Goal: Information Seeking & Learning: Learn about a topic

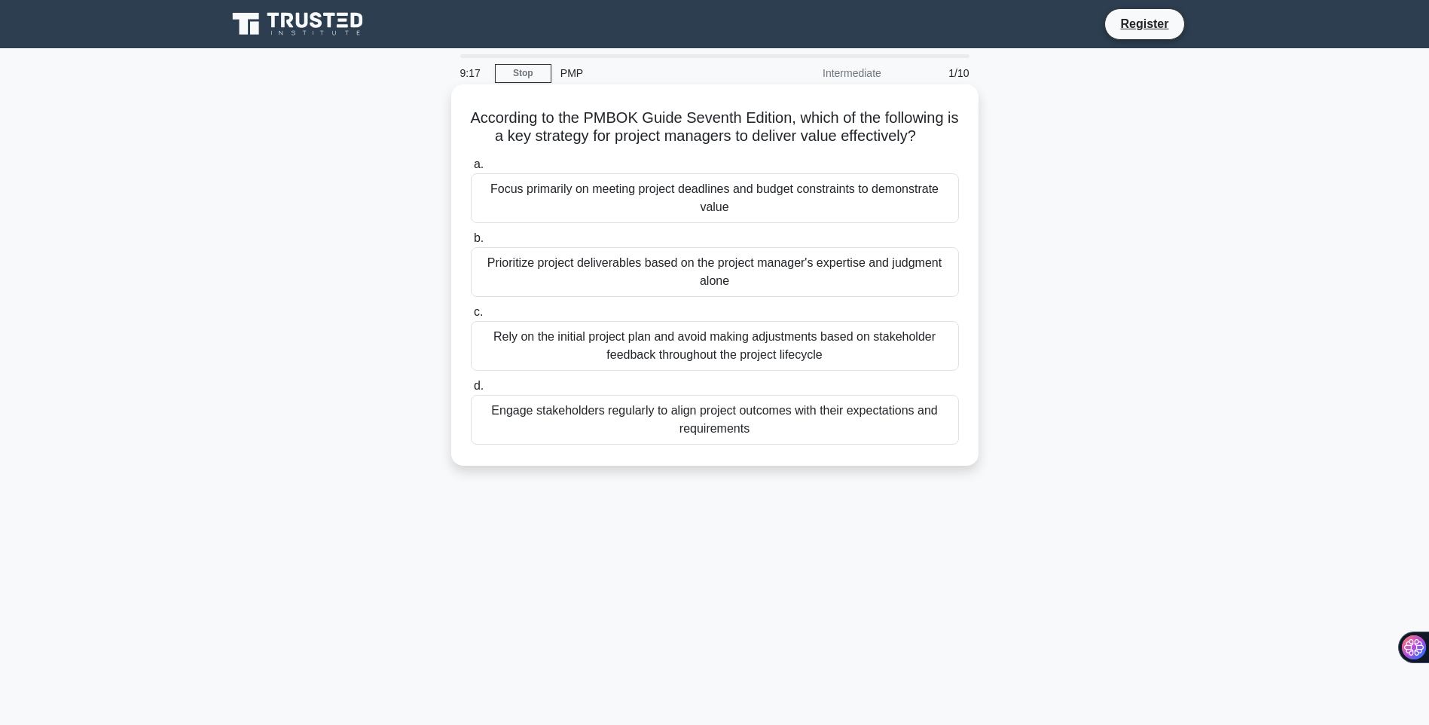
click at [716, 200] on div "Focus primarily on meeting project deadlines and budget constraints to demonstr…" at bounding box center [715, 198] width 488 height 50
click at [471, 170] on input "a. Focus primarily on meeting project deadlines and budget constraints to demon…" at bounding box center [471, 165] width 0 height 10
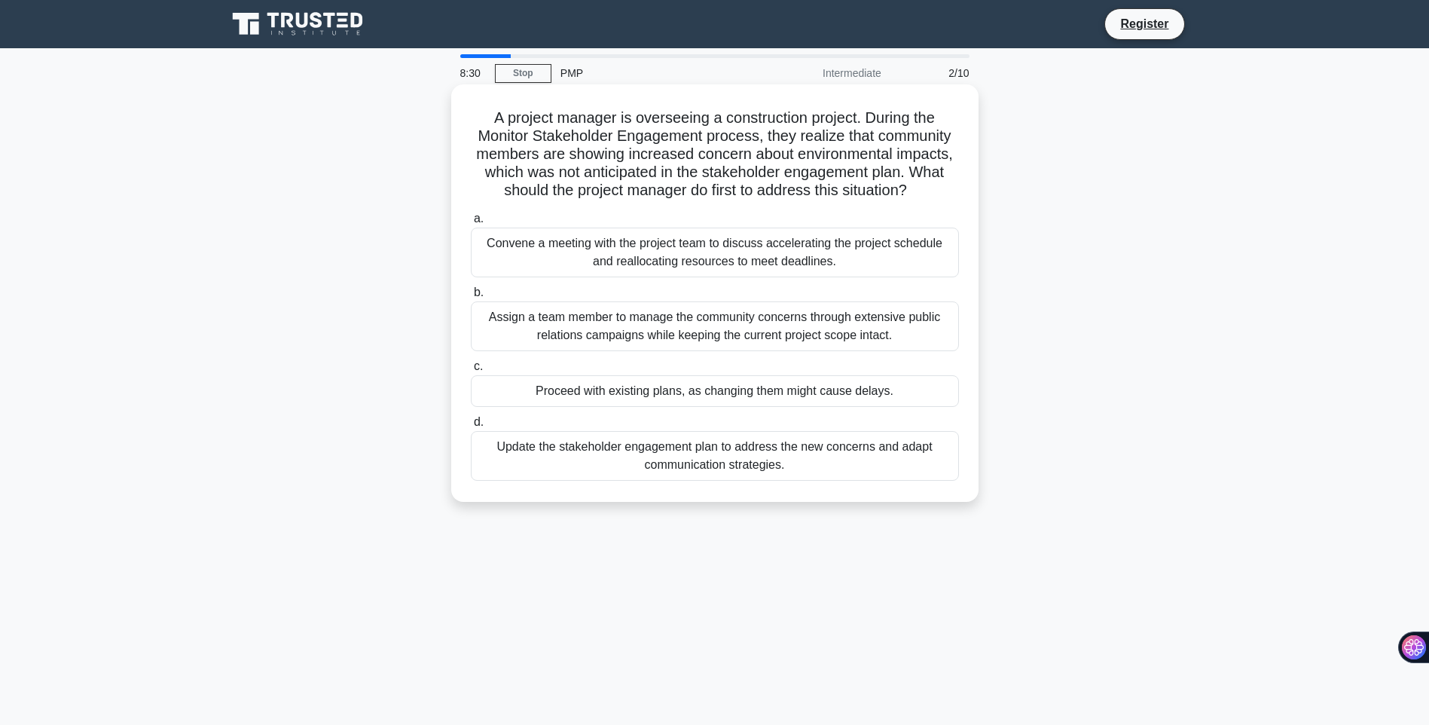
click at [748, 457] on div "Update the stakeholder engagement plan to address the new concerns and adapt co…" at bounding box center [715, 456] width 488 height 50
click at [471, 427] on input "d. Update the stakeholder engagement plan to address the new concerns and adapt…" at bounding box center [471, 422] width 0 height 10
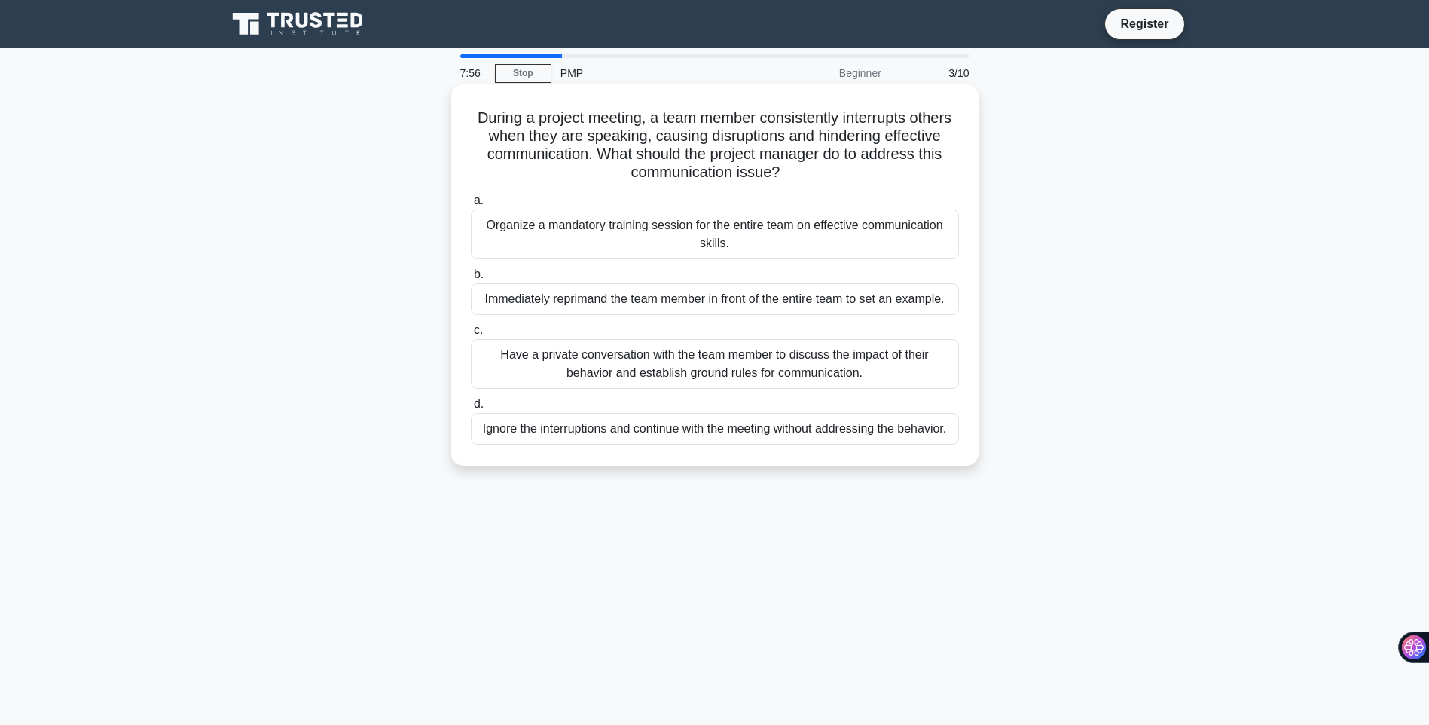
click at [674, 240] on div "Organize a mandatory training session for the entire team on effective communic…" at bounding box center [715, 234] width 488 height 50
click at [471, 206] on input "a. Organize a mandatory training session for the entire team on effective commu…" at bounding box center [471, 201] width 0 height 10
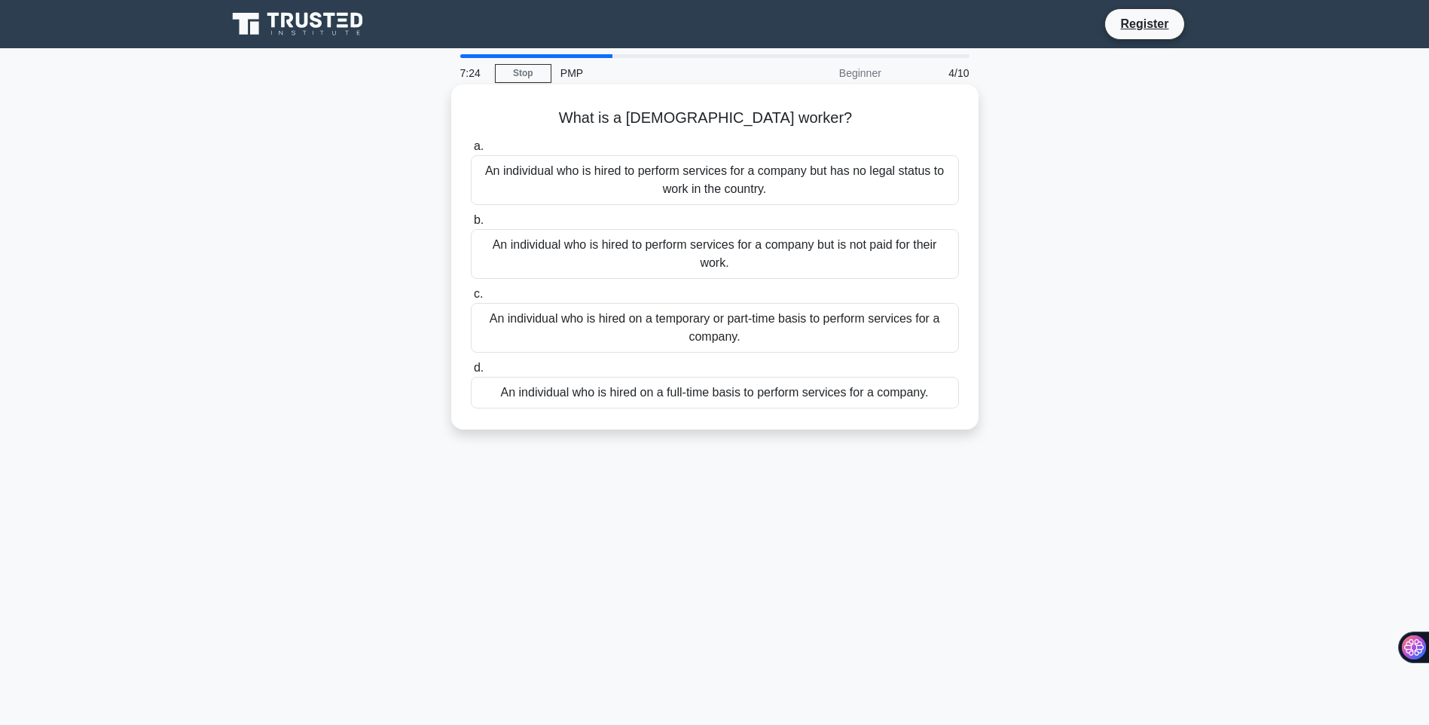
click at [806, 392] on div "An individual who is hired on a full-time basis to perform services for a compa…" at bounding box center [715, 393] width 488 height 32
click at [471, 373] on input "d. An individual who is hired on a full-time basis to perform services for a co…" at bounding box center [471, 368] width 0 height 10
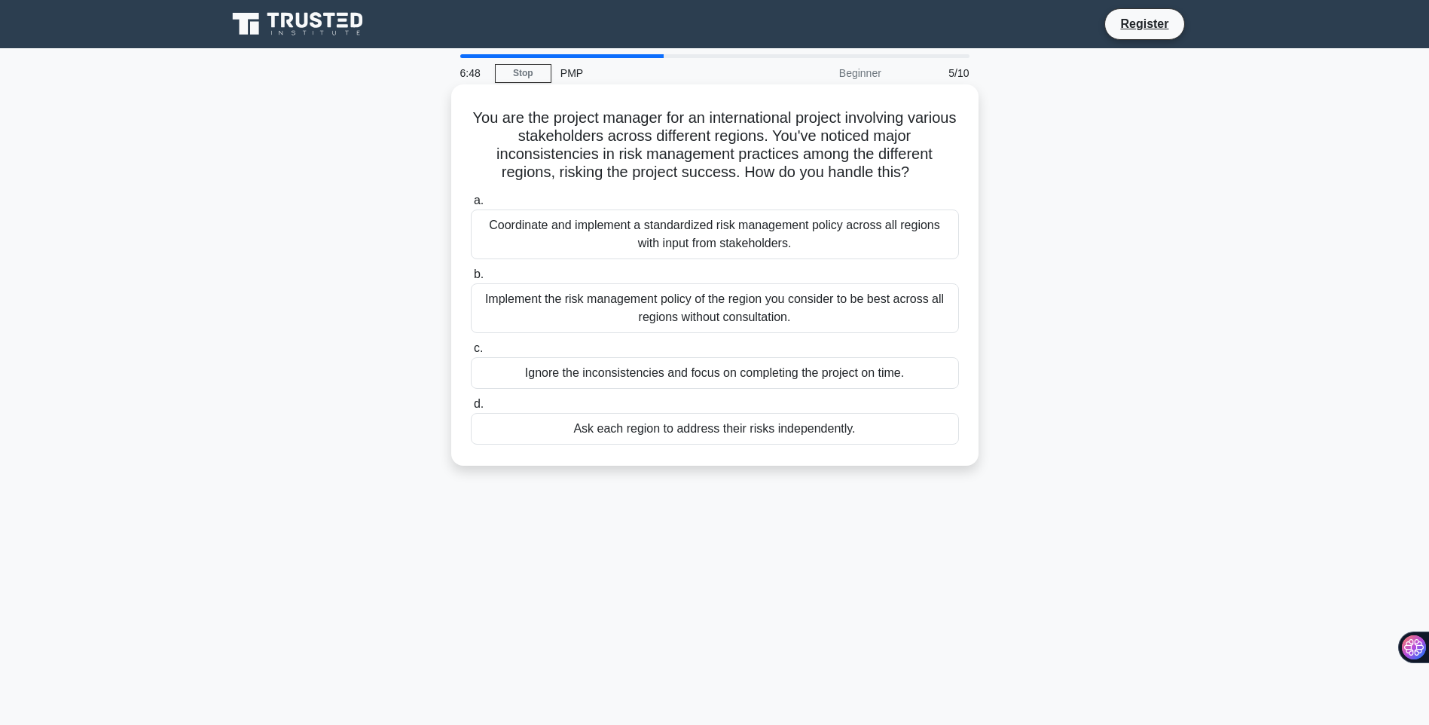
click at [732, 239] on div "Coordinate and implement a standardized risk management policy across all regio…" at bounding box center [715, 234] width 488 height 50
click at [471, 206] on input "a. Coordinate and implement a standardized risk management policy across all re…" at bounding box center [471, 201] width 0 height 10
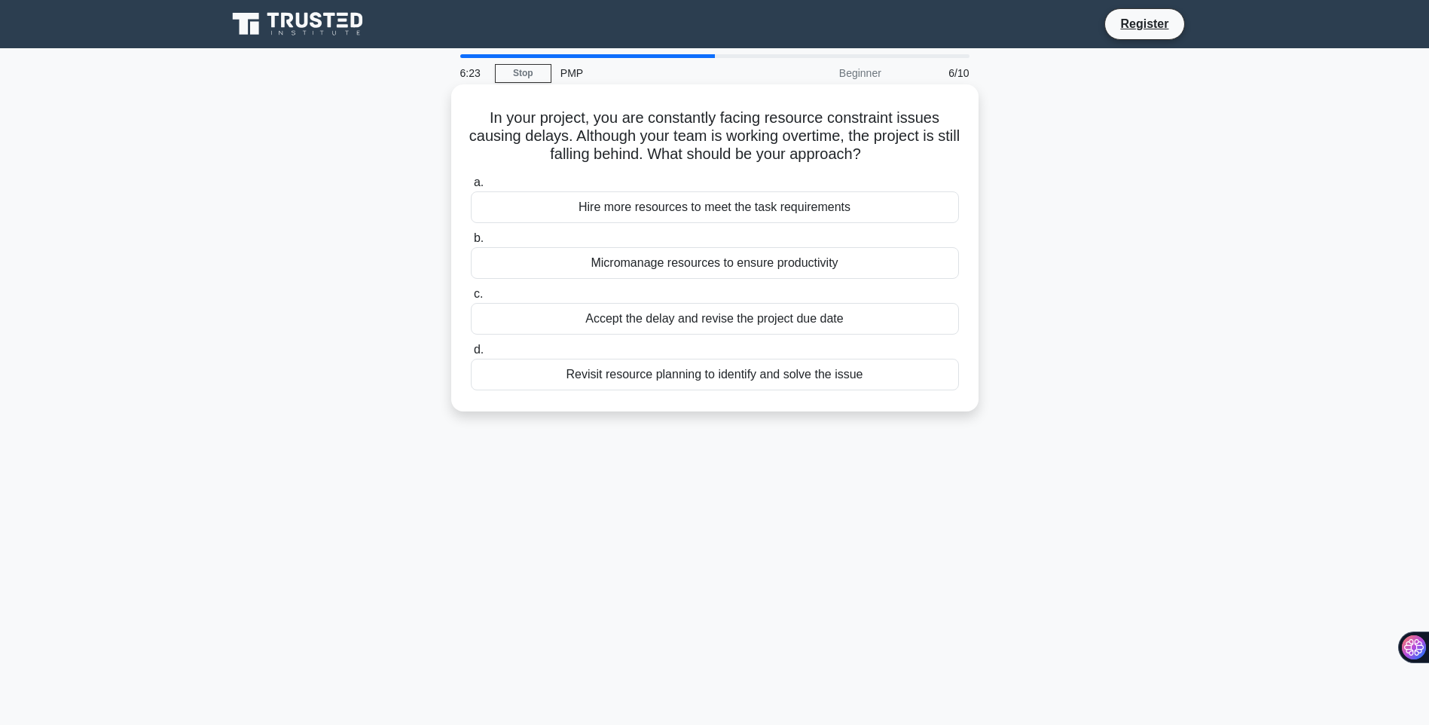
click at [741, 374] on div "Revisit resource planning to identify and solve the issue" at bounding box center [715, 375] width 488 height 32
click at [471, 355] on input "d. Revisit resource planning to identify and solve the issue" at bounding box center [471, 350] width 0 height 10
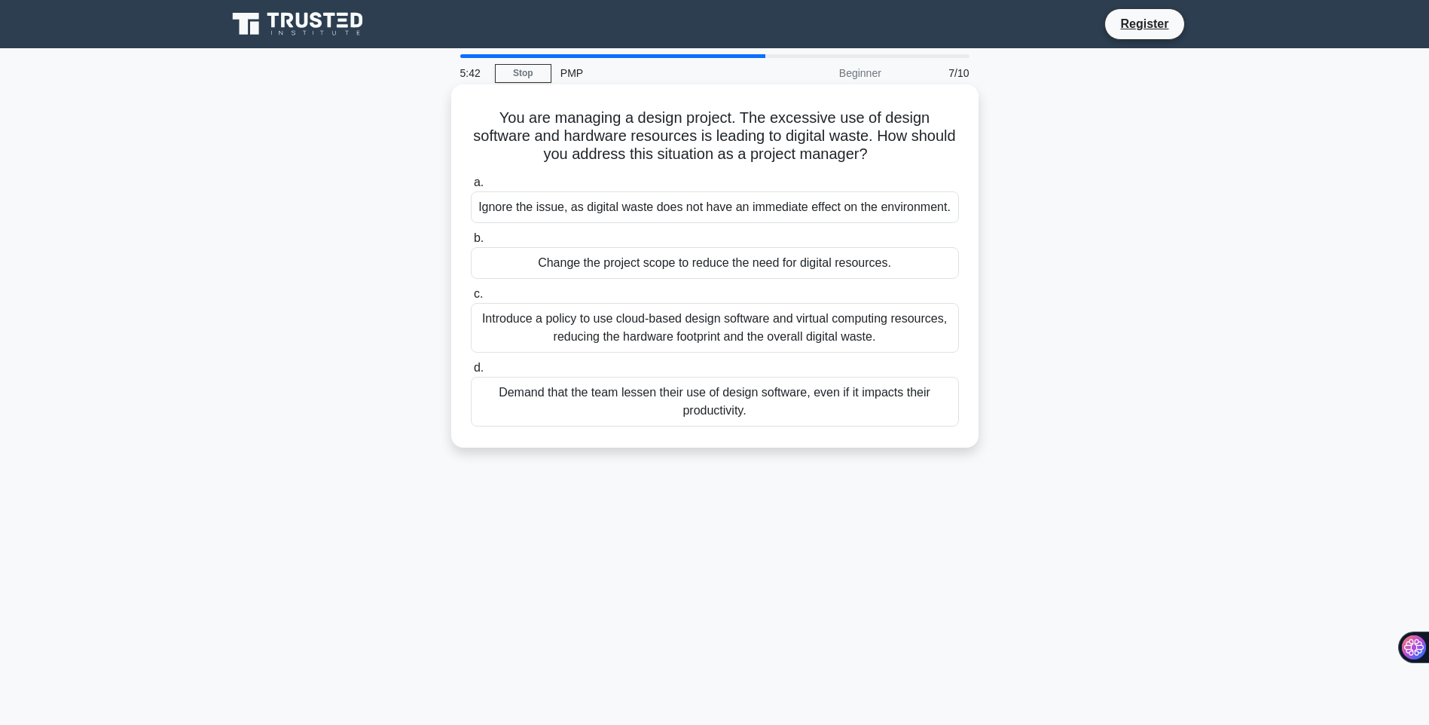
click at [744, 343] on div "Introduce a policy to use cloud-based design software and virtual computing res…" at bounding box center [715, 328] width 488 height 50
click at [471, 299] on input "c. Introduce a policy to use cloud-based design software and virtual computing …" at bounding box center [471, 294] width 0 height 10
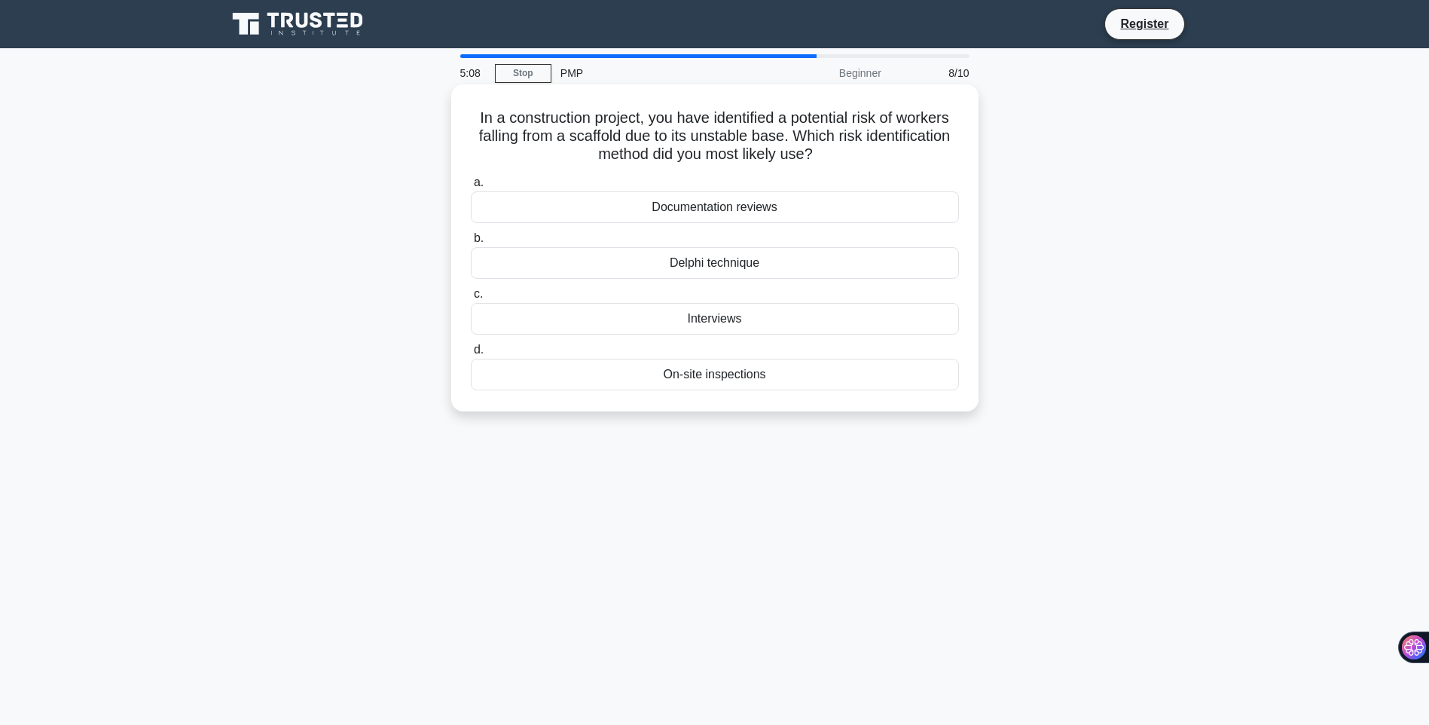
click at [744, 374] on div "On-site inspections" at bounding box center [715, 375] width 488 height 32
click at [471, 355] on input "d. On-site inspections" at bounding box center [471, 350] width 0 height 10
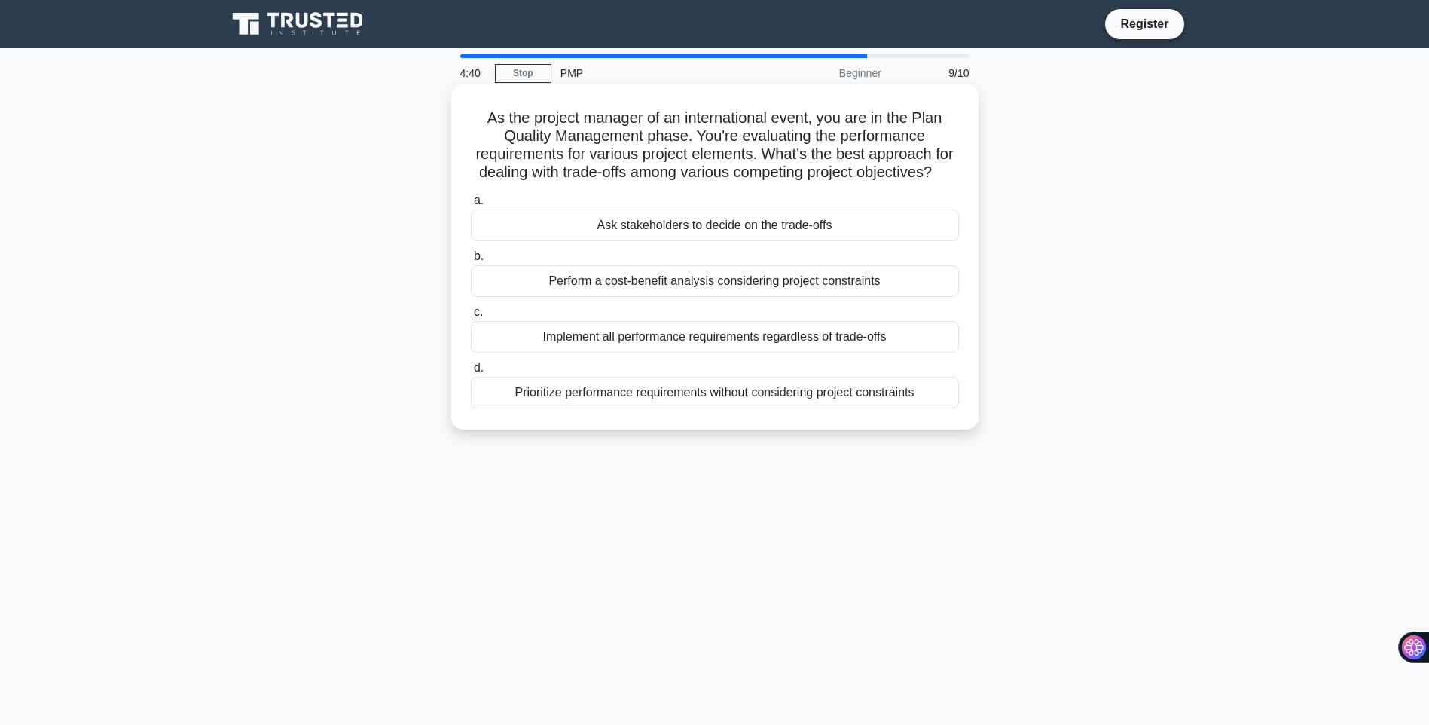
click at [738, 406] on div "Prioritize performance requirements without considering project constraints" at bounding box center [715, 393] width 488 height 32
click at [471, 373] on input "d. Prioritize performance requirements without considering project constraints" at bounding box center [471, 368] width 0 height 10
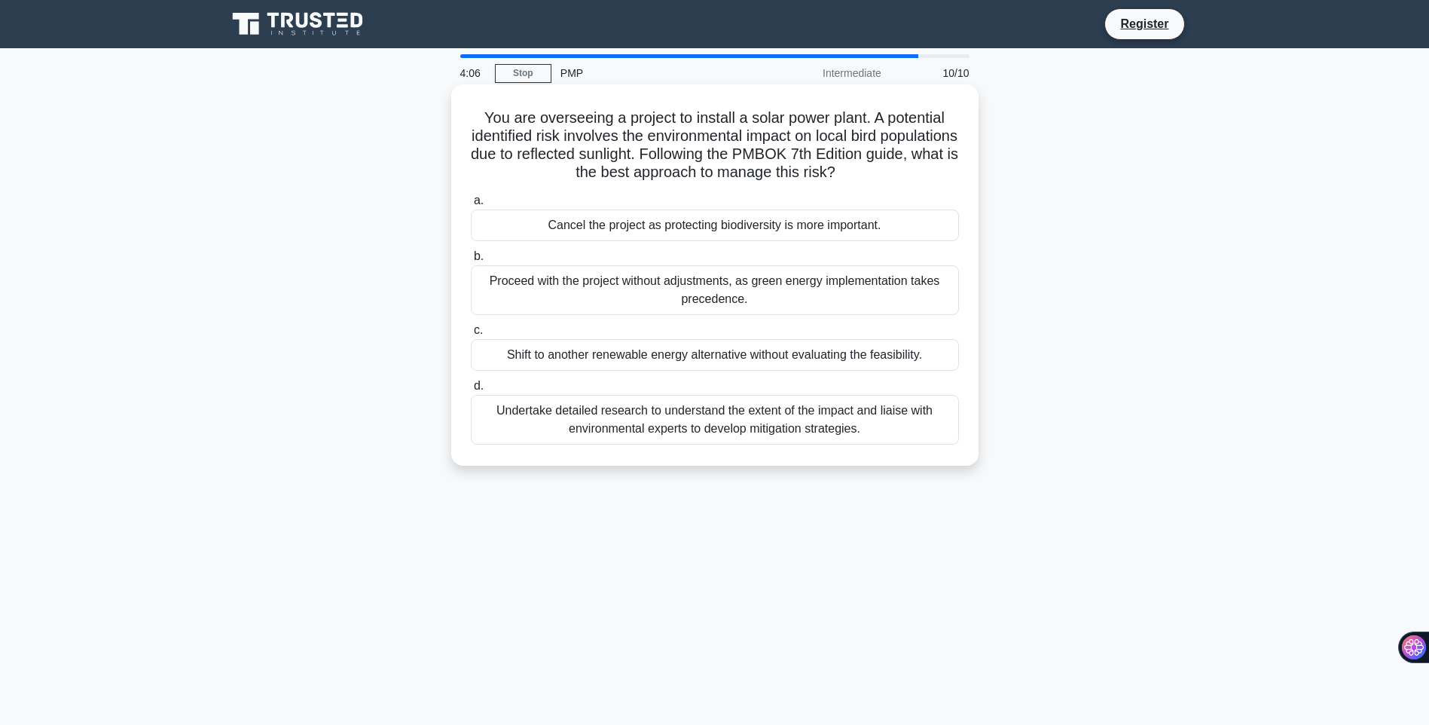
click at [754, 423] on div "Undertake detailed research to understand the extent of the impact and liaise w…" at bounding box center [715, 420] width 488 height 50
click at [471, 391] on input "d. Undertake detailed research to understand the extent of the impact and liais…" at bounding box center [471, 386] width 0 height 10
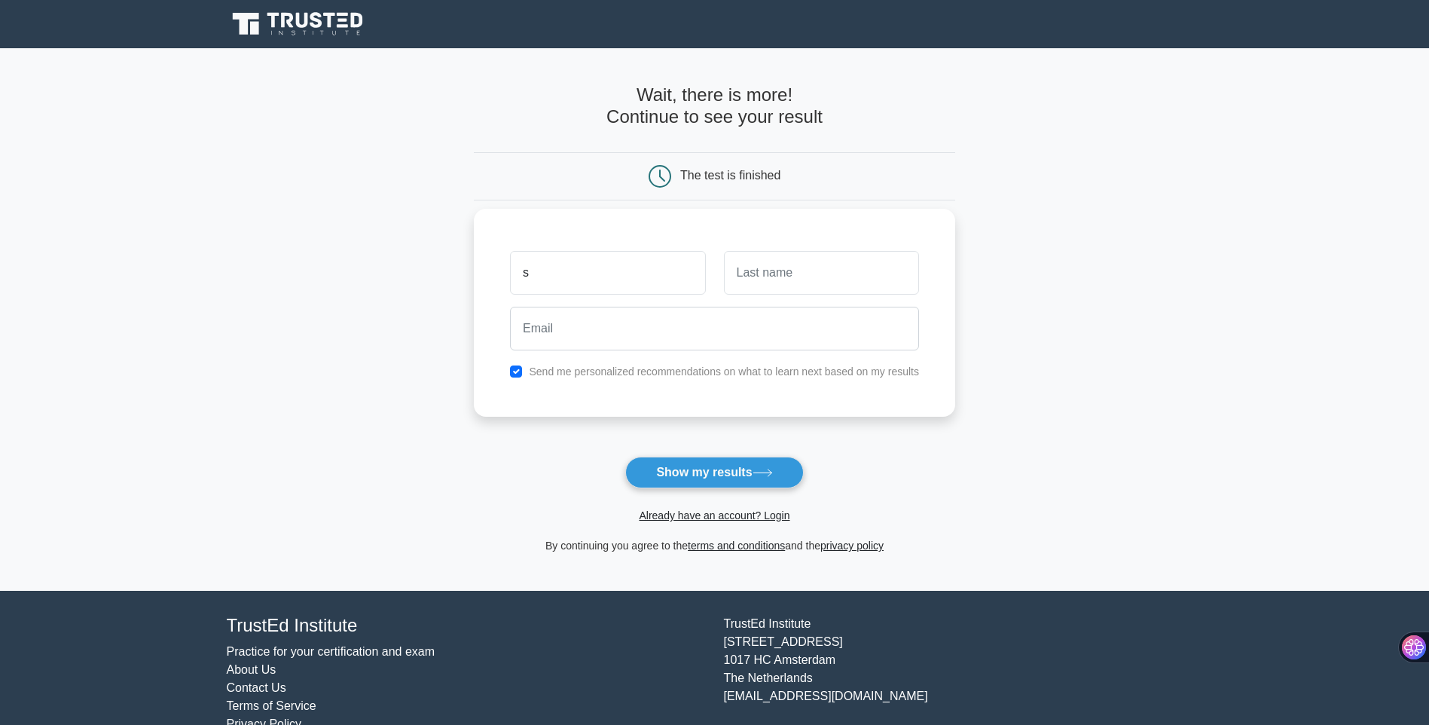
type input "shankar"
type input "Ganesh"
click at [616, 341] on input "email" at bounding box center [714, 329] width 409 height 44
type input "ezramshankar@gmail.com"
click at [701, 469] on button "Show my results" at bounding box center [714, 473] width 178 height 32
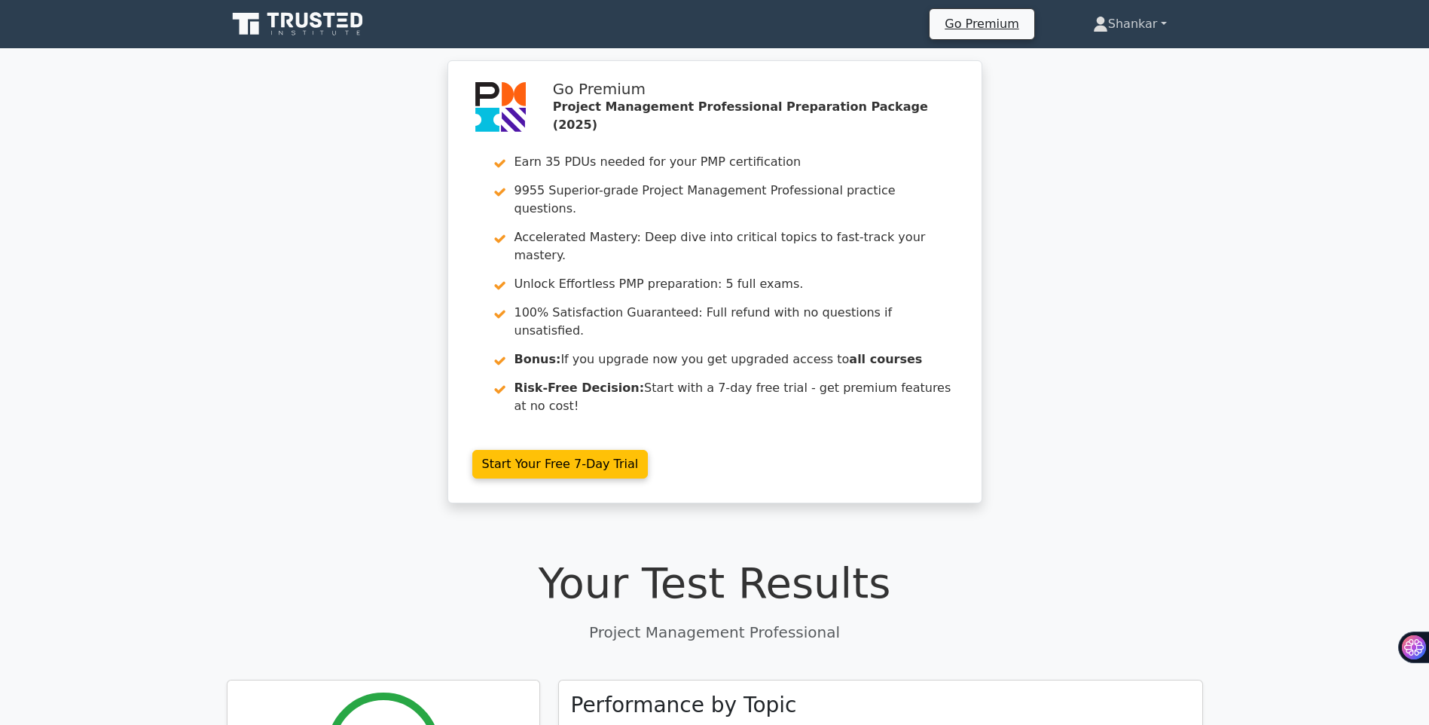
click at [1145, 21] on link "Shankar" at bounding box center [1130, 24] width 146 height 30
click at [1143, 23] on link "Shankar" at bounding box center [1130, 24] width 146 height 30
click at [1090, 61] on link "Profile" at bounding box center [1117, 59] width 119 height 24
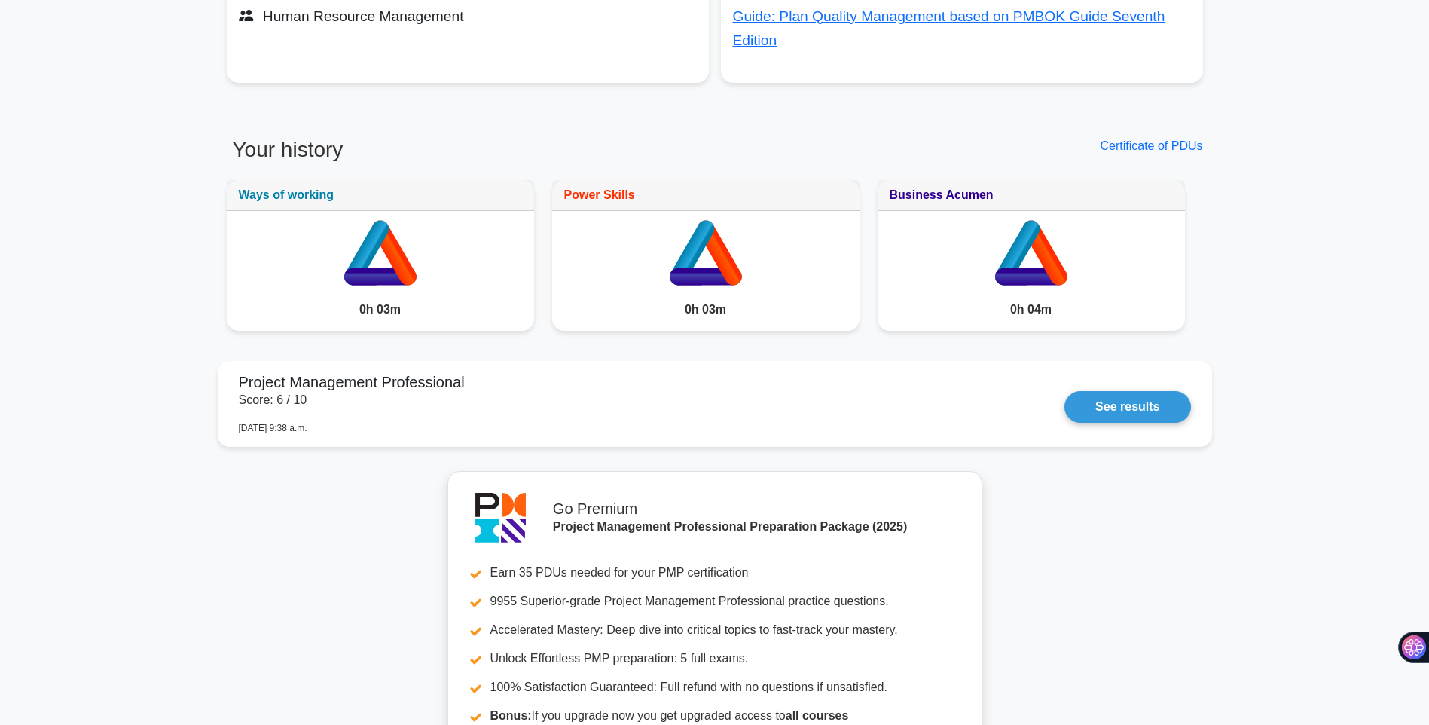
scroll to position [1507, 0]
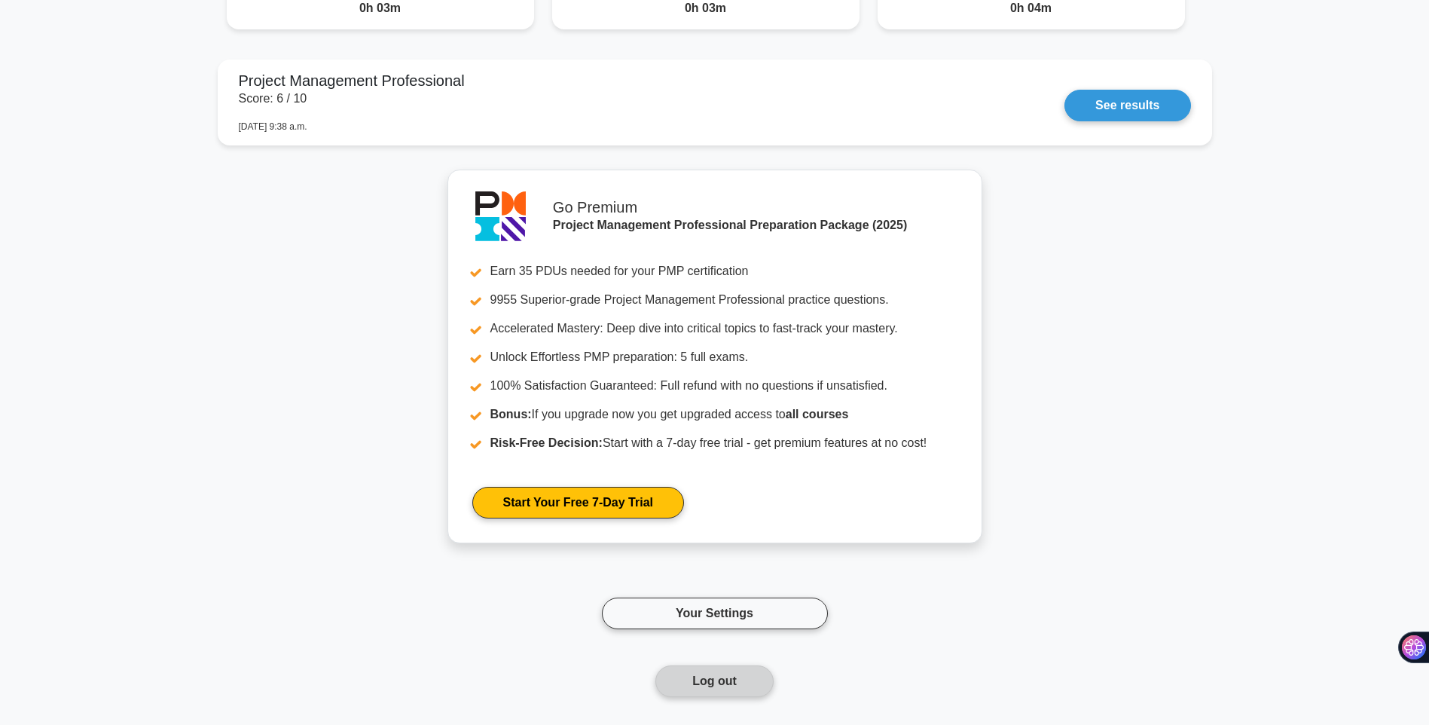
click at [728, 688] on button "Log out" at bounding box center [715, 681] width 118 height 32
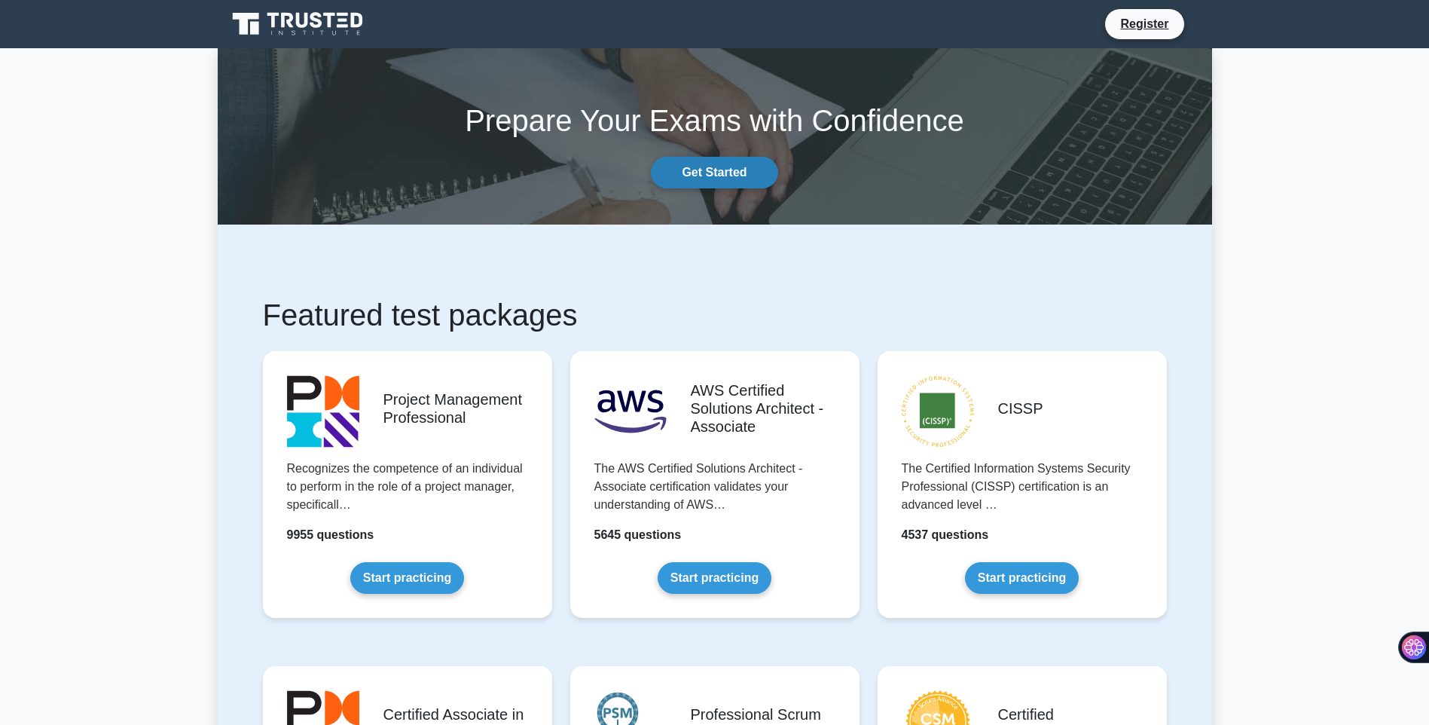
click at [723, 171] on link "Get Started" at bounding box center [714, 173] width 127 height 32
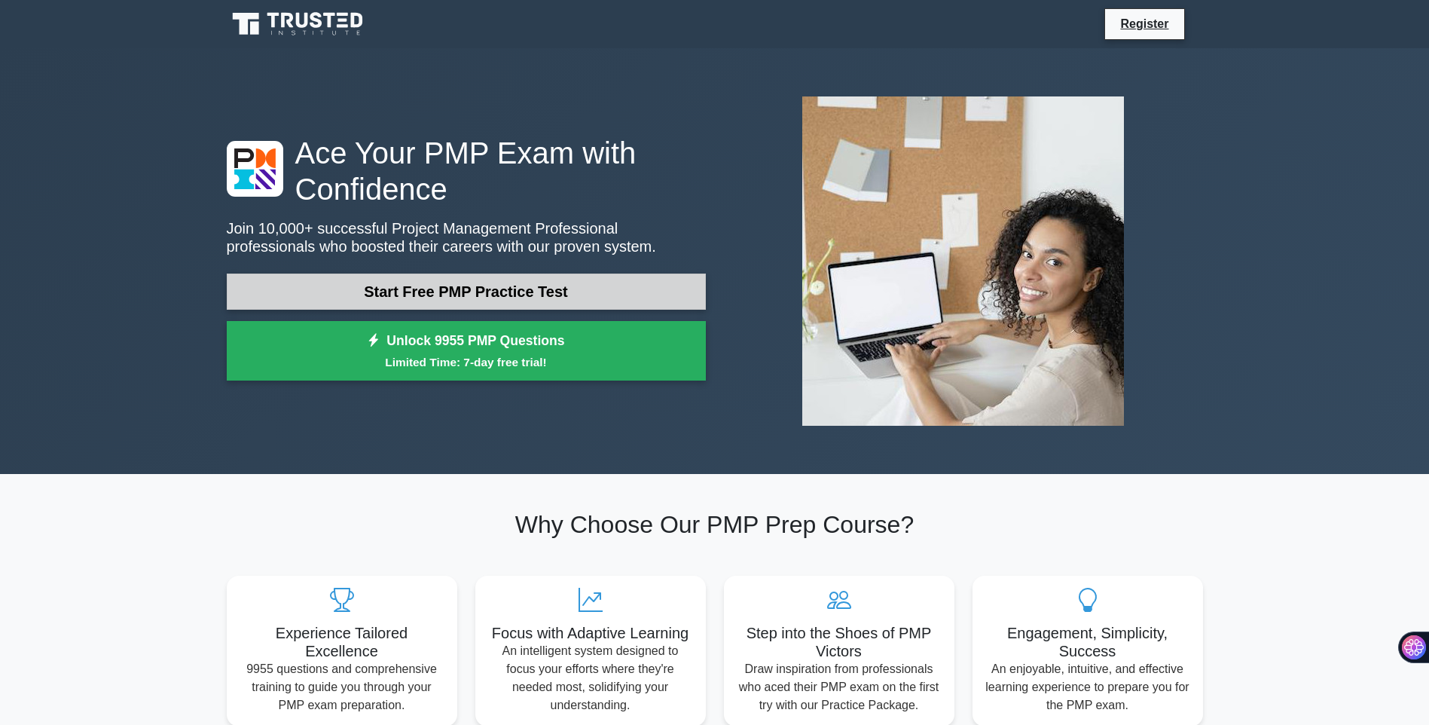
click at [563, 289] on link "Start Free PMP Practice Test" at bounding box center [466, 292] width 479 height 36
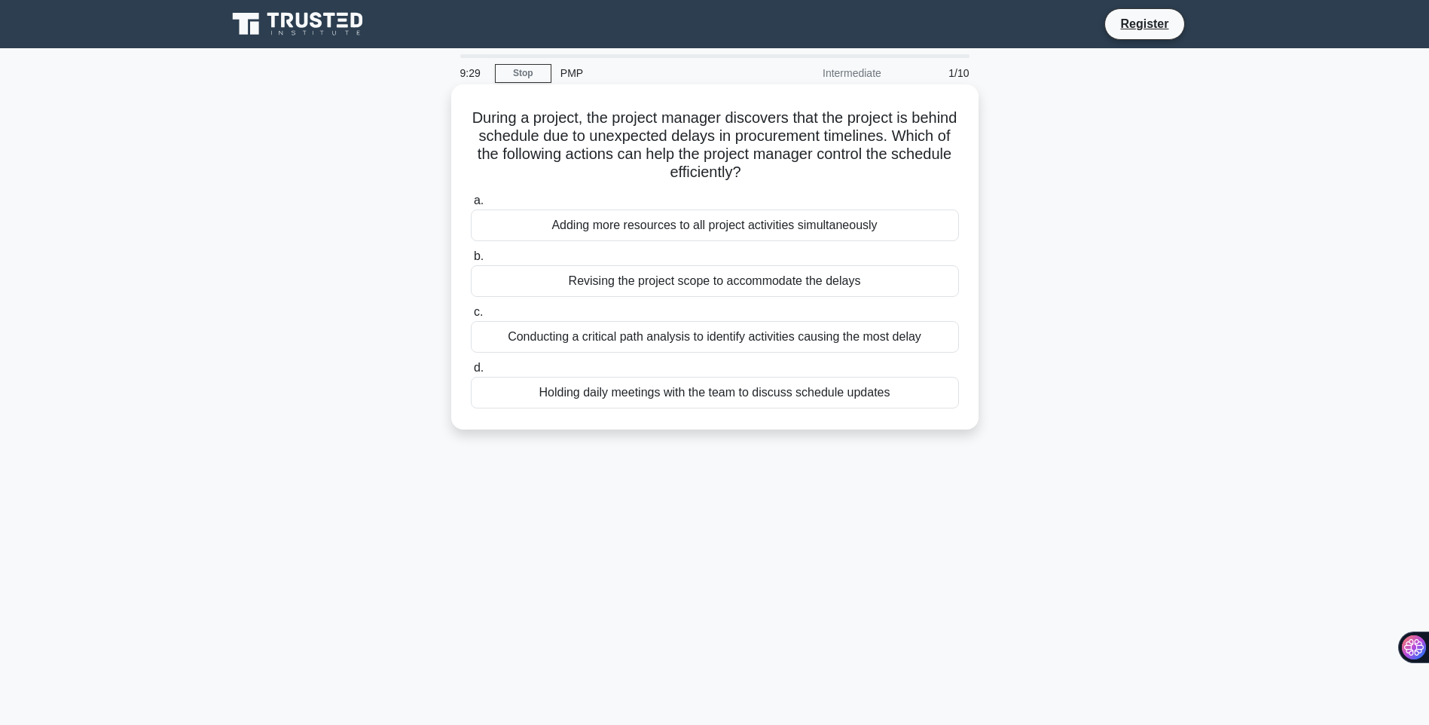
click at [794, 336] on div "Conducting a critical path analysis to identify activities causing the most del…" at bounding box center [715, 337] width 488 height 32
click at [471, 317] on input "c. Conducting a critical path analysis to identify activities causing the most …" at bounding box center [471, 312] width 0 height 10
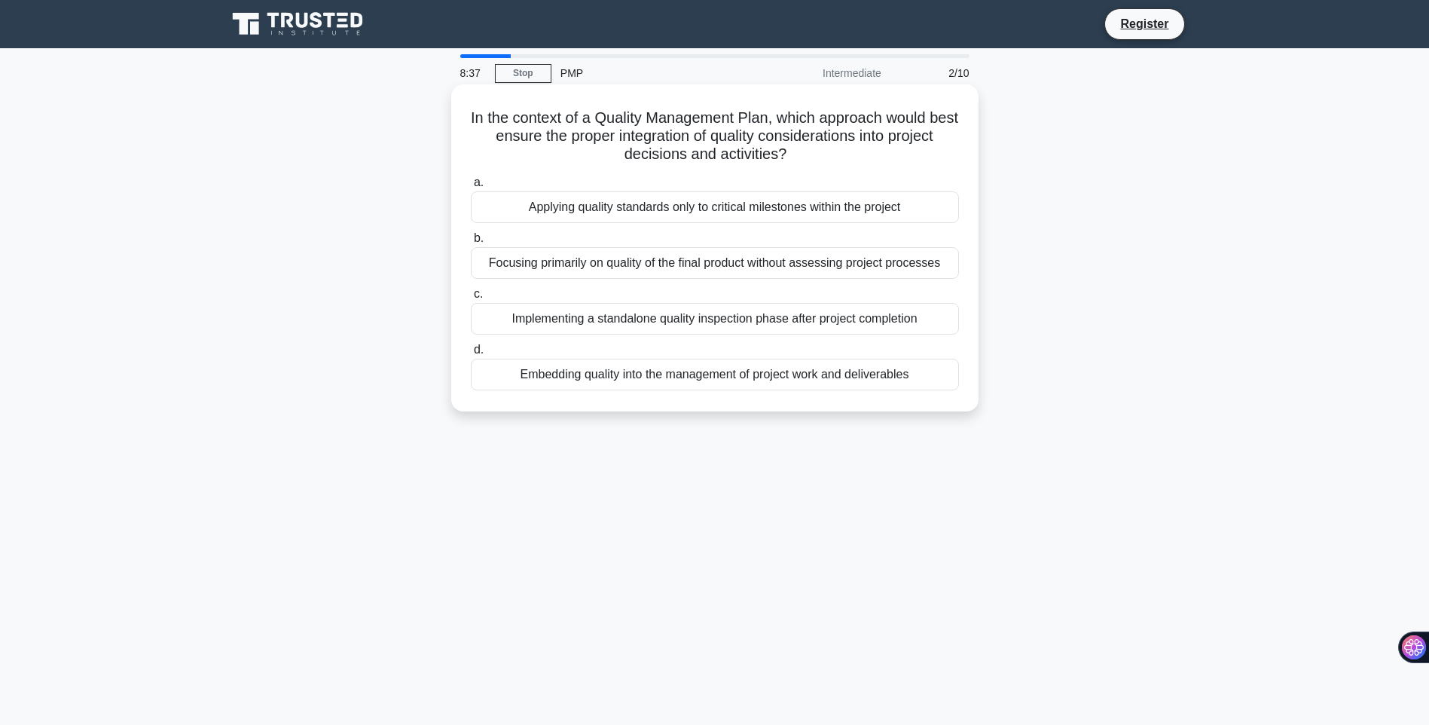
click at [746, 377] on div "Embedding quality into the management of project work and deliverables" at bounding box center [715, 375] width 488 height 32
click at [471, 355] on input "d. Embedding quality into the management of project work and deliverables" at bounding box center [471, 350] width 0 height 10
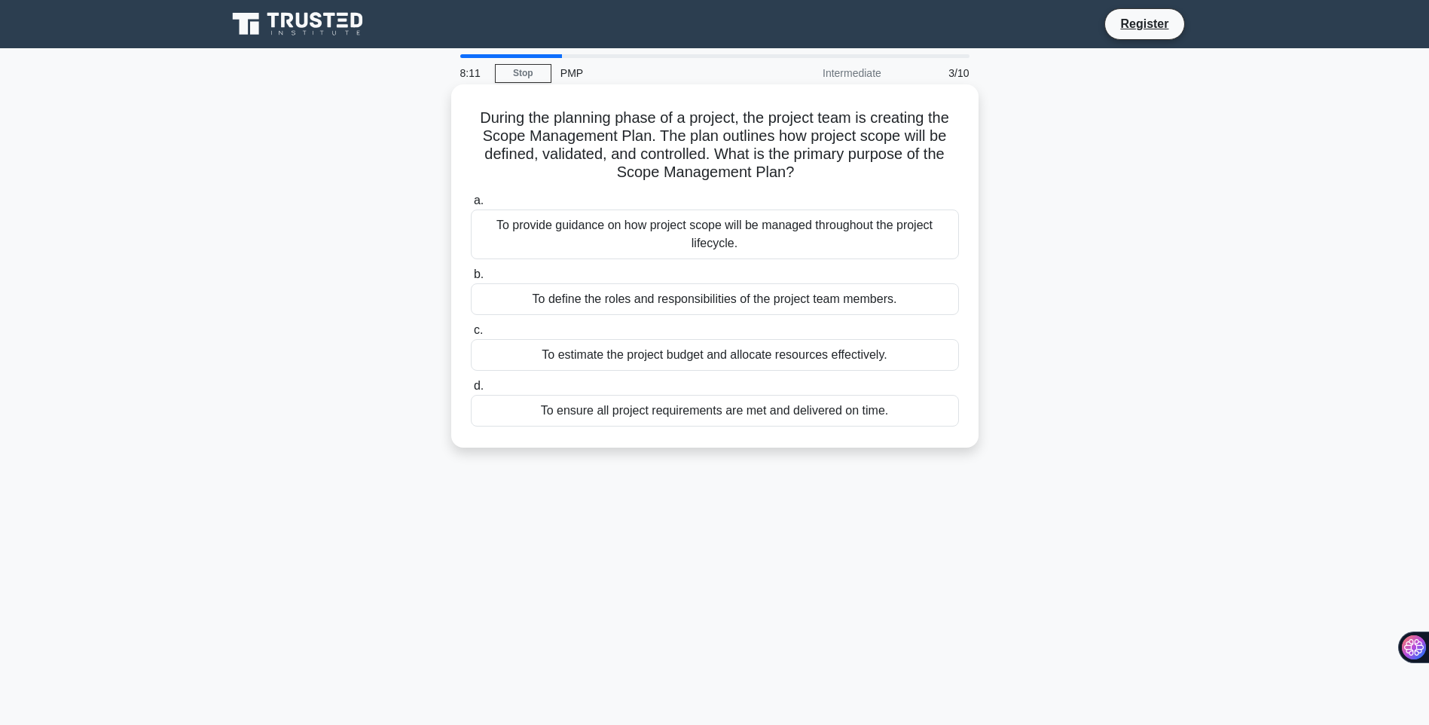
click at [703, 237] on div "To provide guidance on how project scope will be managed throughout the project…" at bounding box center [715, 234] width 488 height 50
click at [471, 206] on input "a. To provide guidance on how project scope will be managed throughout the proj…" at bounding box center [471, 201] width 0 height 10
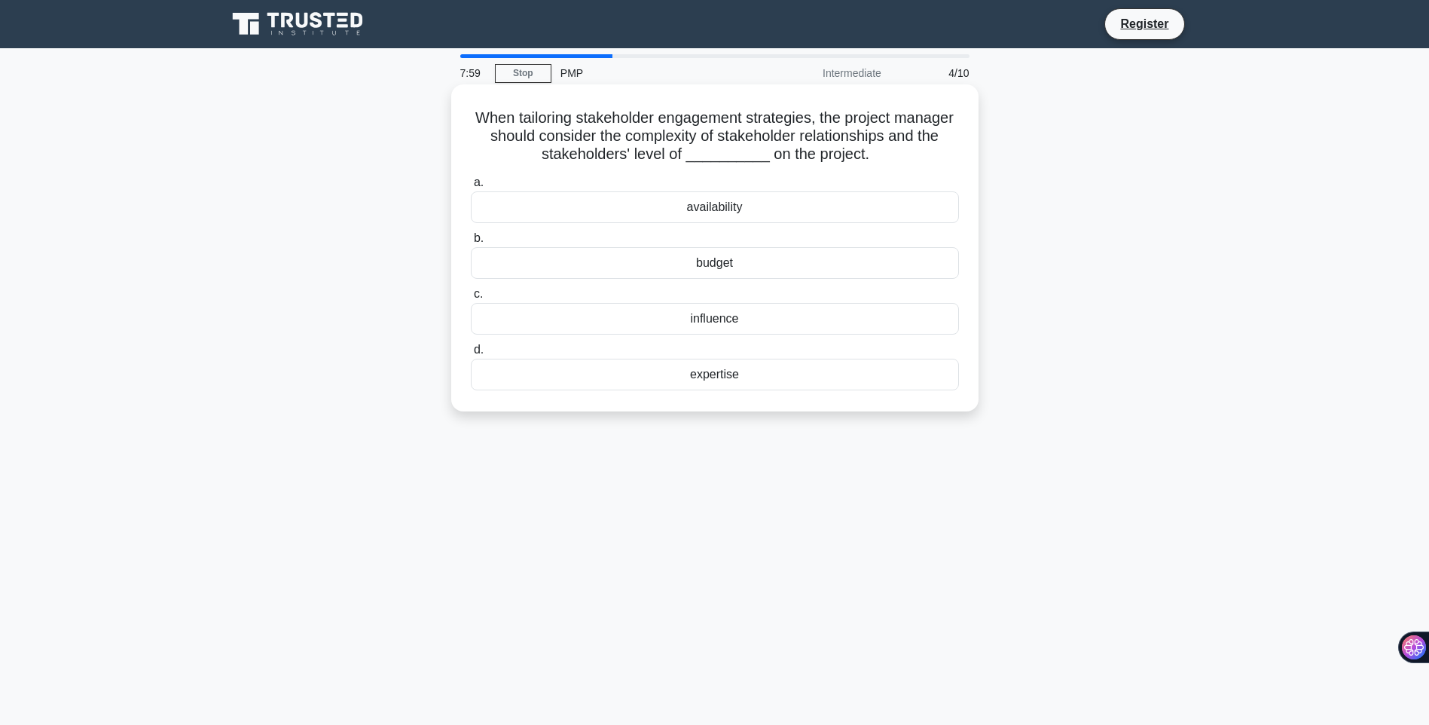
click at [726, 266] on div "budget" at bounding box center [715, 263] width 488 height 32
click at [471, 243] on input "b. budget" at bounding box center [471, 239] width 0 height 10
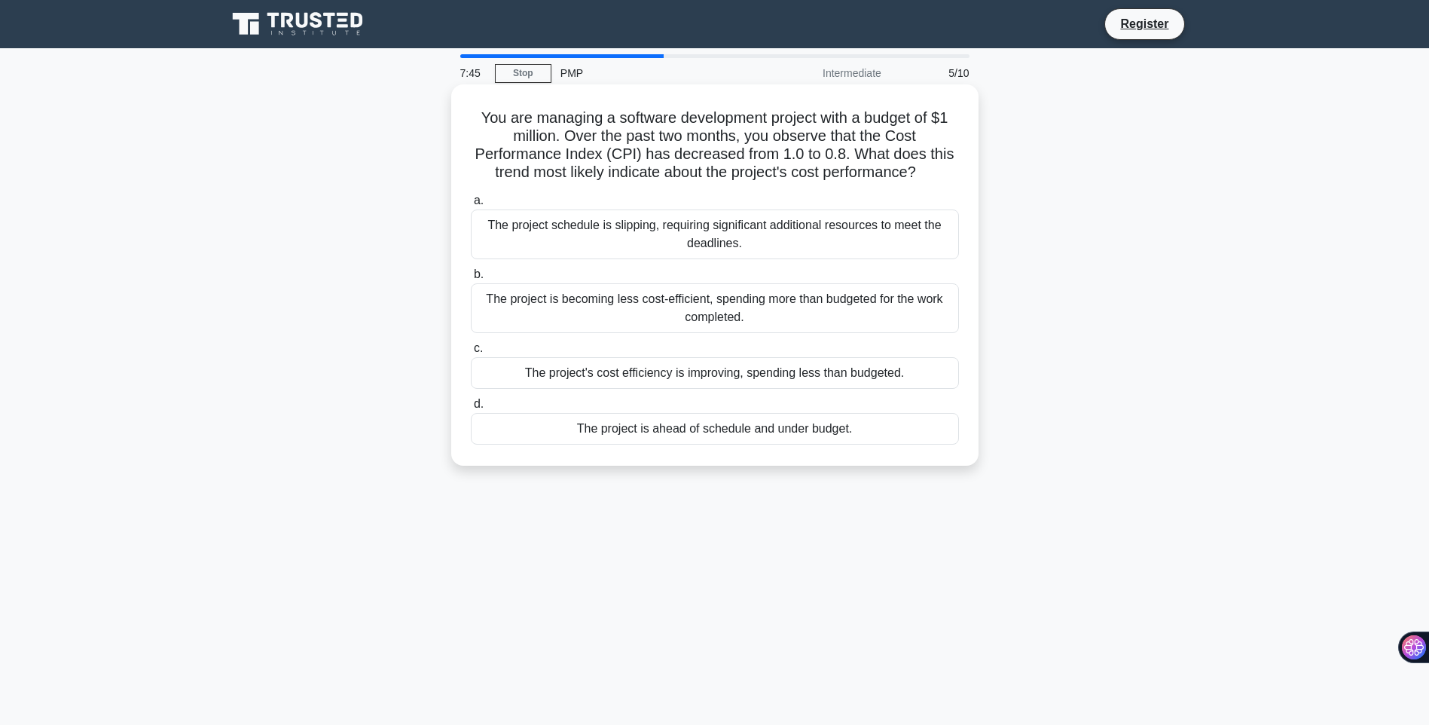
click at [680, 243] on div "The project schedule is slipping, requiring significant additional resources to…" at bounding box center [715, 234] width 488 height 50
click at [471, 206] on input "a. The project schedule is slipping, requiring significant additional resources…" at bounding box center [471, 201] width 0 height 10
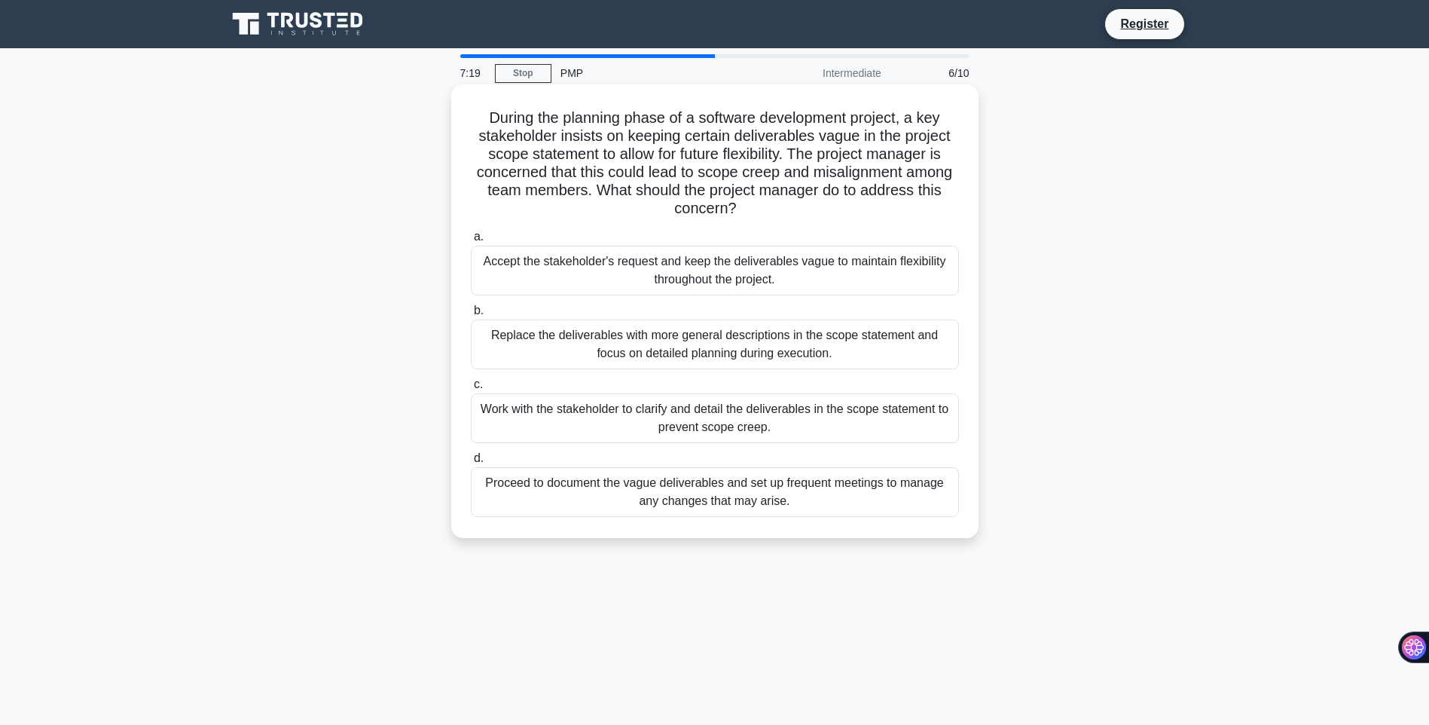
click at [561, 357] on div "Replace the deliverables with more general descriptions in the scope statement …" at bounding box center [715, 345] width 488 height 50
click at [471, 316] on input "b. Replace the deliverables with more general descriptions in the scope stateme…" at bounding box center [471, 311] width 0 height 10
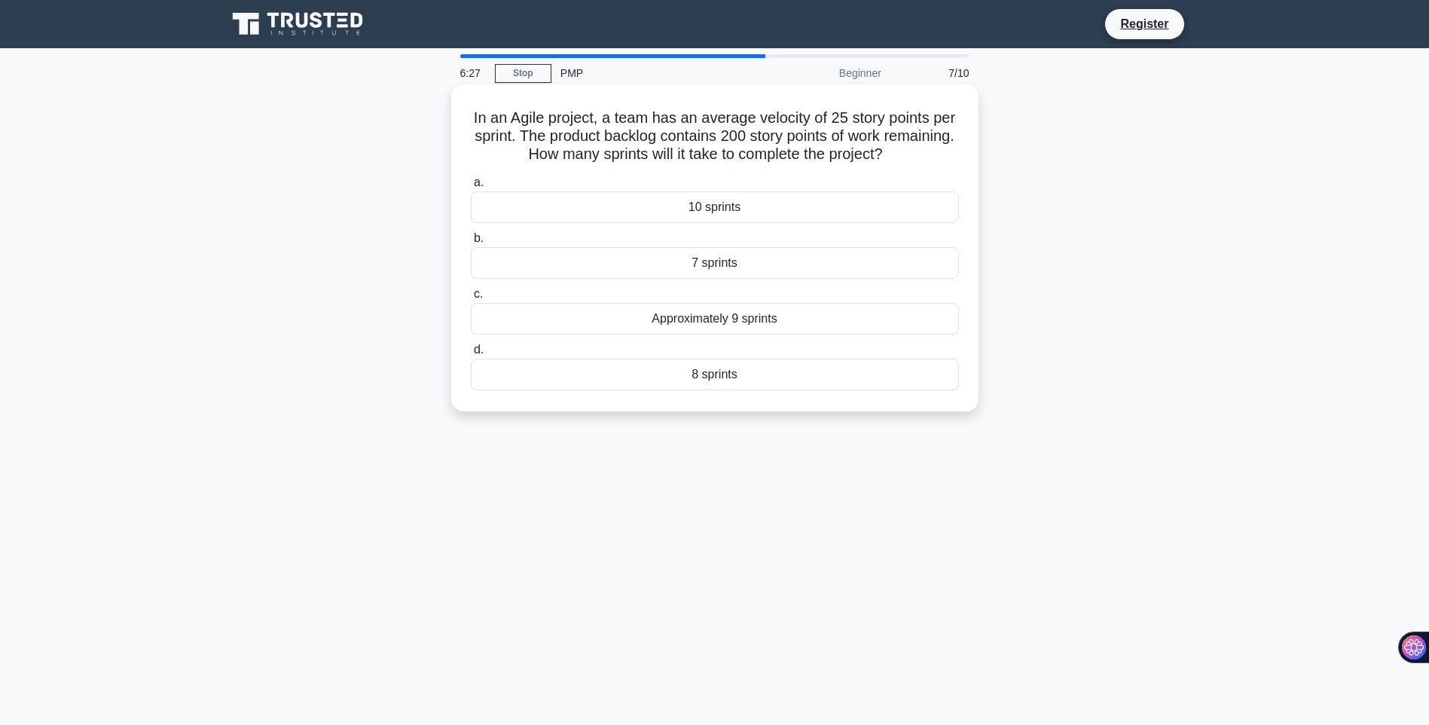
click at [714, 208] on div "10 sprints" at bounding box center [715, 207] width 488 height 32
click at [471, 188] on input "a. 10 sprints" at bounding box center [471, 183] width 0 height 10
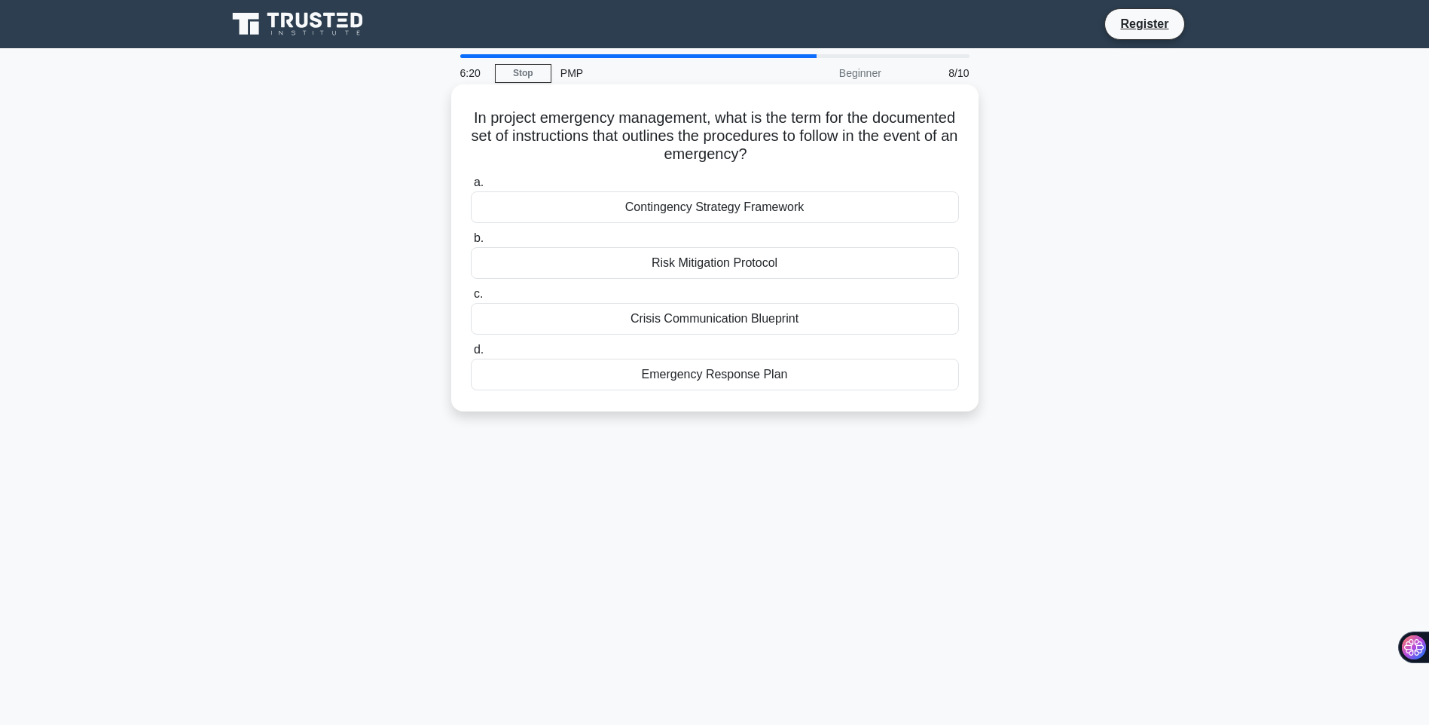
click at [715, 211] on div "Contingency Strategy Framework" at bounding box center [715, 207] width 488 height 32
click at [471, 188] on input "a. Contingency Strategy Framework" at bounding box center [471, 183] width 0 height 10
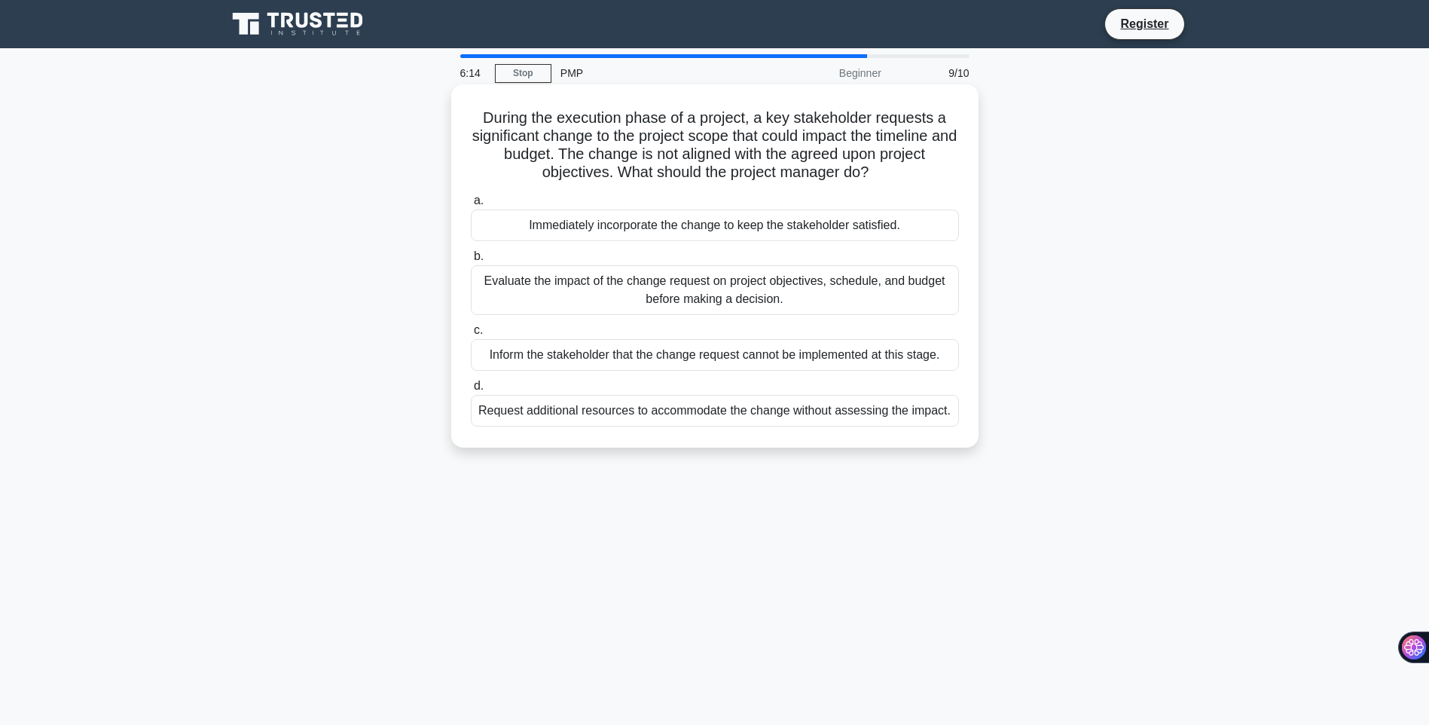
click at [613, 226] on div "Immediately incorporate the change to keep the stakeholder satisfied." at bounding box center [715, 225] width 488 height 32
click at [471, 206] on input "a. Immediately incorporate the change to keep the stakeholder satisfied." at bounding box center [471, 201] width 0 height 10
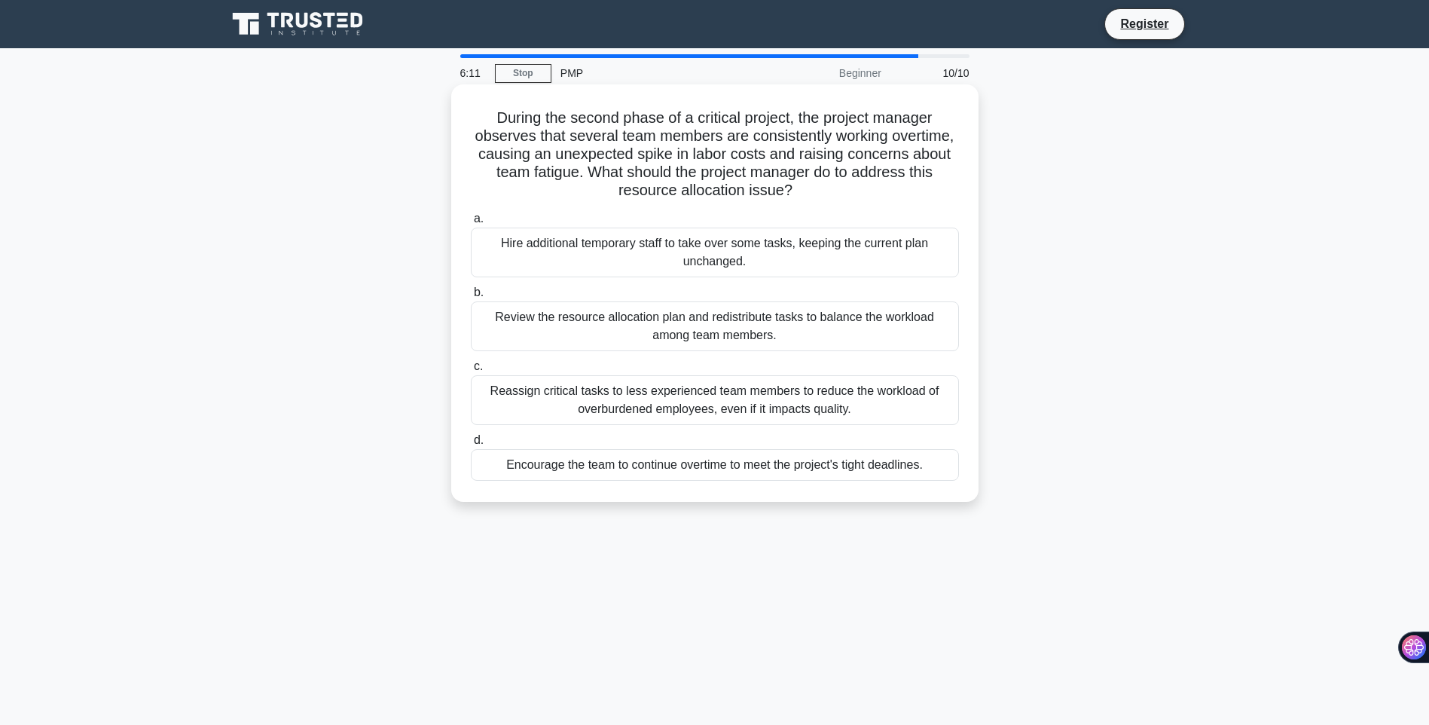
click at [701, 328] on div "Review the resource allocation plan and redistribute tasks to balance the workl…" at bounding box center [715, 326] width 488 height 50
click at [471, 298] on input "b. Review the resource allocation plan and redistribute tasks to balance the wo…" at bounding box center [471, 293] width 0 height 10
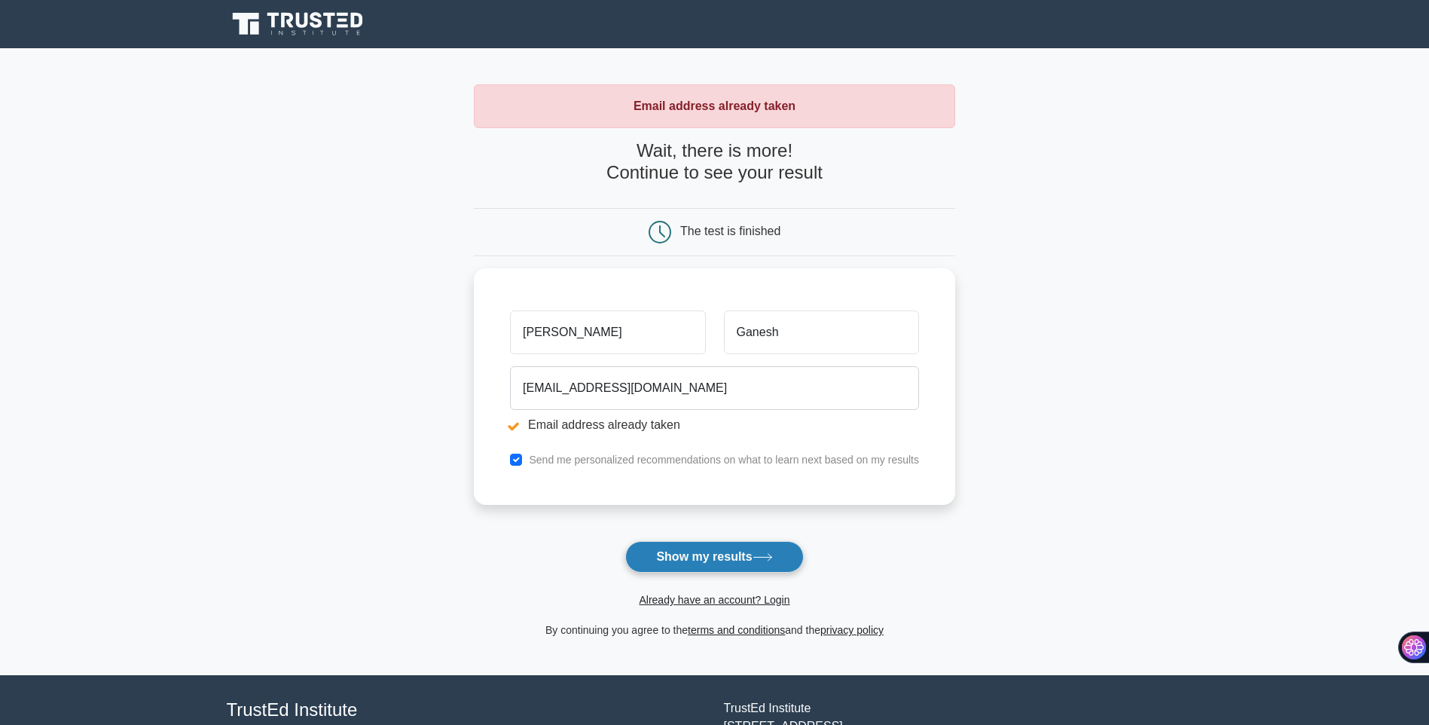
click at [726, 555] on button "Show my results" at bounding box center [714, 557] width 178 height 32
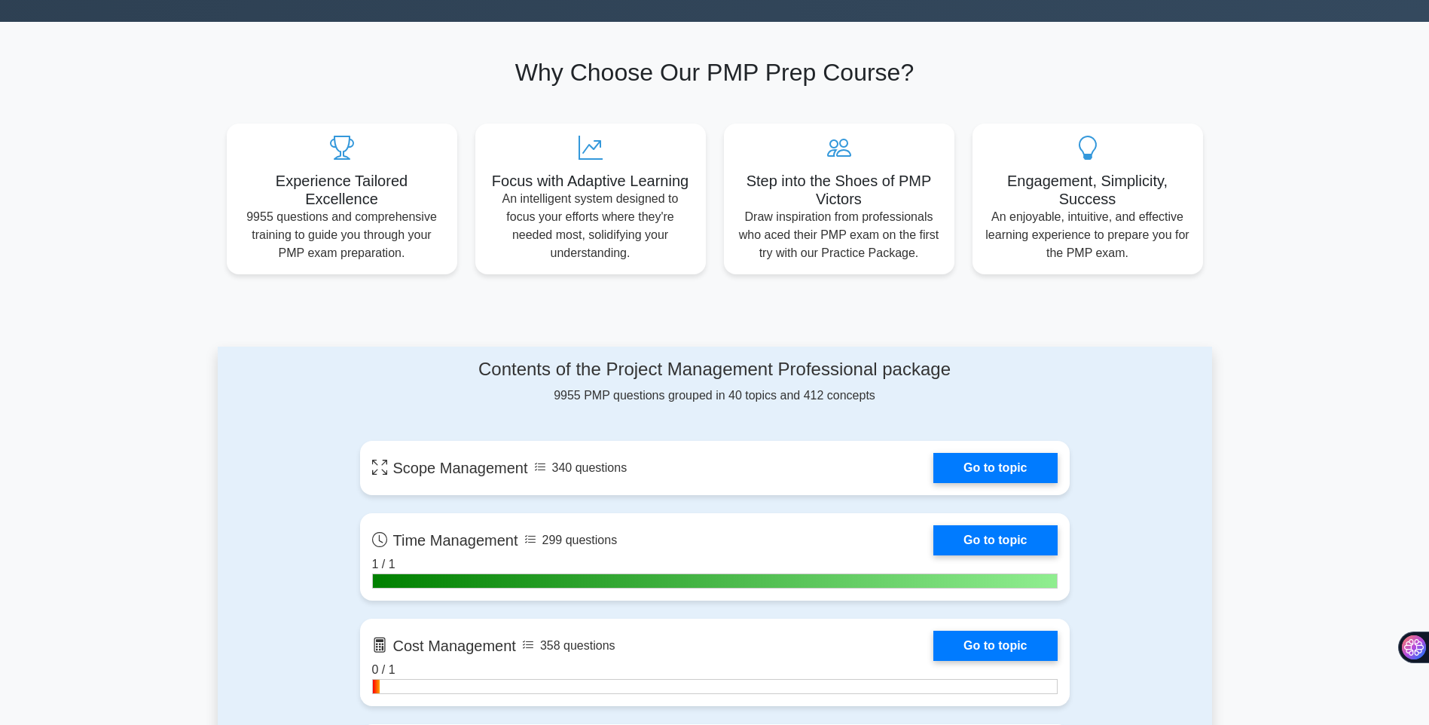
scroll to position [678, 0]
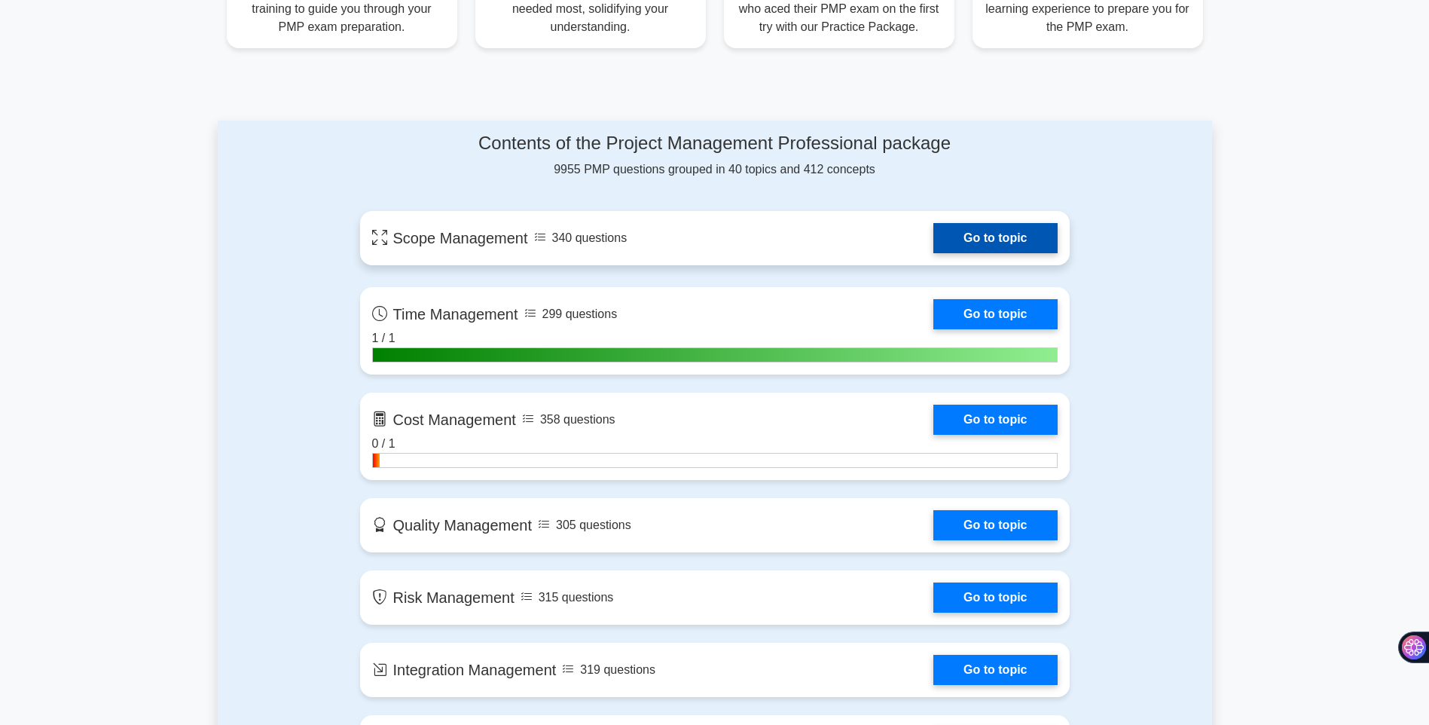
click at [1007, 249] on link "Go to topic" at bounding box center [996, 238] width 124 height 30
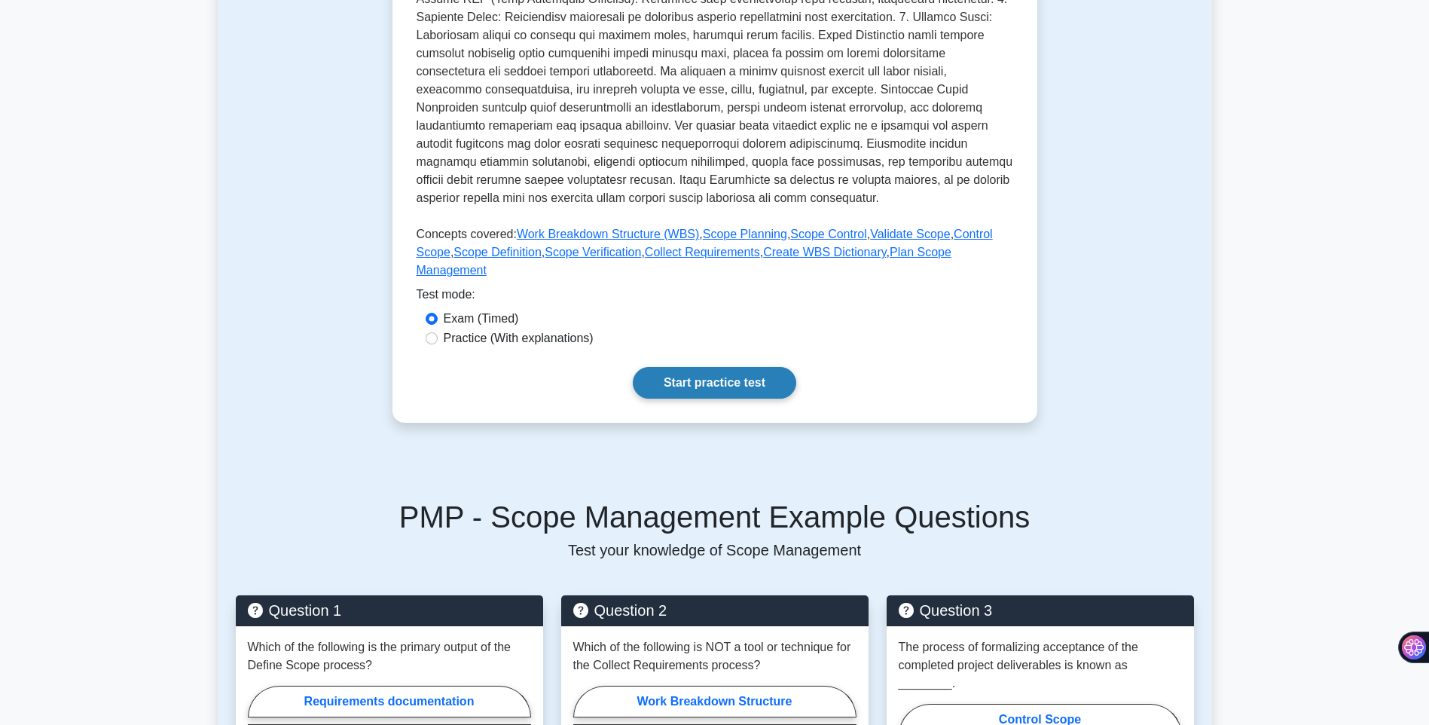
click at [748, 367] on link "Start practice test" at bounding box center [715, 383] width 164 height 32
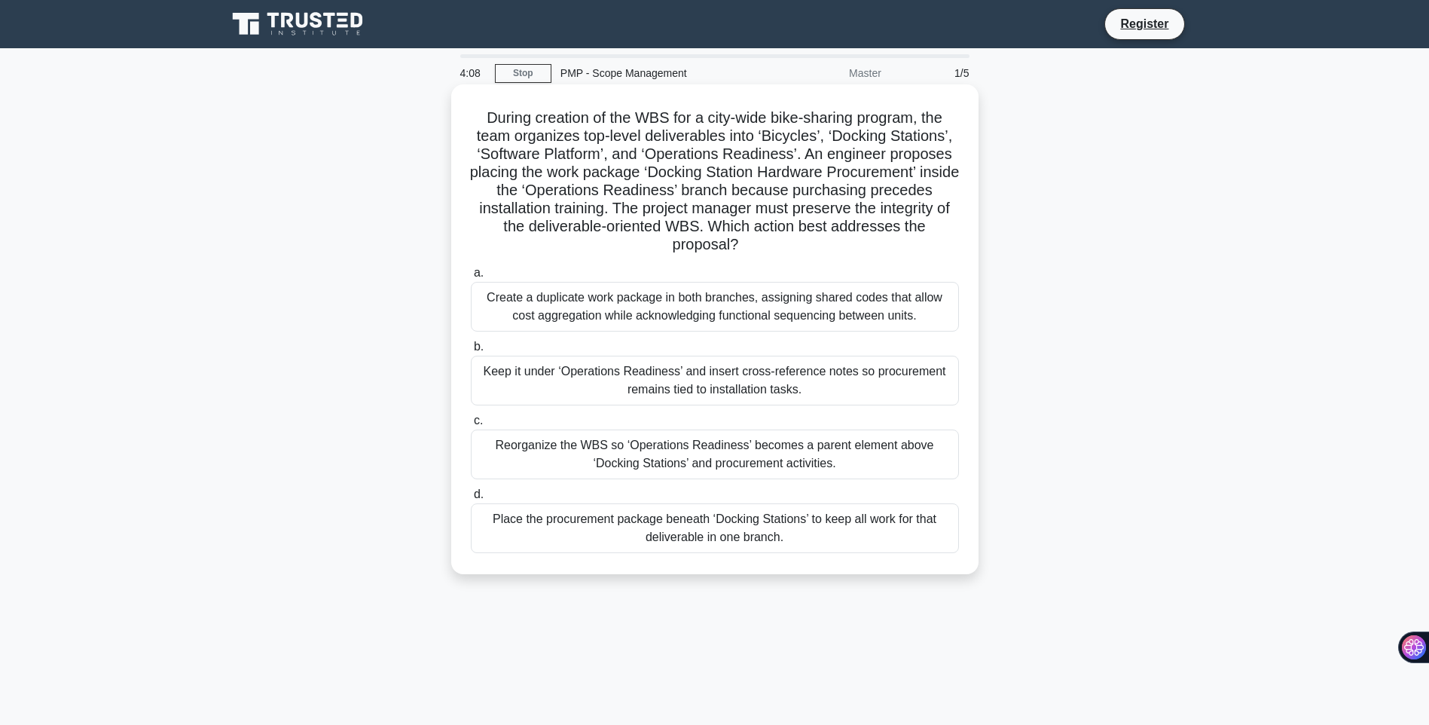
click at [617, 450] on div "Reorganize the WBS so ‘Operations Readiness’ becomes a parent element above ‘Do…" at bounding box center [715, 455] width 488 height 50
click at [471, 426] on input "c. Reorganize the WBS so ‘Operations Readiness’ becomes a parent element above …" at bounding box center [471, 421] width 0 height 10
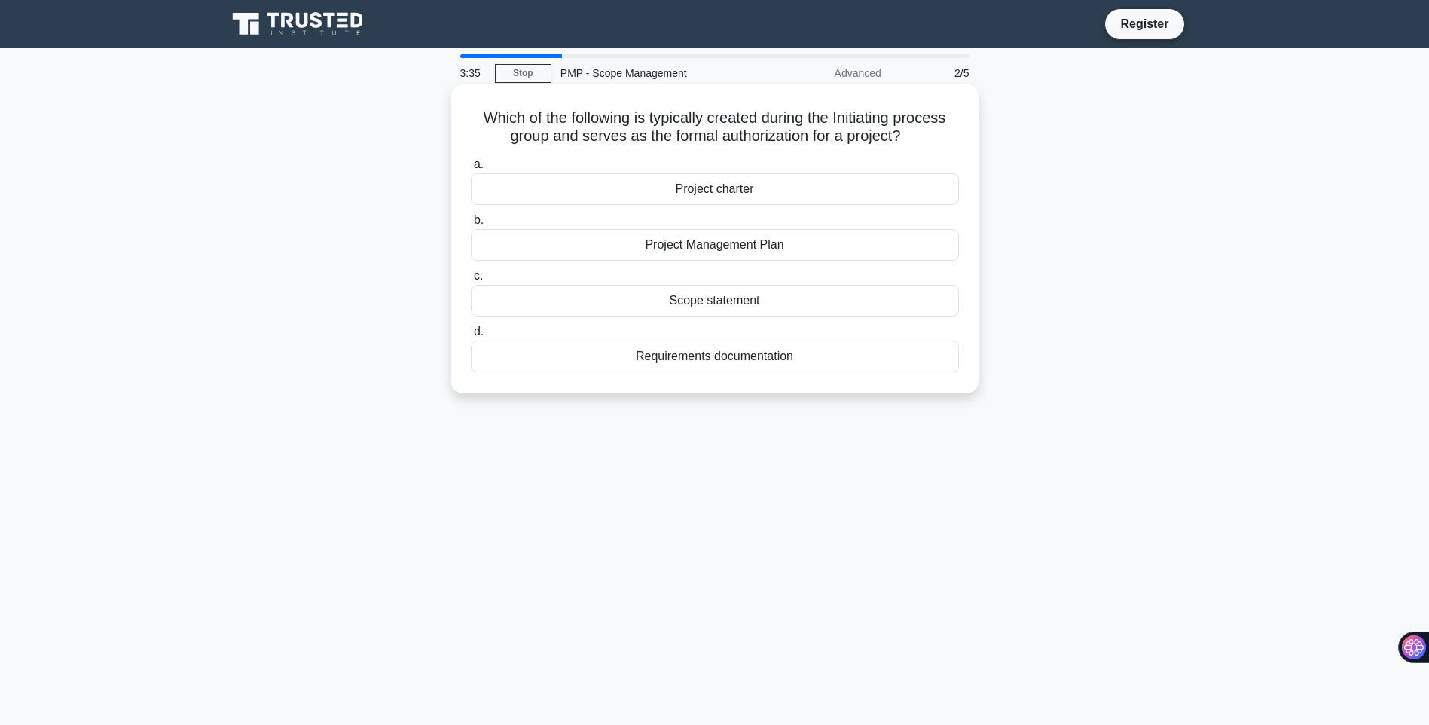
click at [730, 246] on div "Project Management Plan" at bounding box center [715, 245] width 488 height 32
click at [471, 225] on input "b. Project Management Plan" at bounding box center [471, 221] width 0 height 10
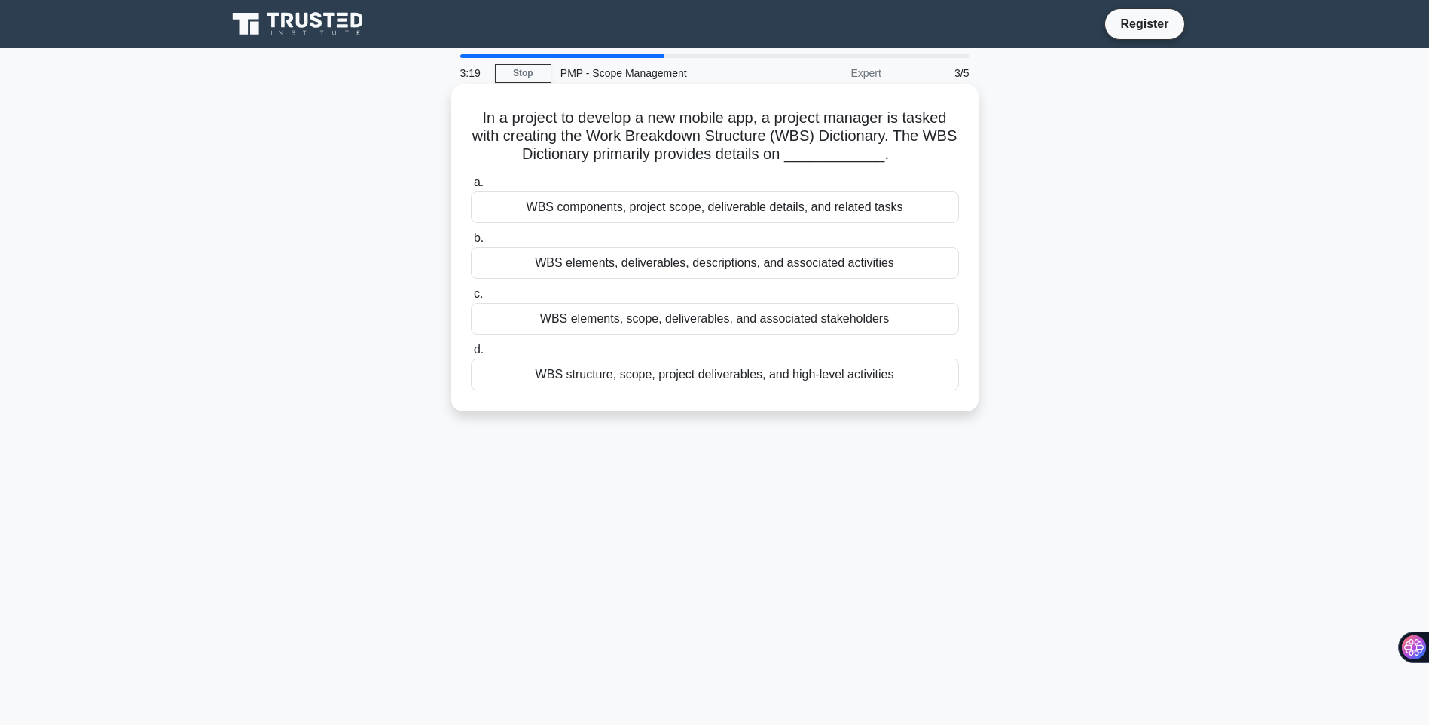
click at [670, 215] on div "WBS components, project scope, deliverable details, and related tasks" at bounding box center [715, 207] width 488 height 32
click at [471, 188] on input "a. WBS components, project scope, deliverable details, and related tasks" at bounding box center [471, 183] width 0 height 10
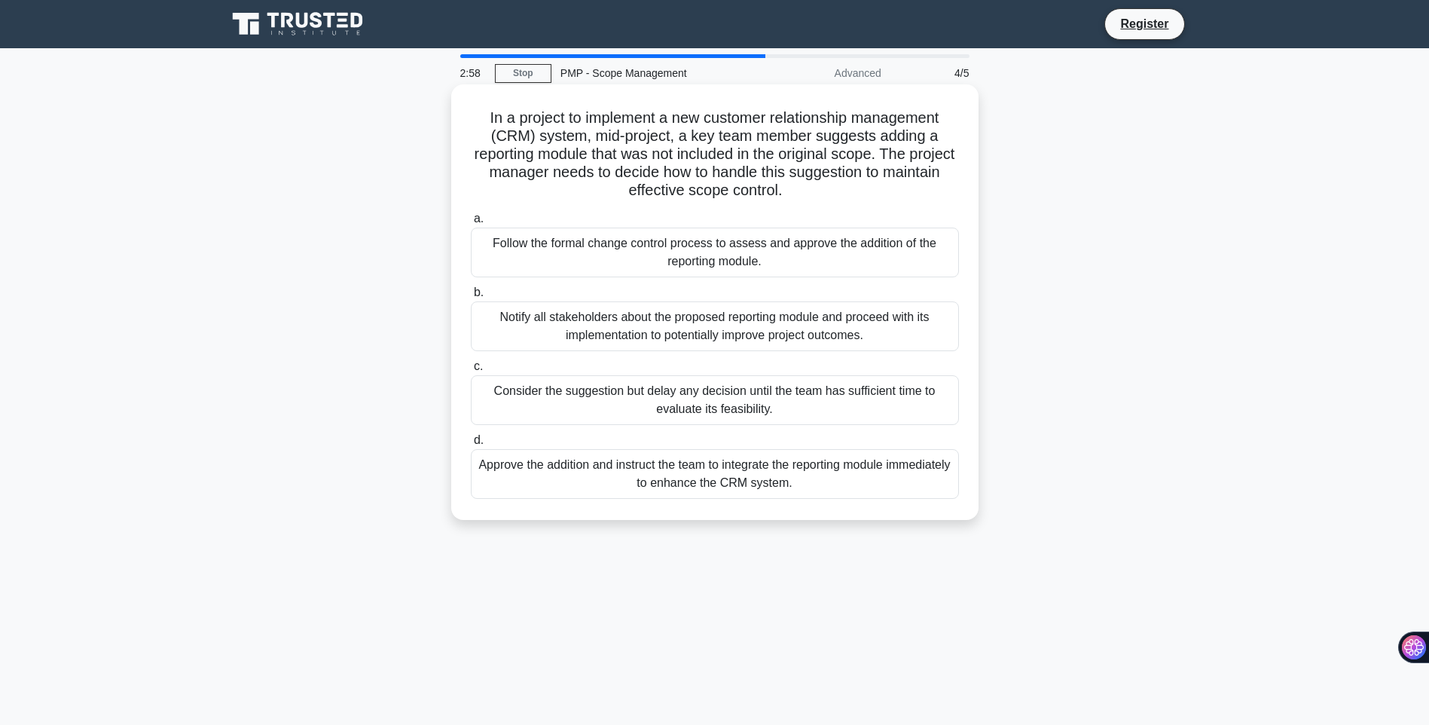
click at [748, 255] on div "Follow the formal change control process to assess and approve the addition of …" at bounding box center [715, 253] width 488 height 50
click at [471, 224] on input "a. Follow the formal change control process to assess and approve the addition …" at bounding box center [471, 219] width 0 height 10
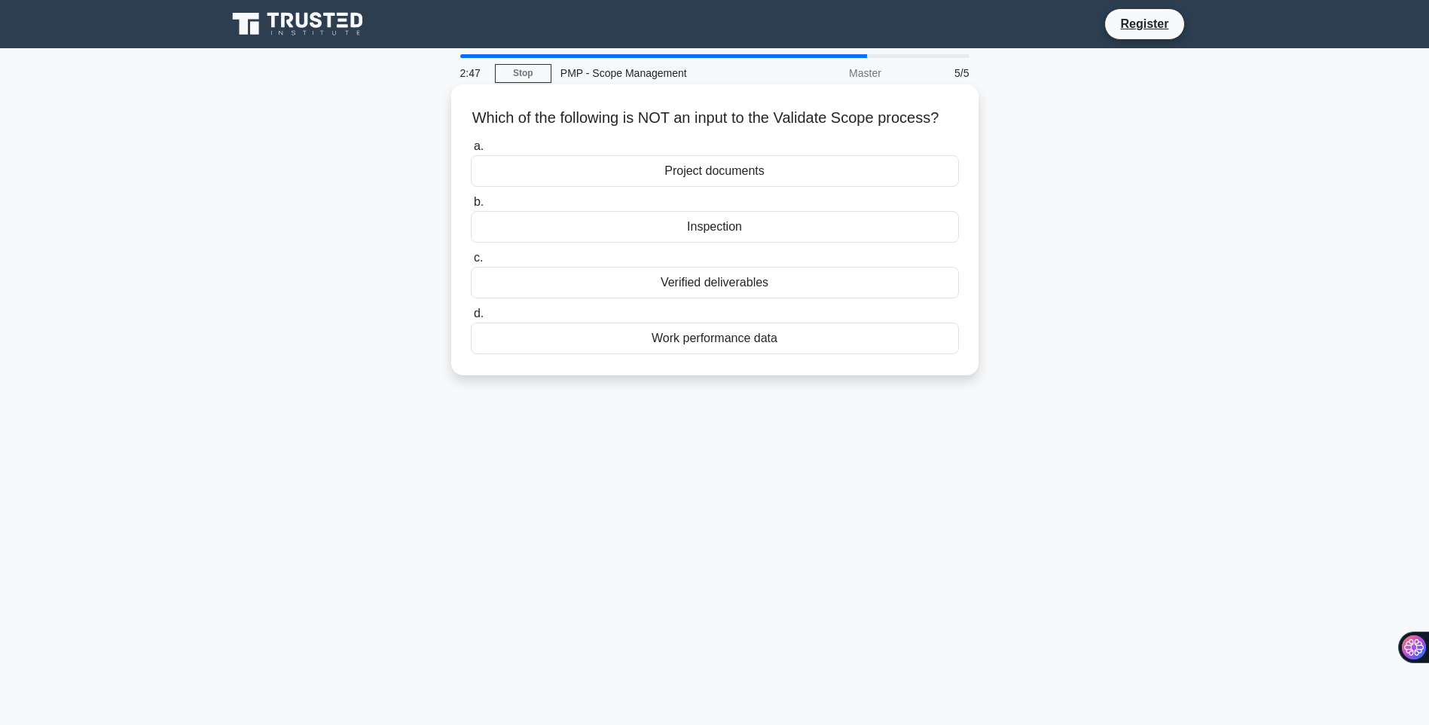
click at [729, 243] on div "Inspection" at bounding box center [715, 227] width 488 height 32
click at [471, 207] on input "b. Inspection" at bounding box center [471, 202] width 0 height 10
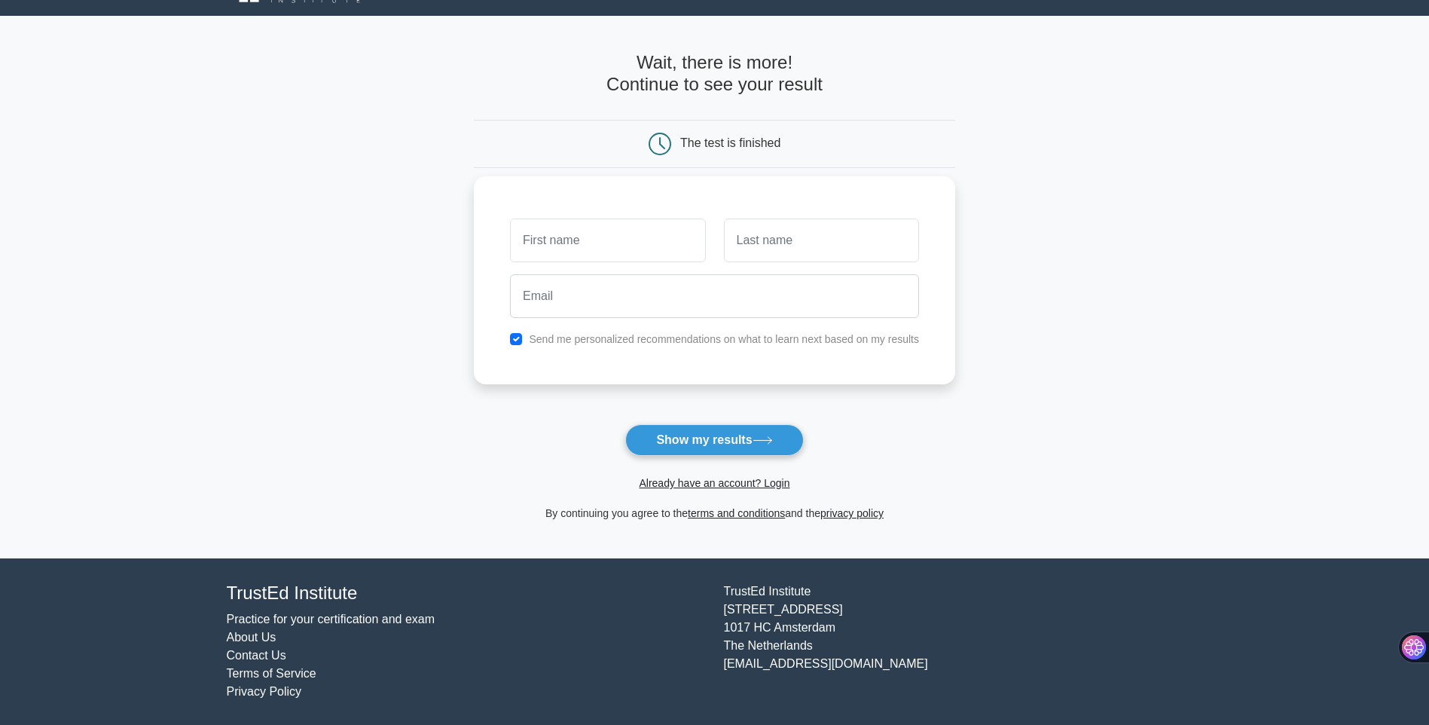
click at [650, 234] on input "text" at bounding box center [607, 241] width 195 height 44
type input "[PERSON_NAME]"
type input "Ganesh"
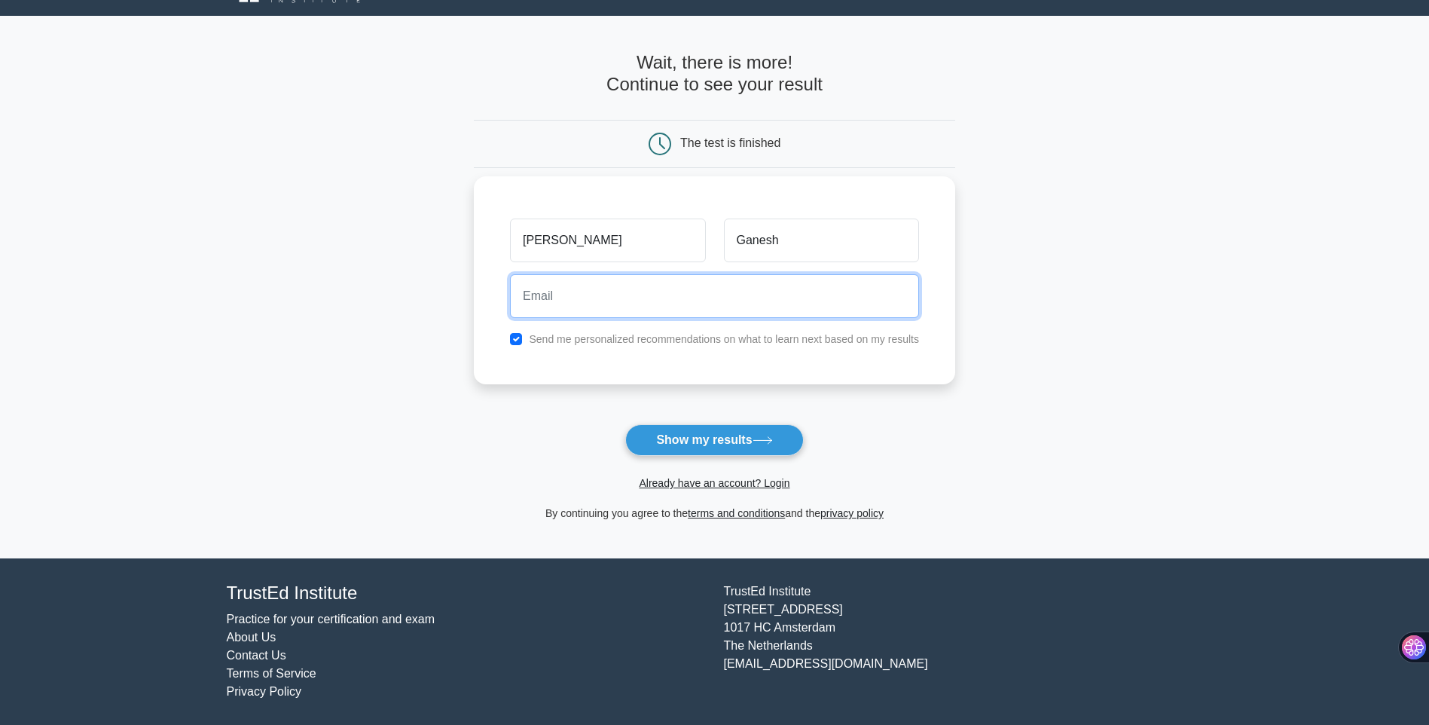
type input "[EMAIL_ADDRESS][DOMAIN_NAME]"
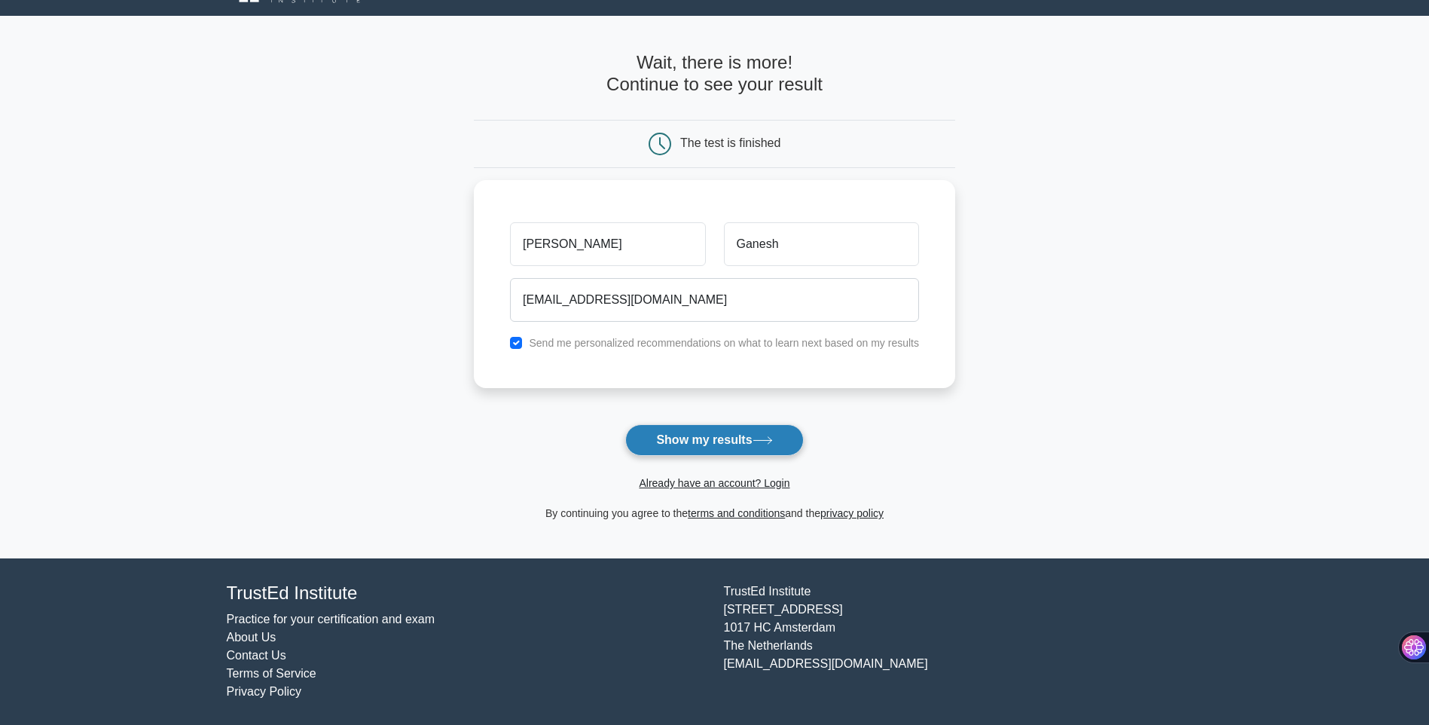
click at [668, 437] on button "Show my results" at bounding box center [714, 440] width 178 height 32
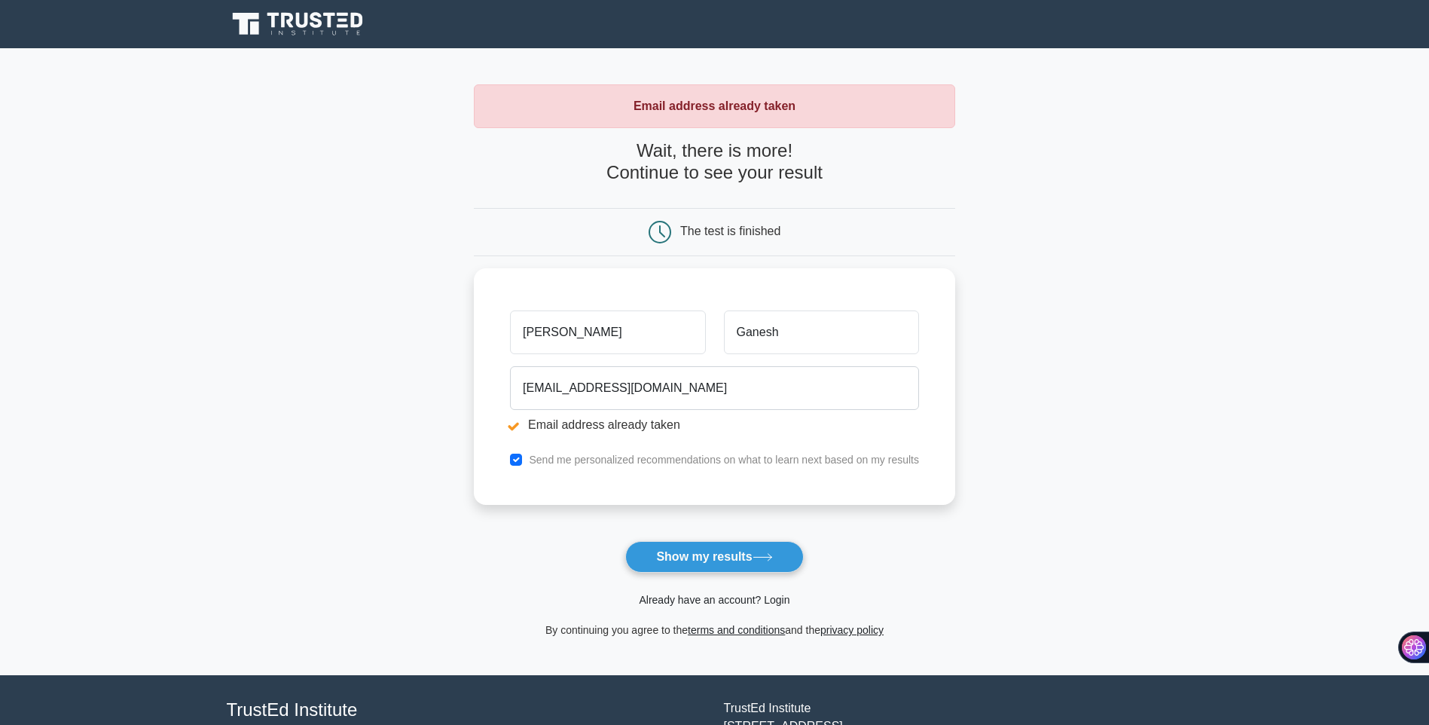
click at [729, 606] on link "Already have an account? Login" at bounding box center [714, 600] width 151 height 12
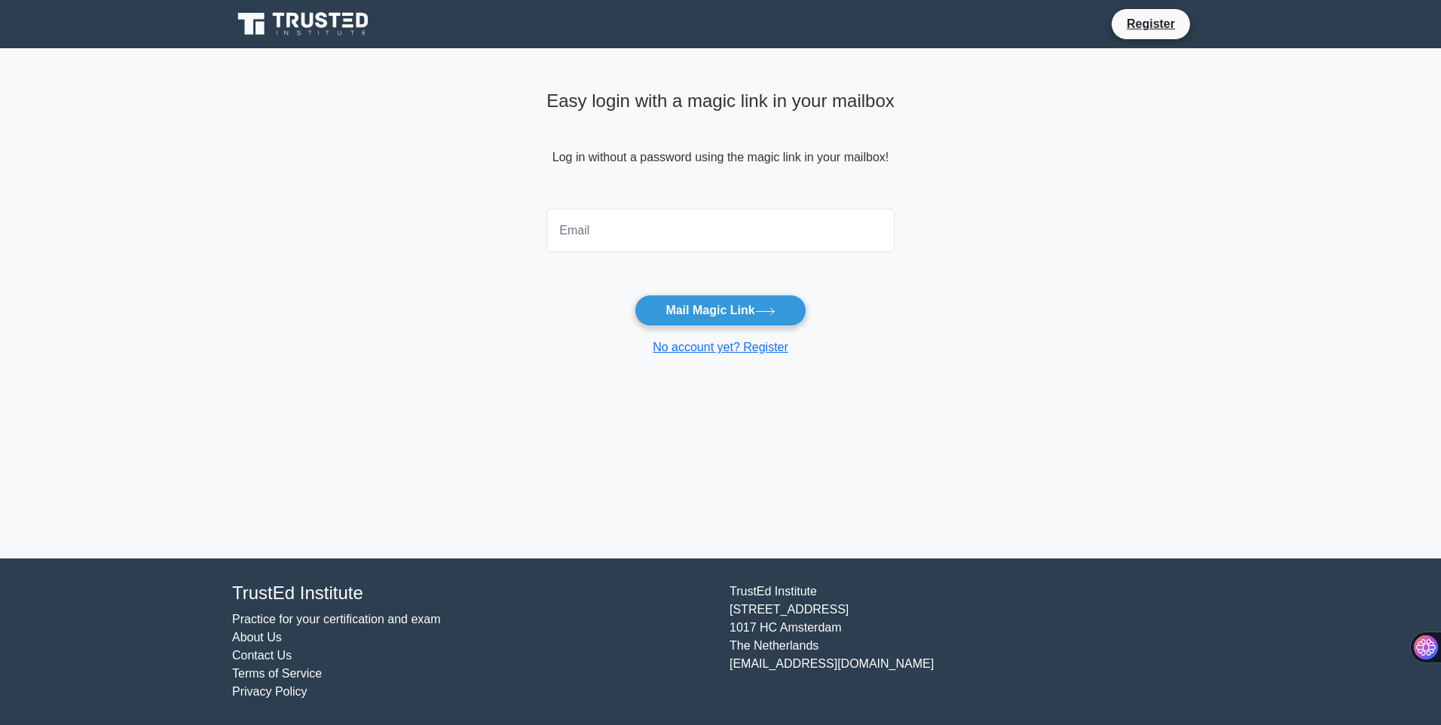
type input "ezramshankar@gmail.com"
click at [693, 313] on button "Mail Magic Link" at bounding box center [719, 311] width 171 height 32
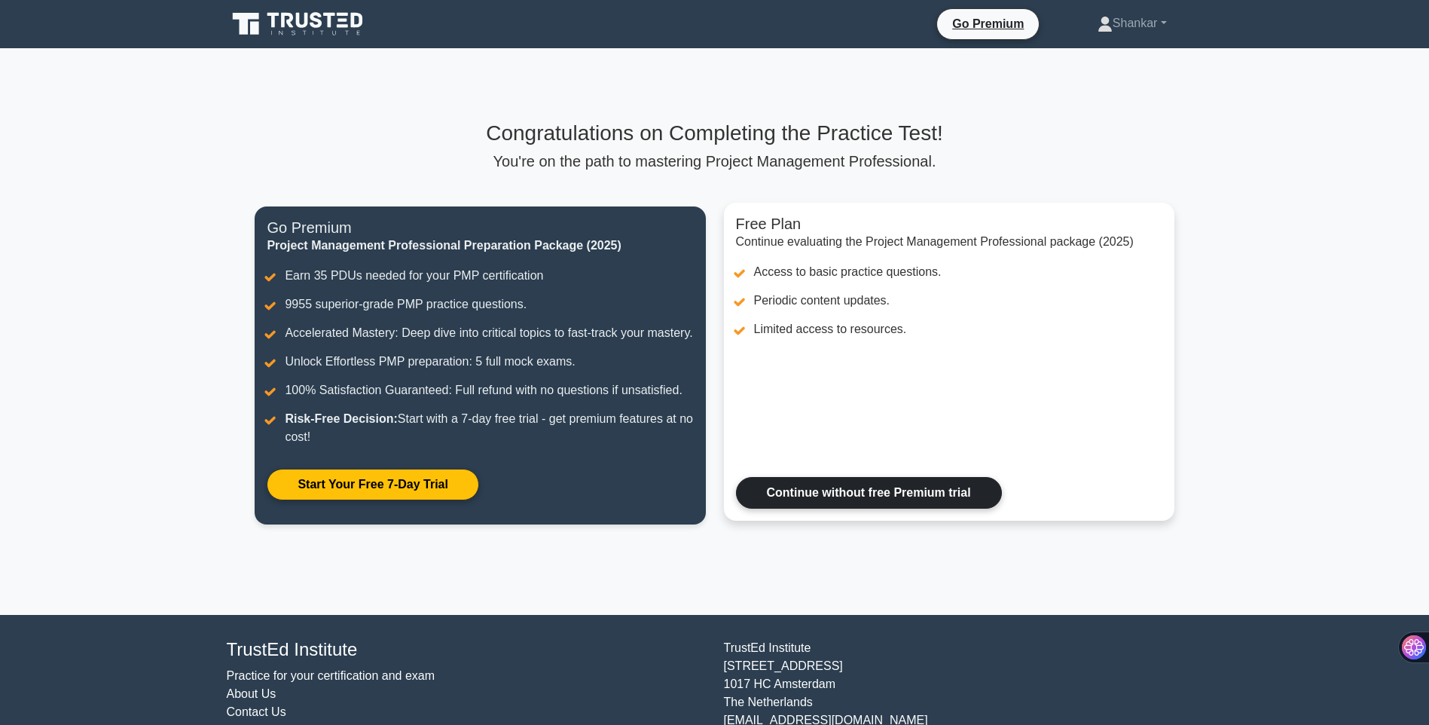
click at [869, 503] on link "Continue without free Premium trial" at bounding box center [869, 493] width 266 height 32
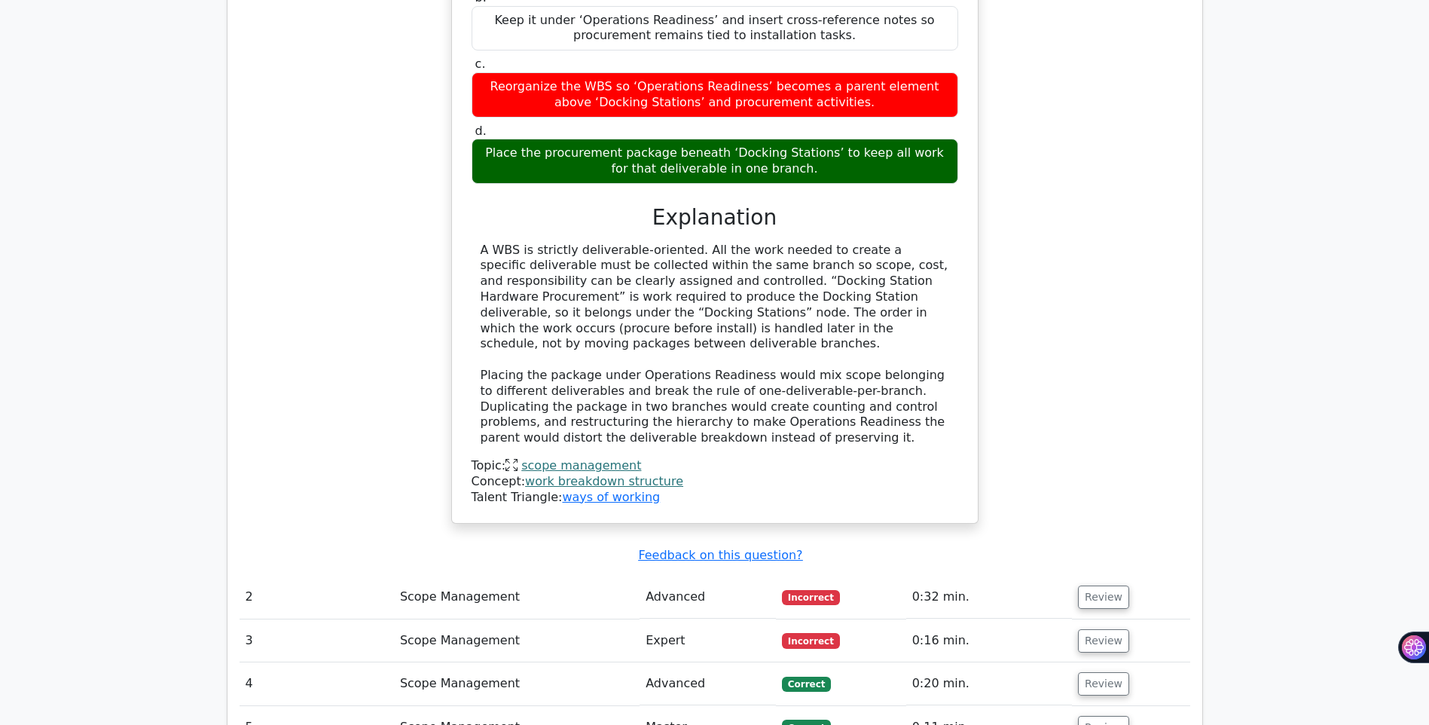
scroll to position [1582, 0]
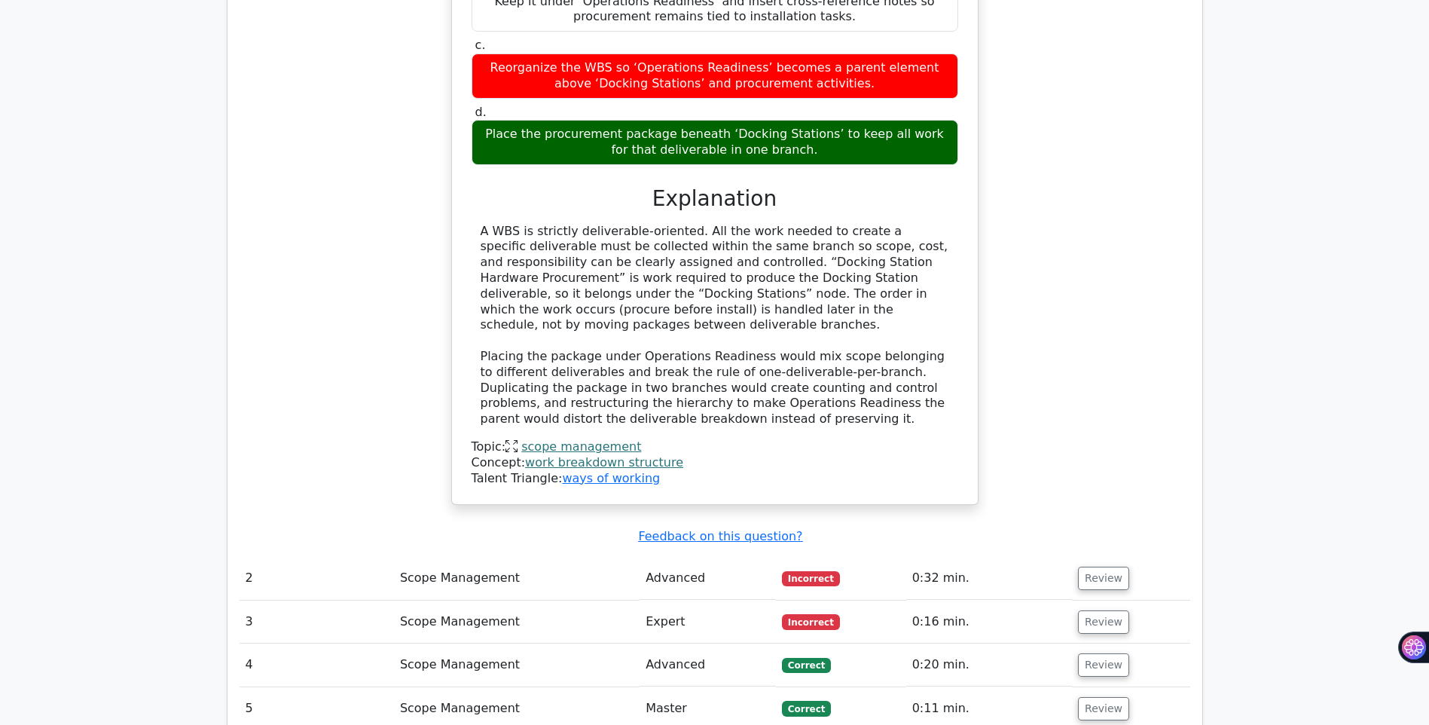
click at [1094, 644] on td "Review" at bounding box center [1131, 665] width 118 height 43
click at [1082, 653] on button "Review" at bounding box center [1103, 664] width 51 height 23
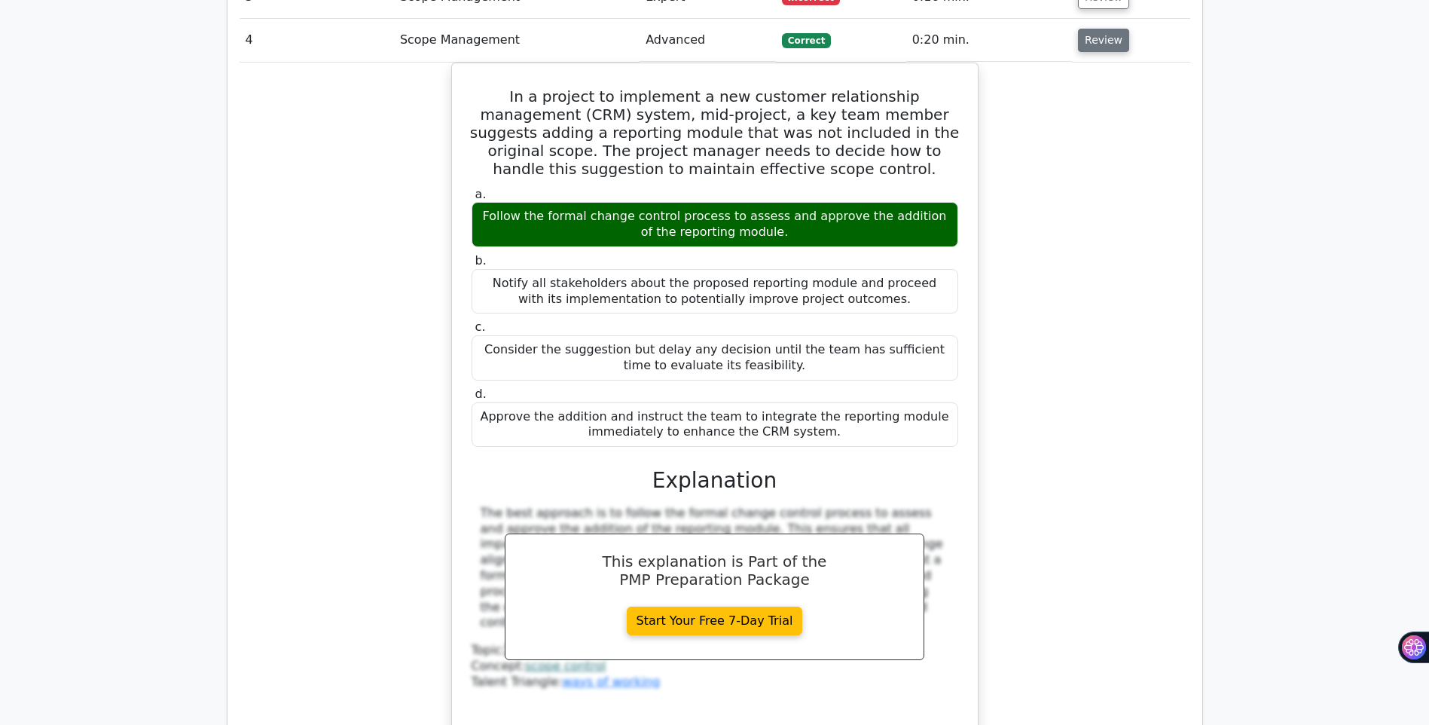
scroll to position [2487, 0]
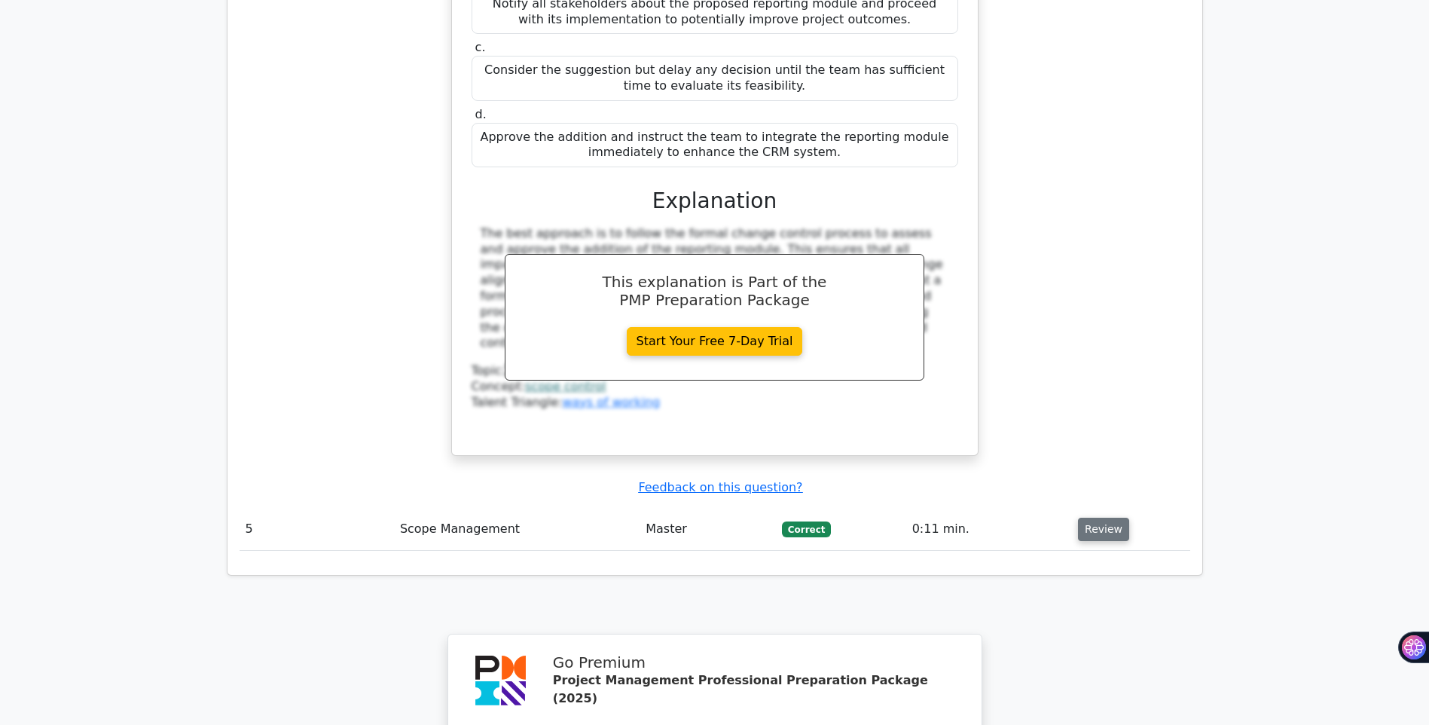
click at [1099, 518] on button "Review" at bounding box center [1103, 529] width 51 height 23
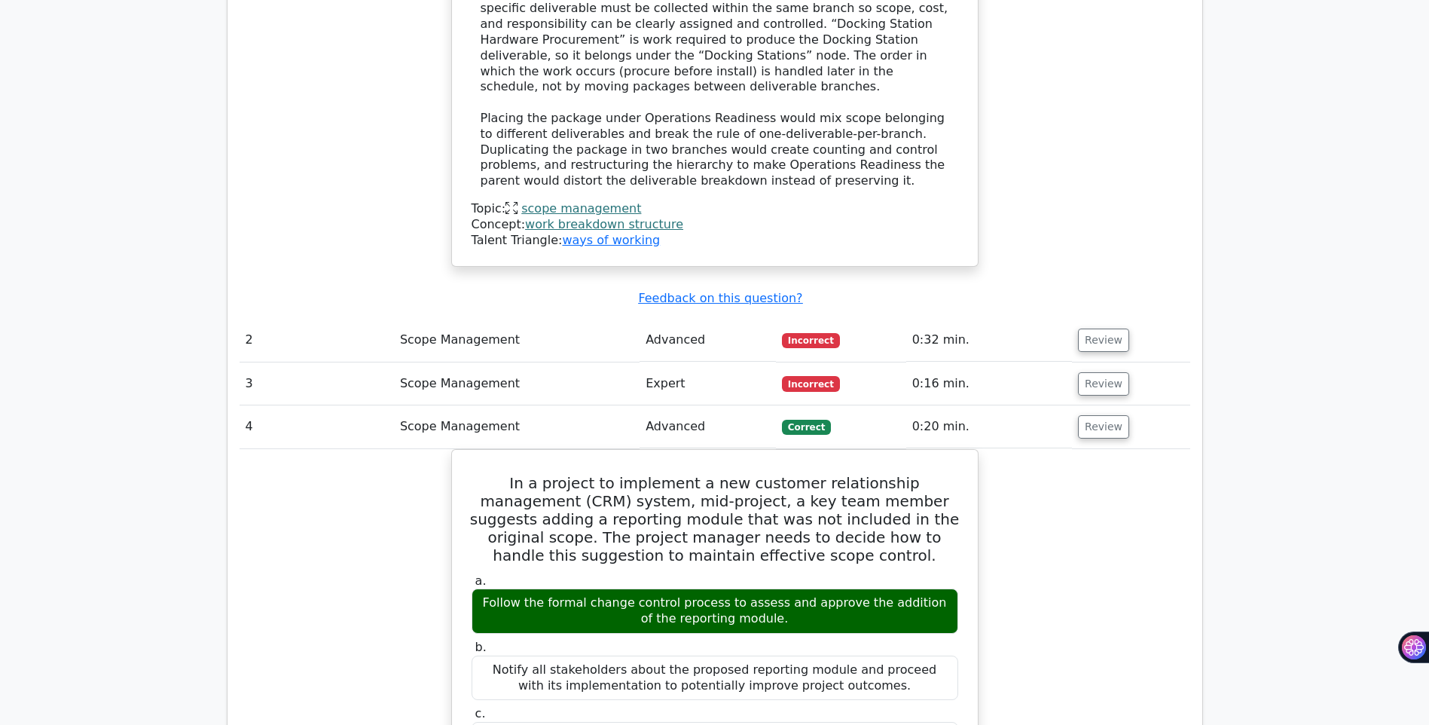
scroll to position [1582, 0]
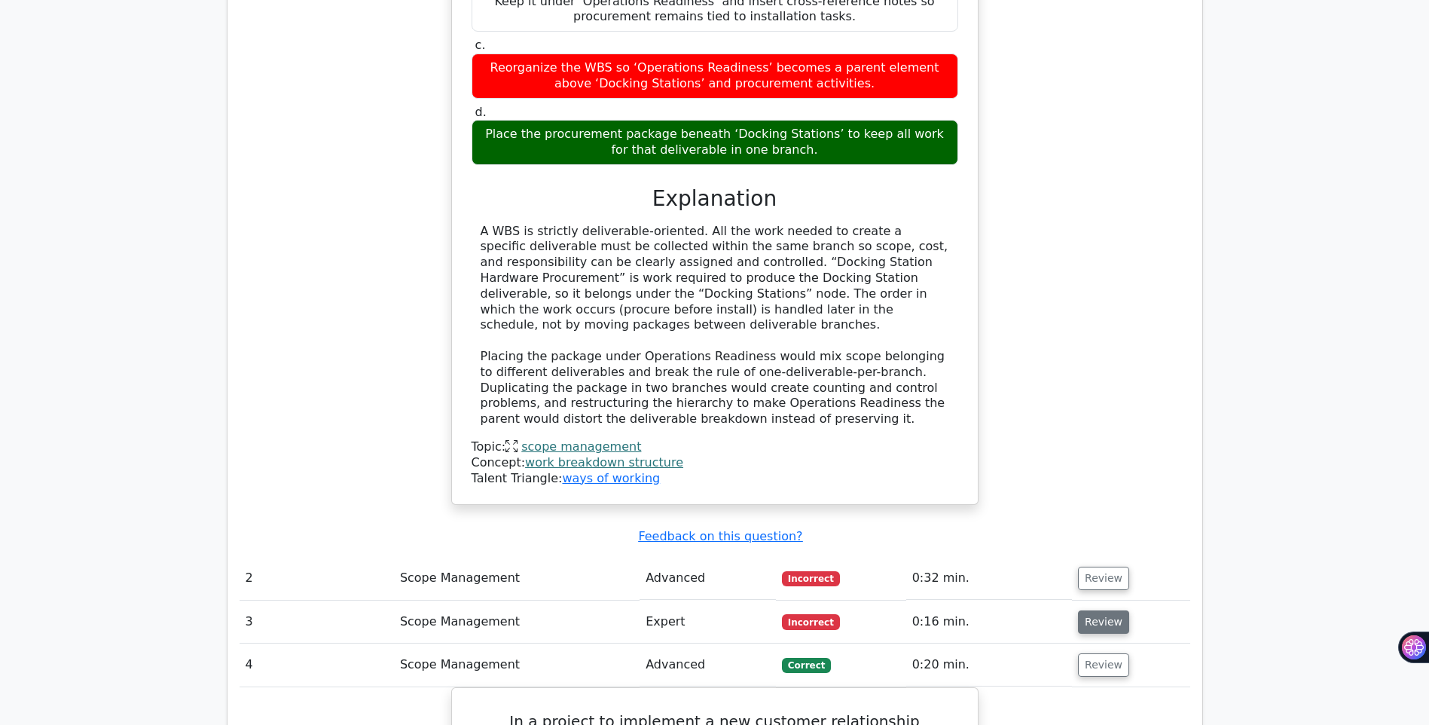
click at [1098, 610] on button "Review" at bounding box center [1103, 621] width 51 height 23
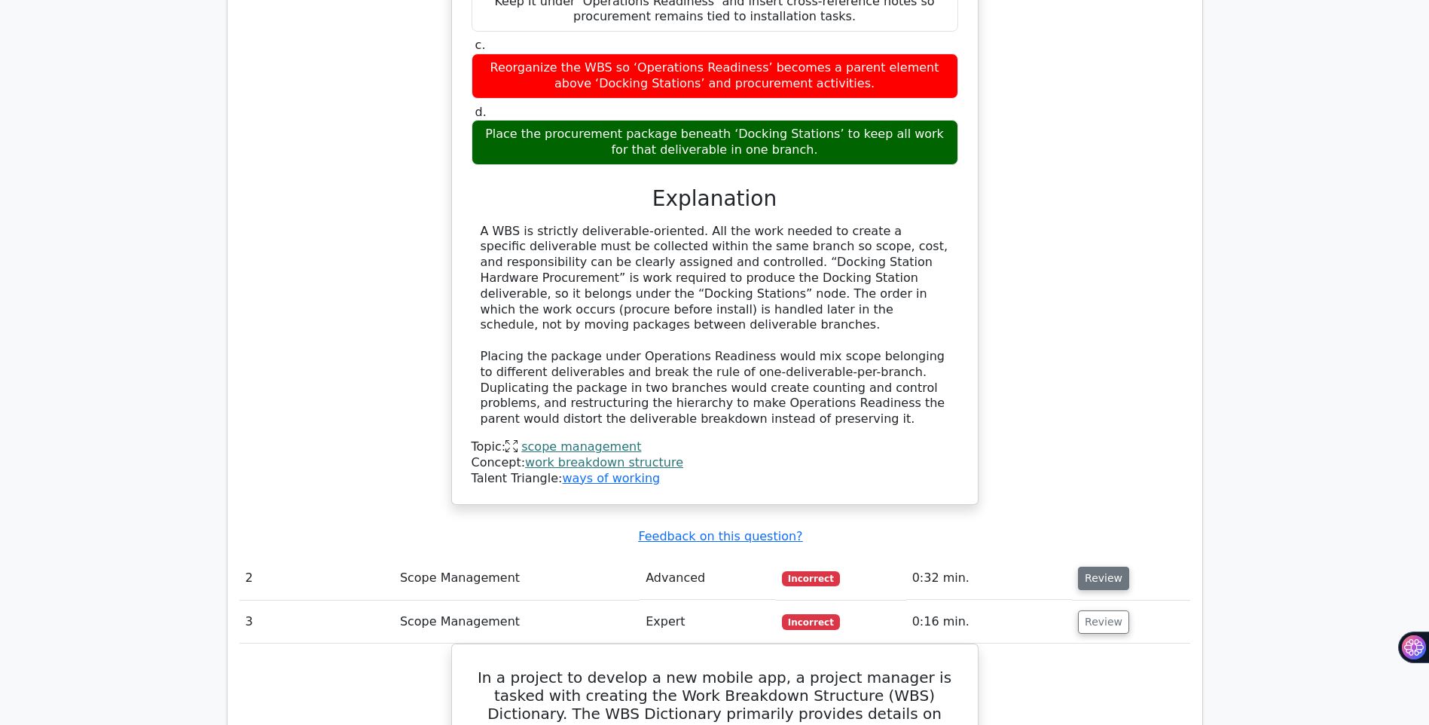
click at [1099, 567] on button "Review" at bounding box center [1103, 578] width 51 height 23
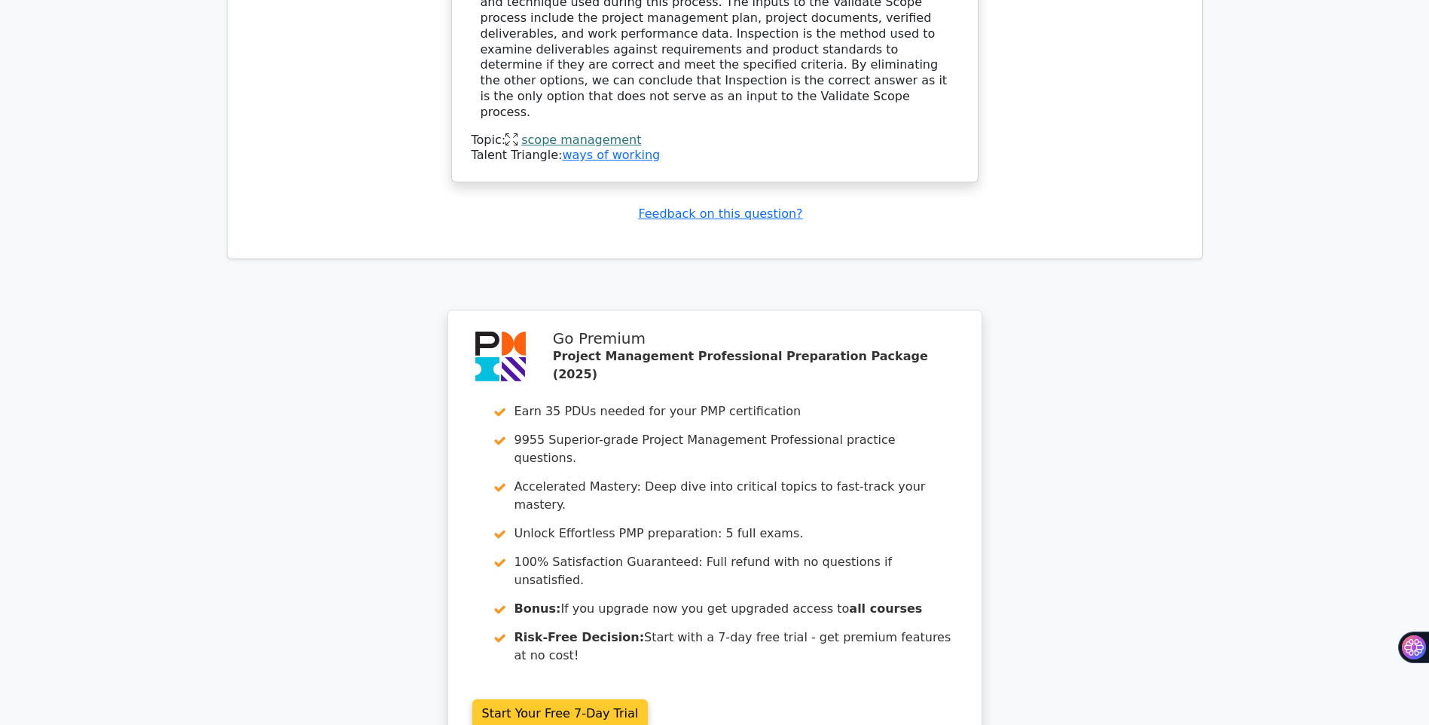
scroll to position [4614, 0]
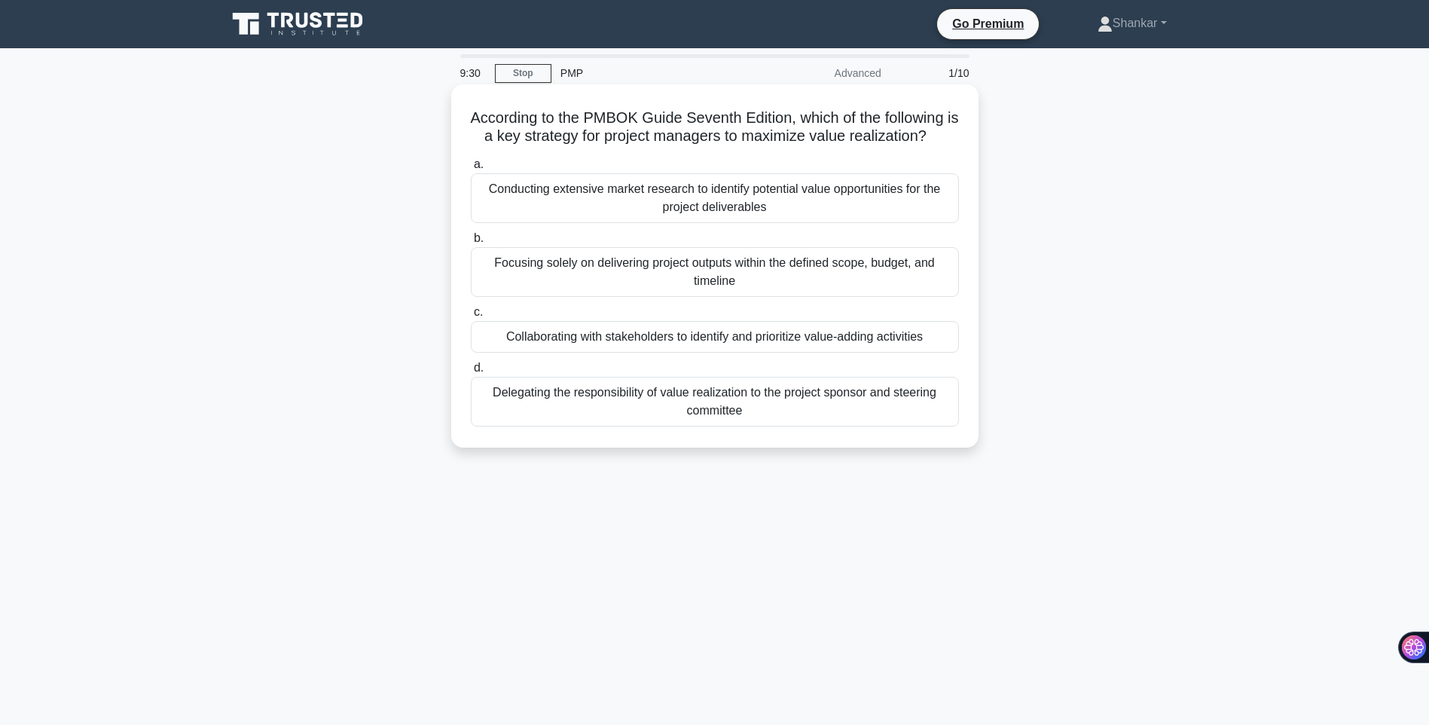
click at [694, 206] on div "Conducting extensive market research to identify potential value opportunities …" at bounding box center [715, 198] width 488 height 50
click at [471, 170] on input "a. Conducting extensive market research to identify potential value opportuniti…" at bounding box center [471, 165] width 0 height 10
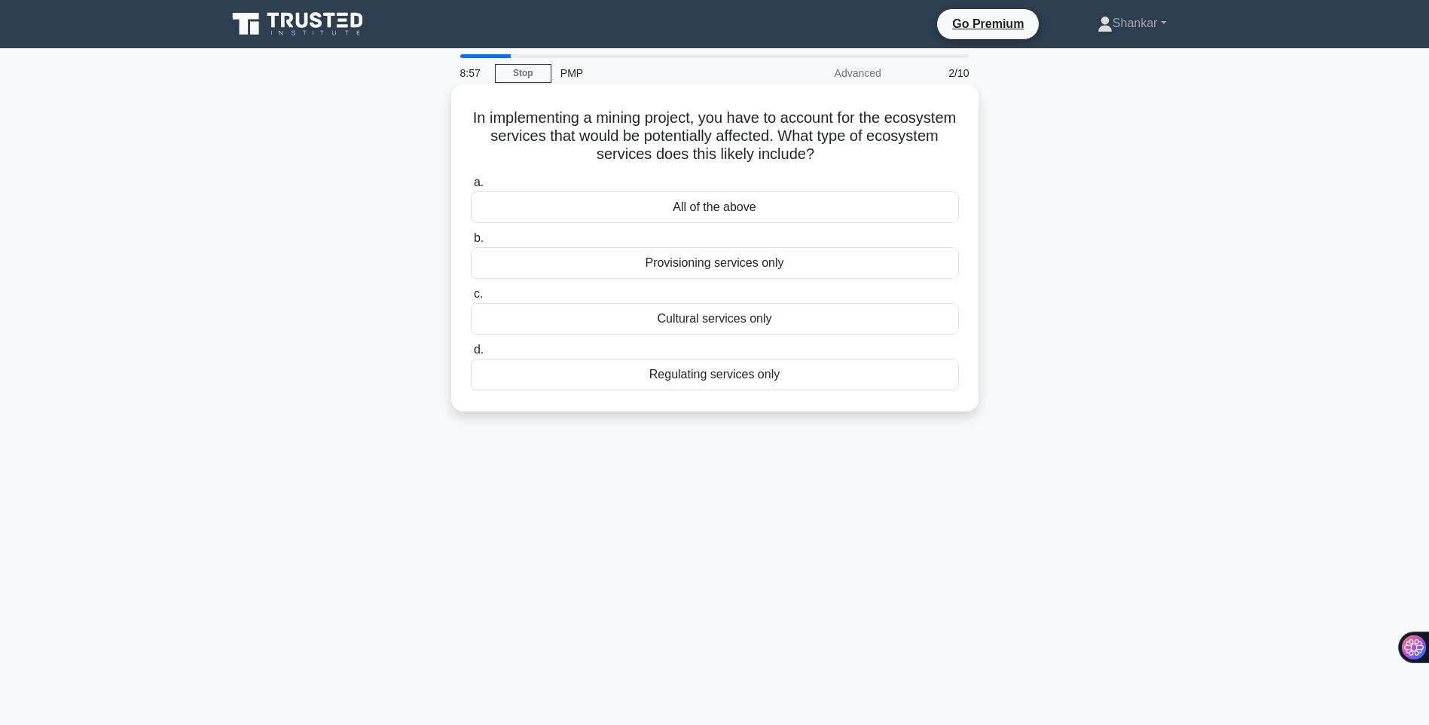
click at [677, 204] on div "All of the above" at bounding box center [715, 207] width 488 height 32
click at [471, 188] on input "a. All of the above" at bounding box center [471, 183] width 0 height 10
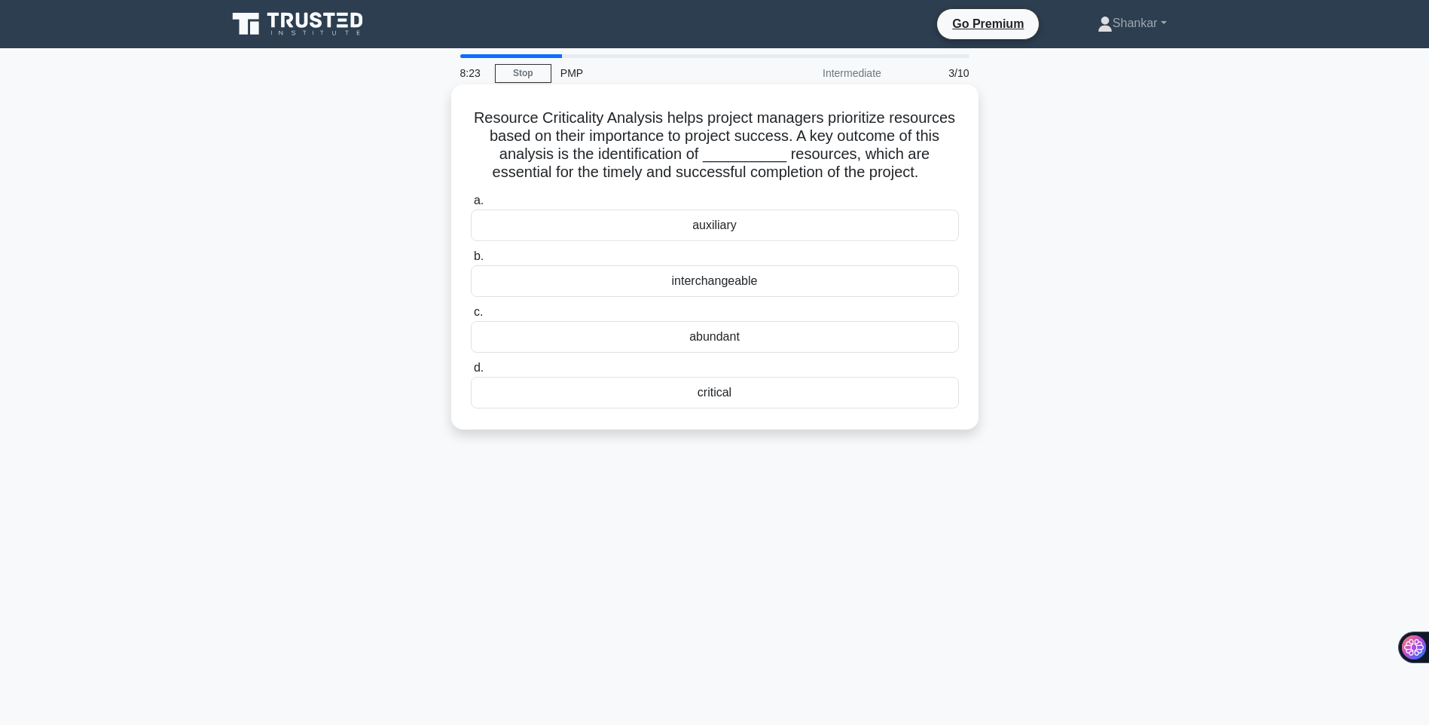
click at [727, 225] on div "auxiliary" at bounding box center [715, 225] width 488 height 32
click at [471, 206] on input "a. auxiliary" at bounding box center [471, 201] width 0 height 10
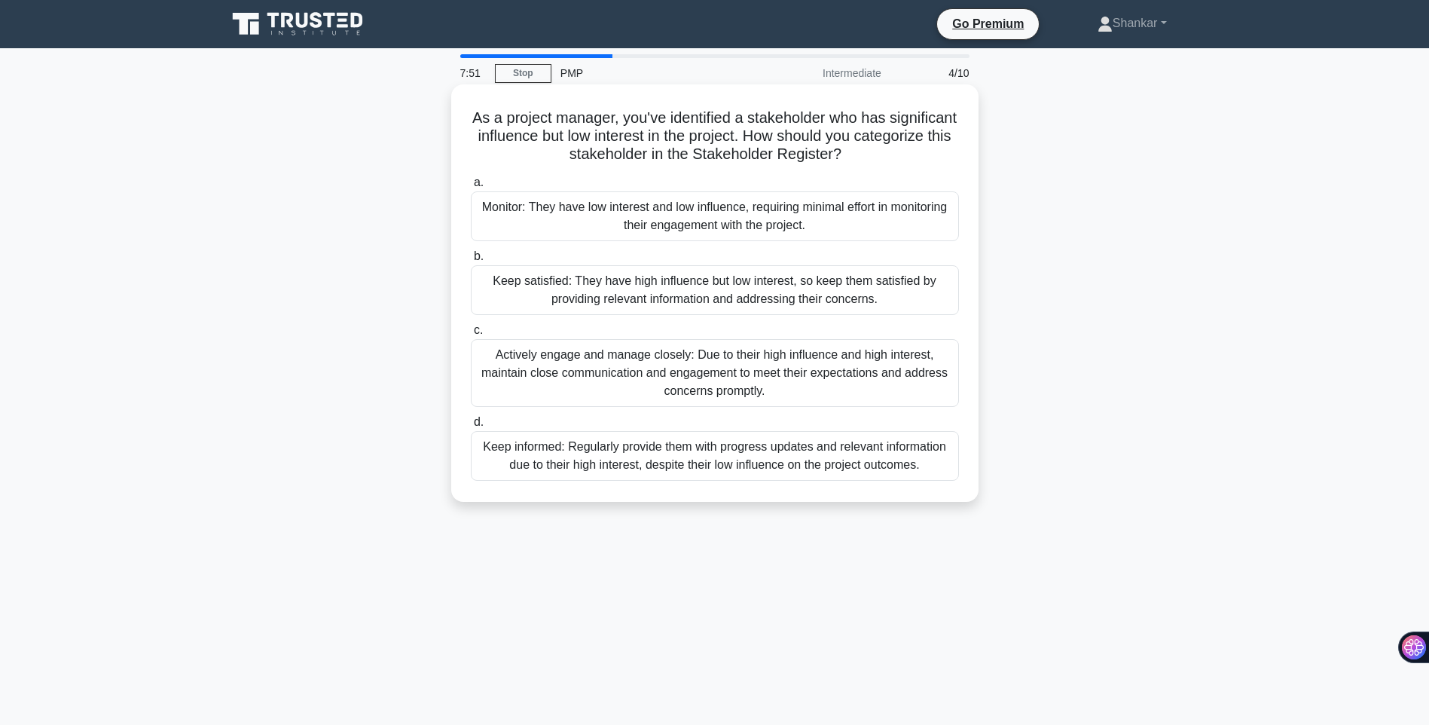
click at [654, 369] on div "Actively engage and manage closely: Due to their high influence and high intere…" at bounding box center [715, 373] width 488 height 68
click at [471, 335] on input "c. Actively engage and manage closely: Due to their high influence and high int…" at bounding box center [471, 331] width 0 height 10
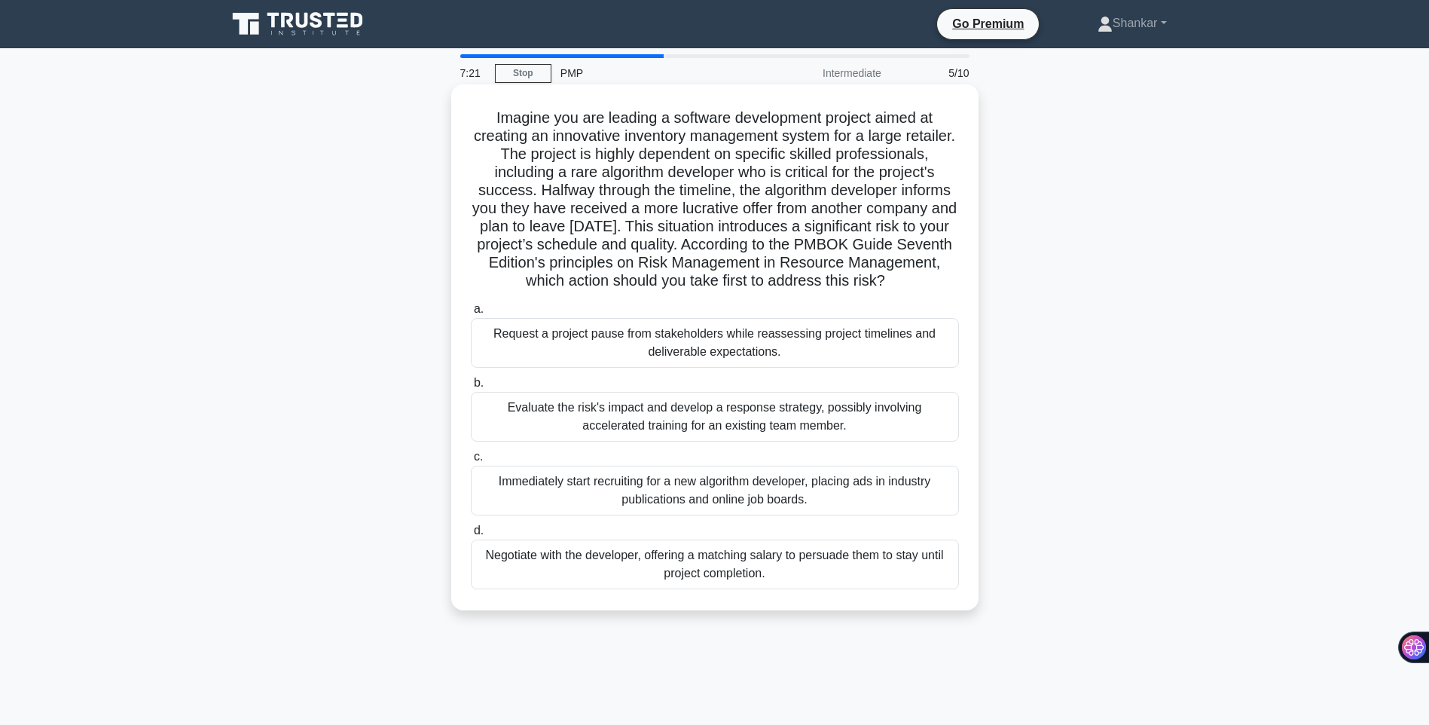
click at [666, 389] on div "a. Request a project pause from stakeholders while reassessing project timeline…" at bounding box center [715, 444] width 506 height 295
click at [682, 368] on div "Request a project pause from stakeholders while reassessing project timelines a…" at bounding box center [715, 343] width 488 height 50
click at [471, 314] on input "a. Request a project pause from stakeholders while reassessing project timeline…" at bounding box center [471, 309] width 0 height 10
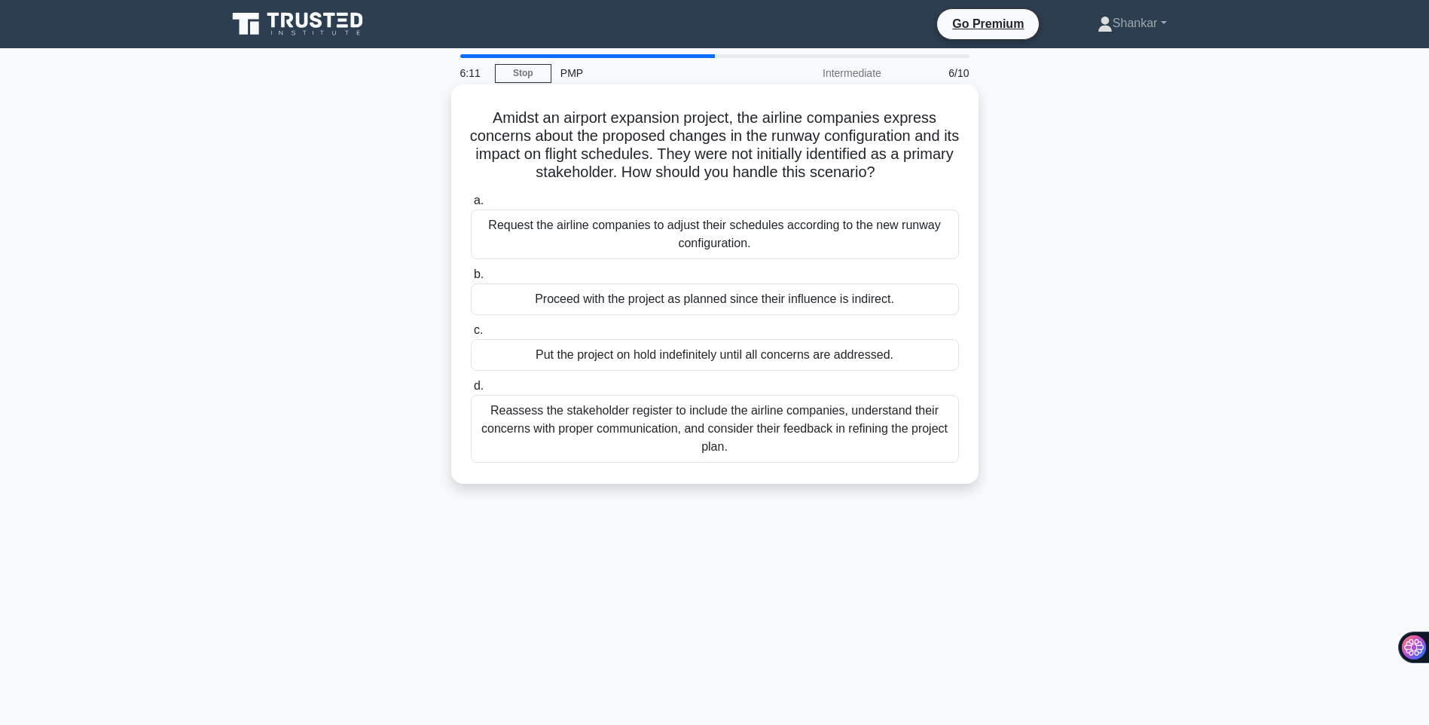
click at [592, 431] on div "Reassess the stakeholder register to include the airline companies, understand …" at bounding box center [715, 429] width 488 height 68
click at [471, 391] on input "d. Reassess the stakeholder register to include the airline companies, understa…" at bounding box center [471, 386] width 0 height 10
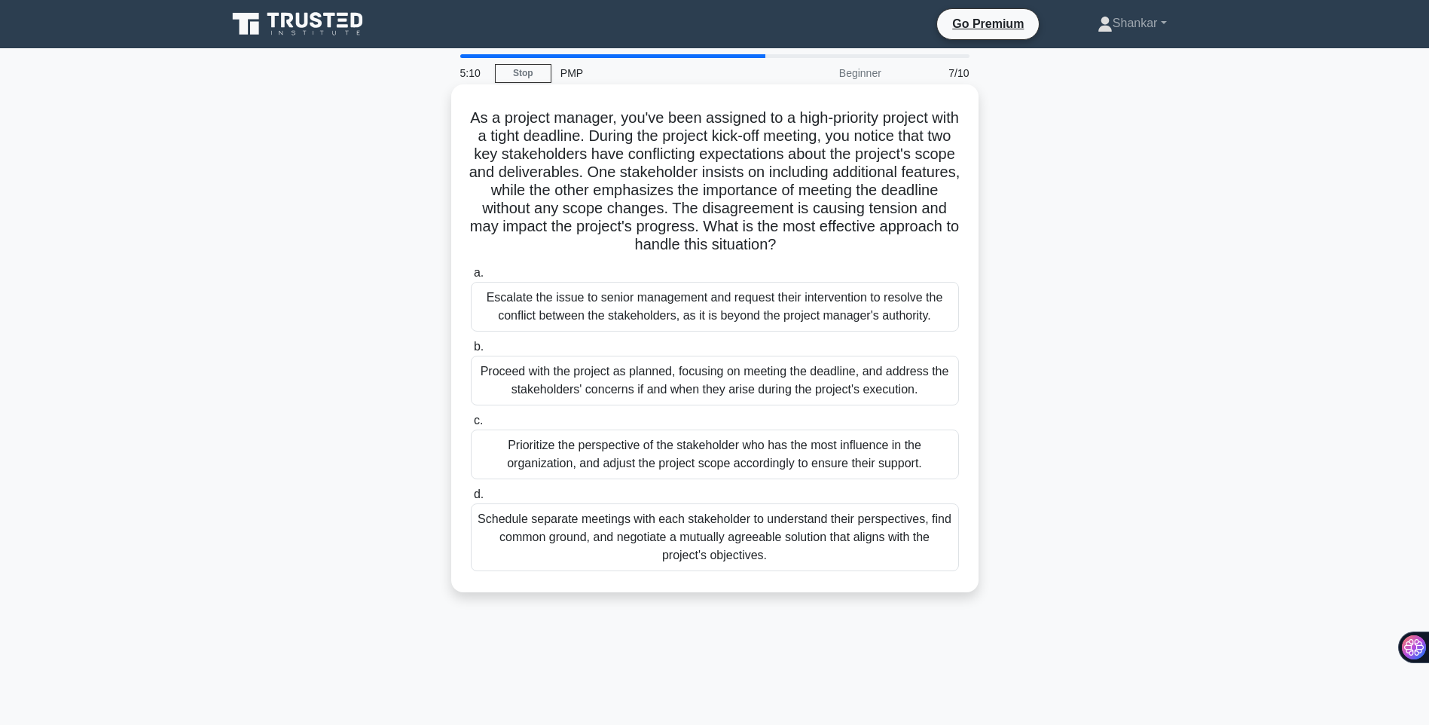
click at [682, 457] on div "Prioritize the perspective of the stakeholder who has the most influence in the…" at bounding box center [715, 455] width 488 height 50
click at [471, 426] on input "c. Prioritize the perspective of the stakeholder who has the most influence in …" at bounding box center [471, 421] width 0 height 10
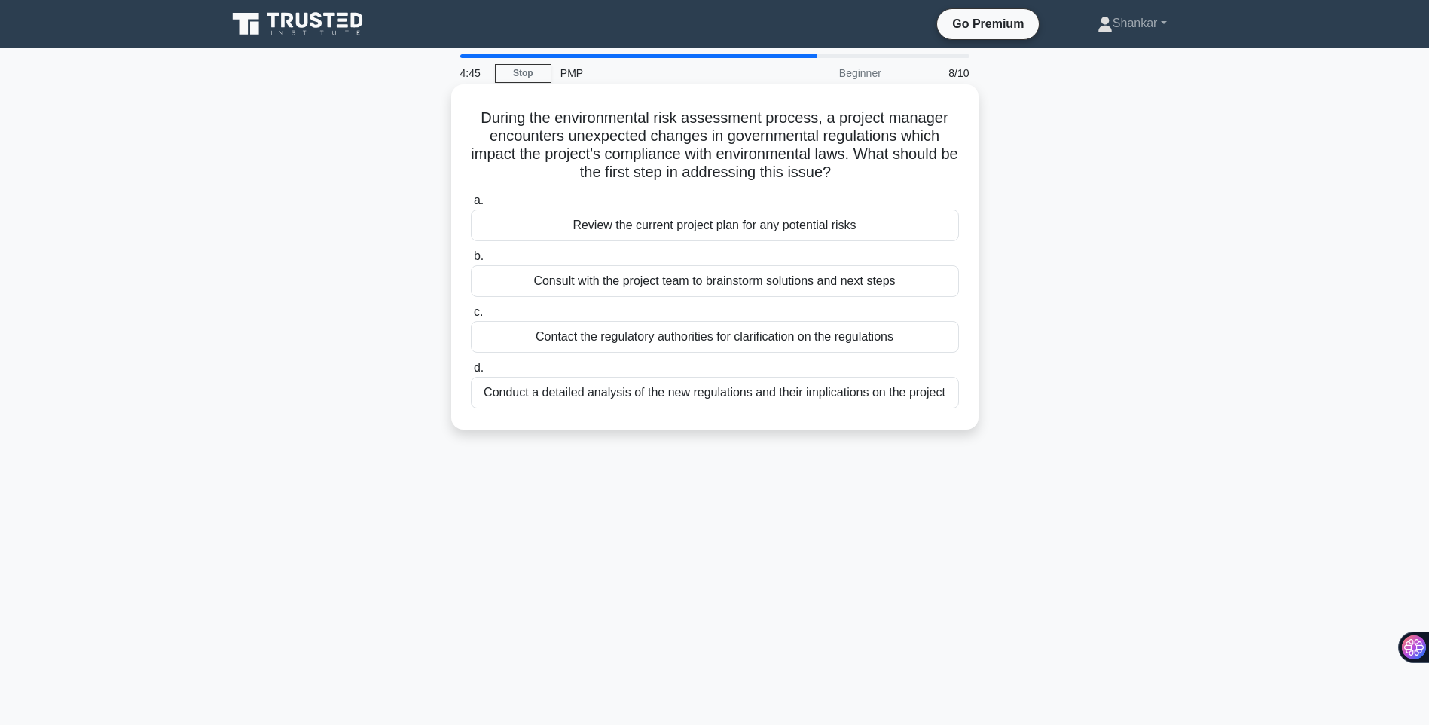
click at [765, 394] on div "Conduct a detailed analysis of the new regulations and their implications on th…" at bounding box center [715, 393] width 488 height 32
click at [471, 373] on input "d. Conduct a detailed analysis of the new regulations and their implications on…" at bounding box center [471, 368] width 0 height 10
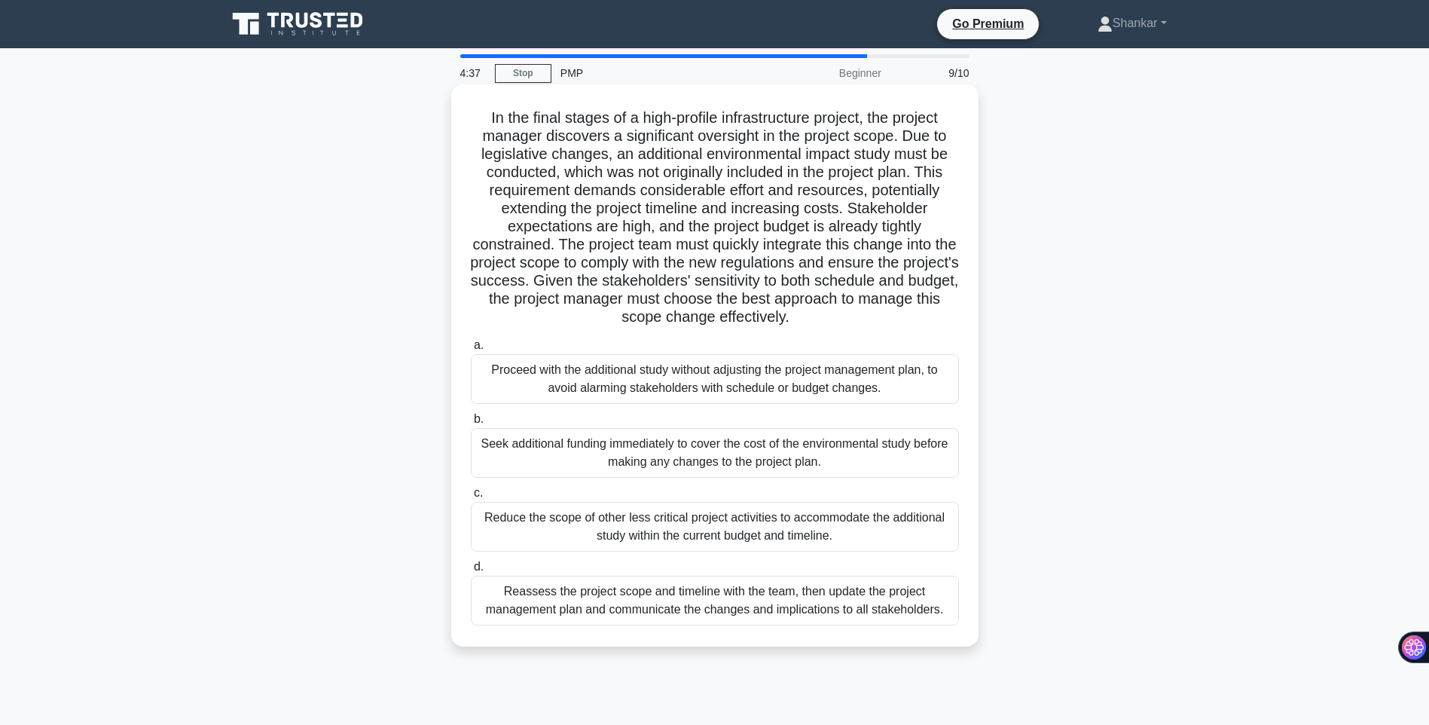
click at [689, 451] on div "Seek additional funding immediately to cover the cost of the environmental stud…" at bounding box center [715, 453] width 488 height 50
click at [471, 424] on input "b. Seek additional funding immediately to cover the cost of the environmental s…" at bounding box center [471, 419] width 0 height 10
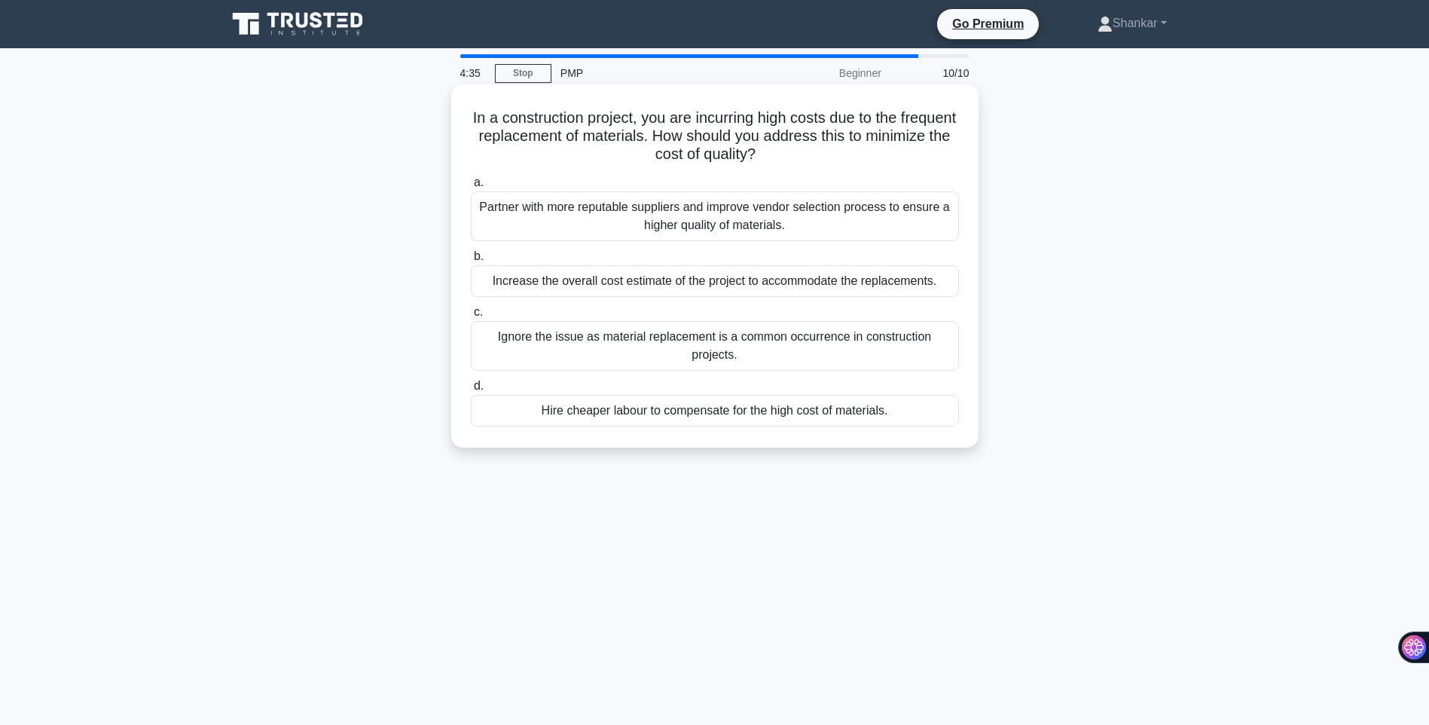
click at [616, 291] on div "Increase the overall cost estimate of the project to accommodate the replacemen…" at bounding box center [715, 281] width 488 height 32
click at [471, 261] on input "b. Increase the overall cost estimate of the project to accommodate the replace…" at bounding box center [471, 257] width 0 height 10
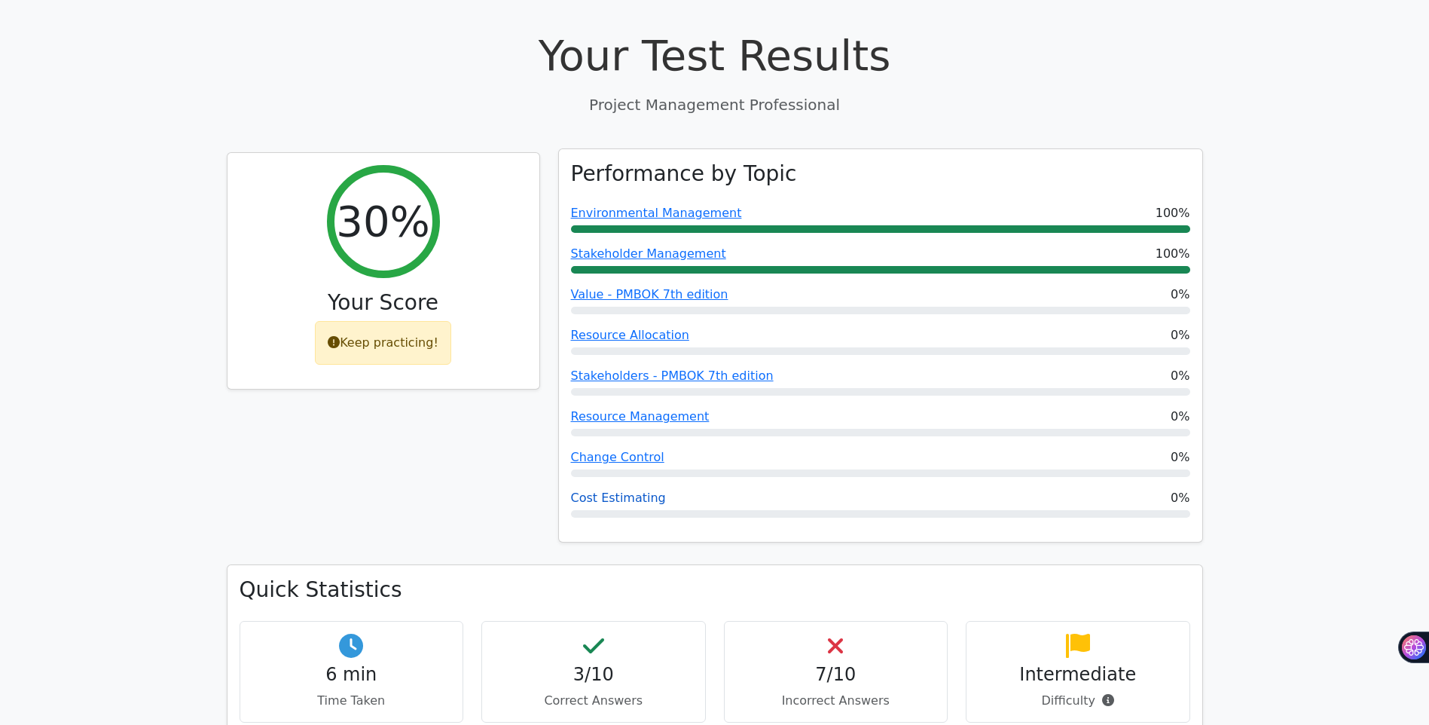
click at [598, 491] on link "Cost Estimating" at bounding box center [618, 498] width 95 height 14
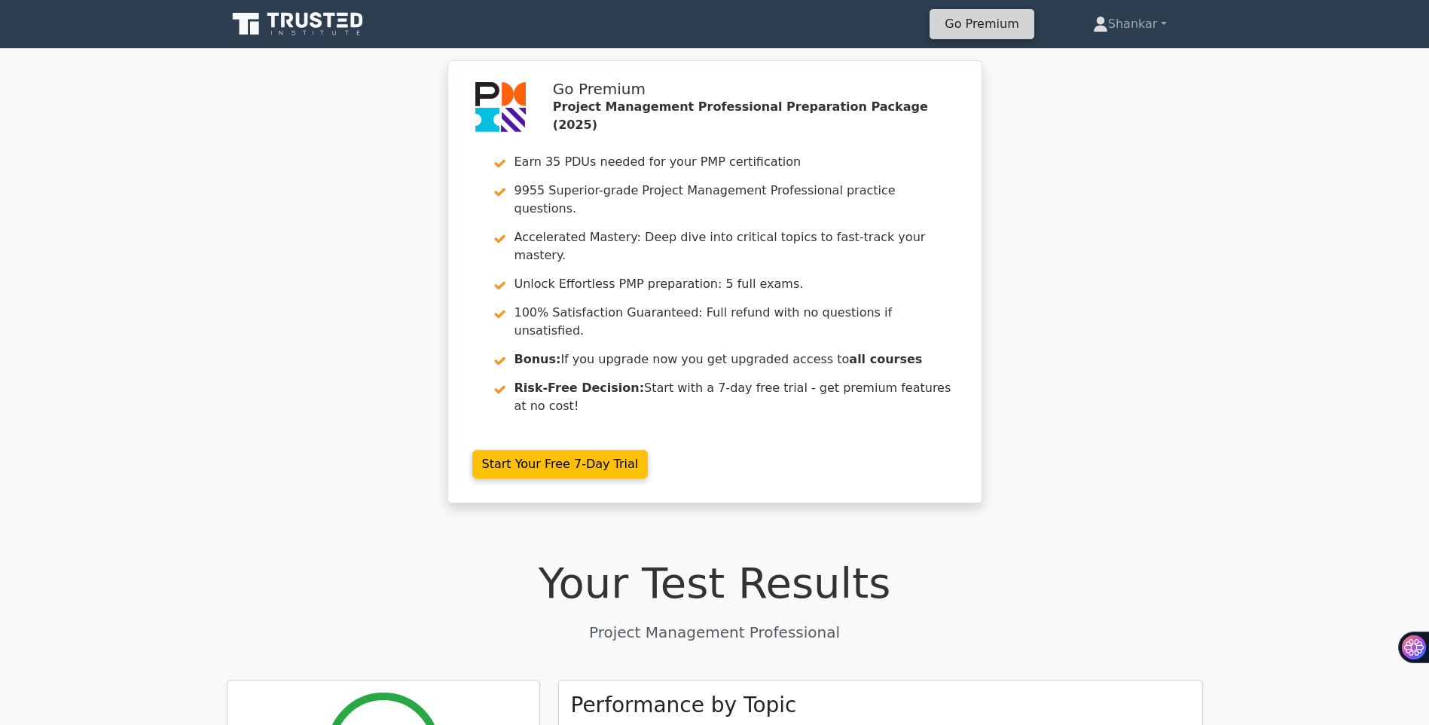
click at [969, 26] on link "Go Premium" at bounding box center [982, 24] width 92 height 20
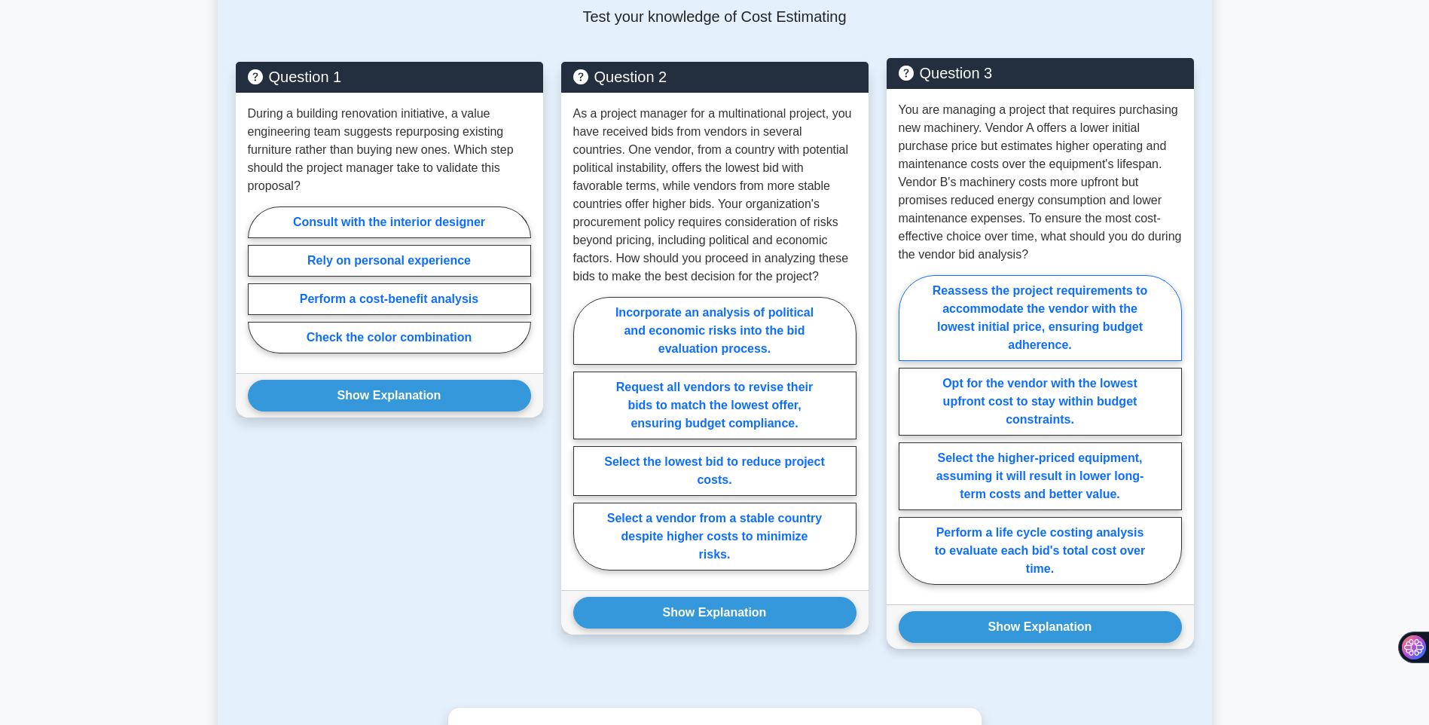
scroll to position [377, 0]
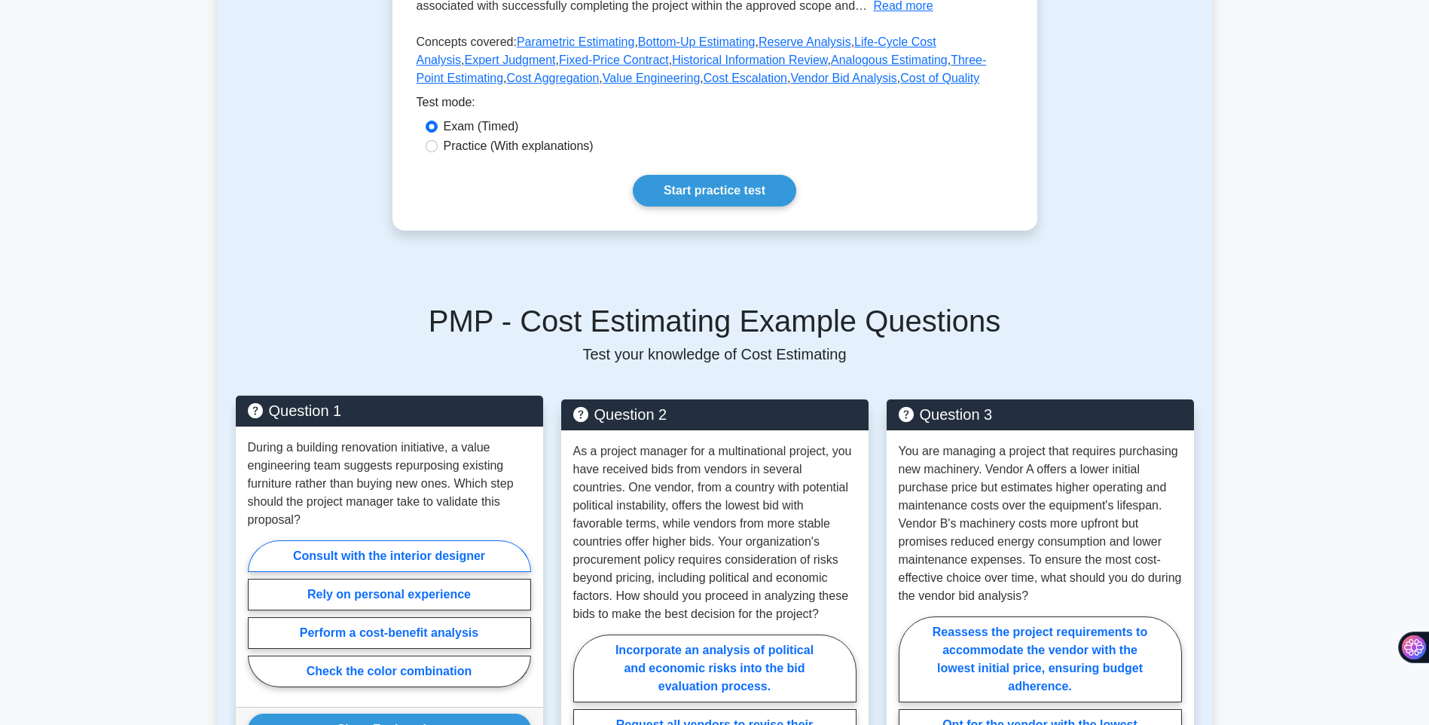
click at [381, 563] on label "Consult with the interior designer" at bounding box center [389, 556] width 283 height 32
click at [258, 613] on input "Consult with the interior designer" at bounding box center [253, 618] width 10 height 10
radio input "true"
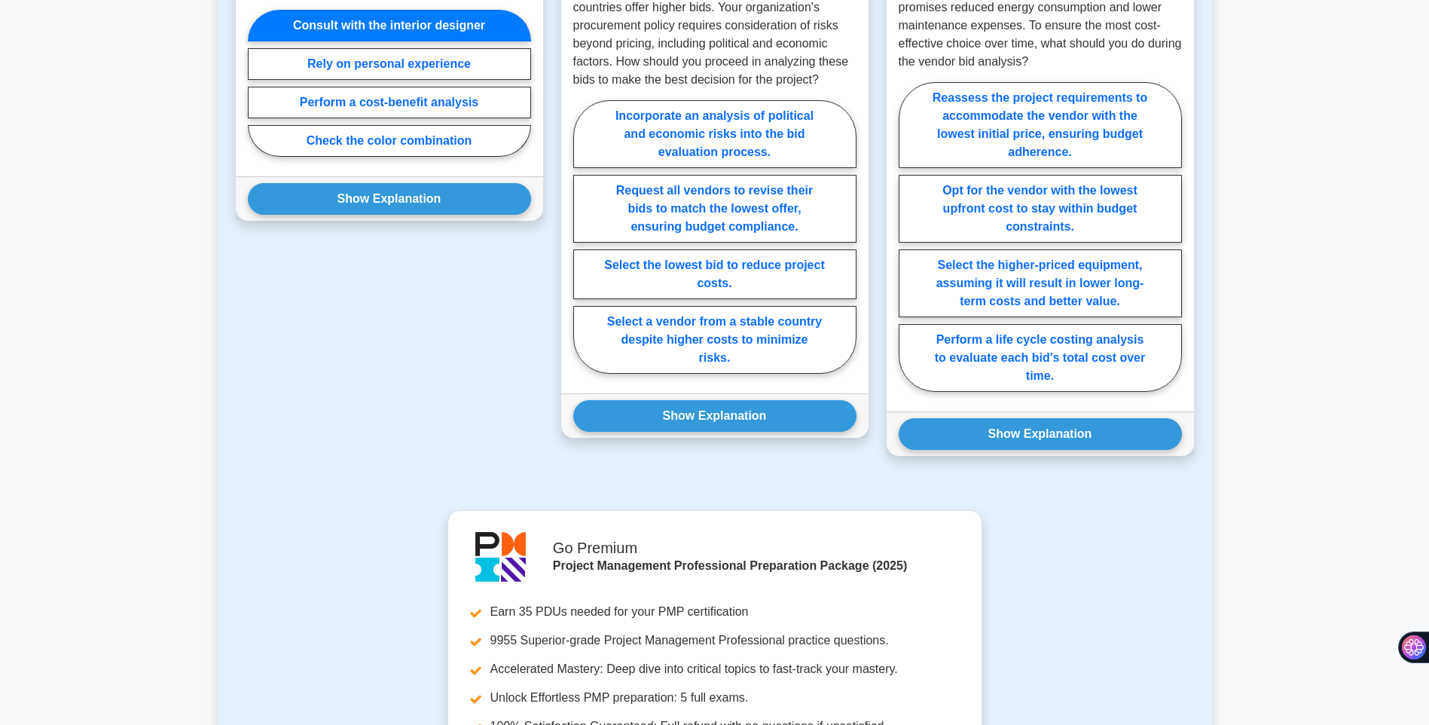
scroll to position [904, 0]
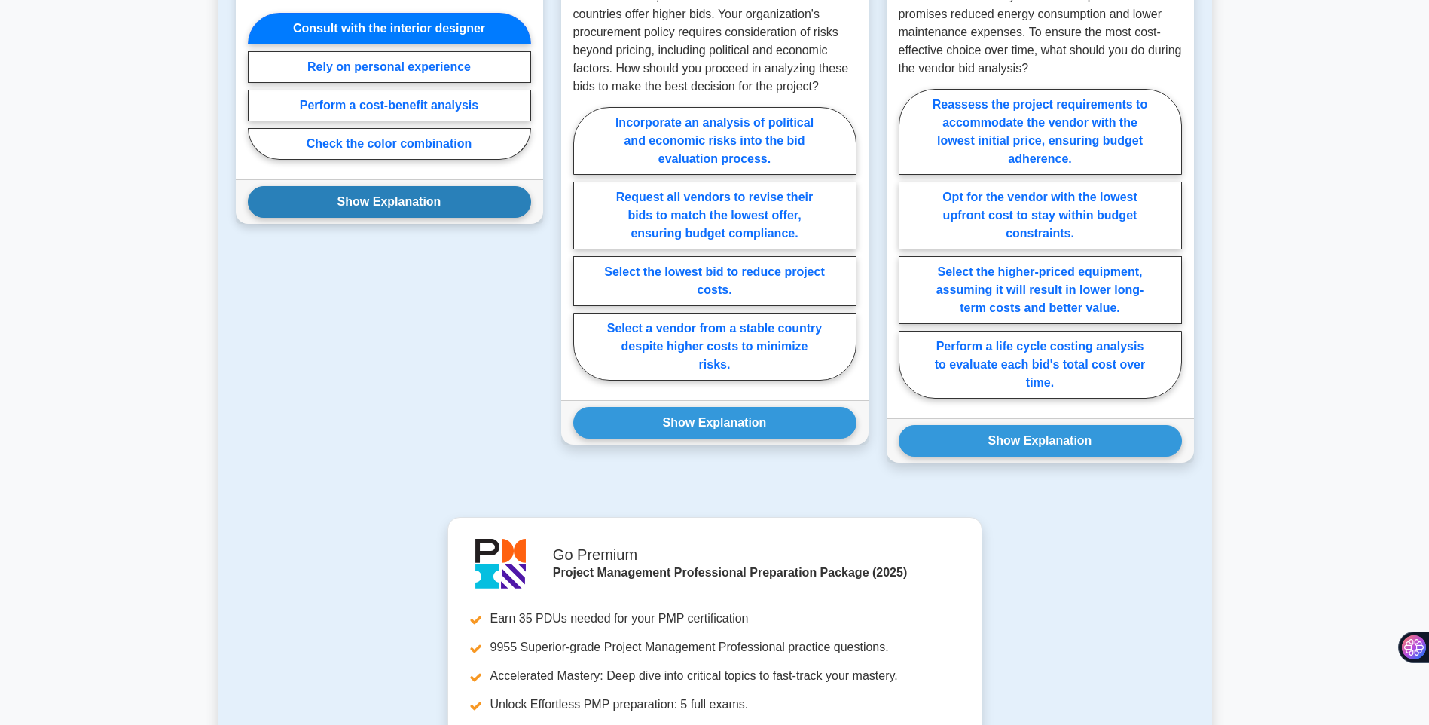
click at [373, 197] on button "Show Explanation" at bounding box center [389, 202] width 283 height 32
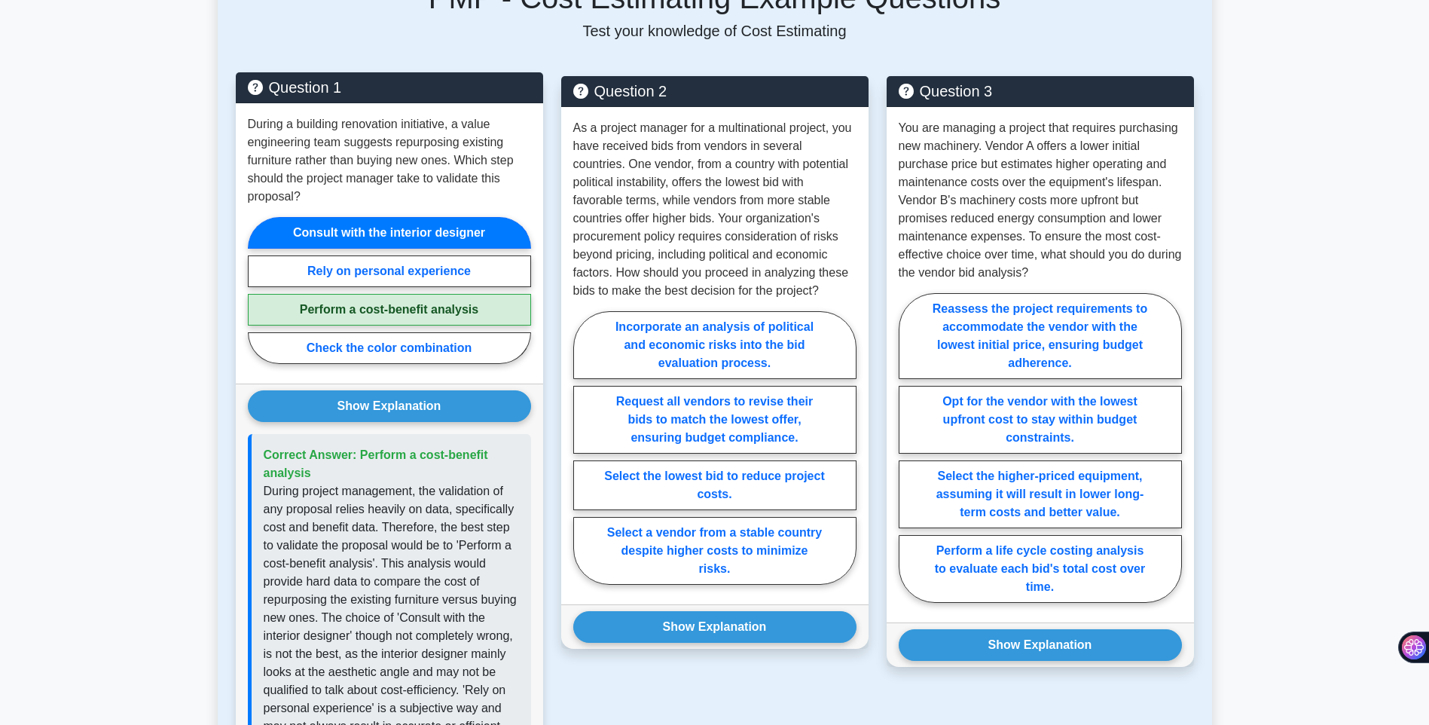
scroll to position [678, 0]
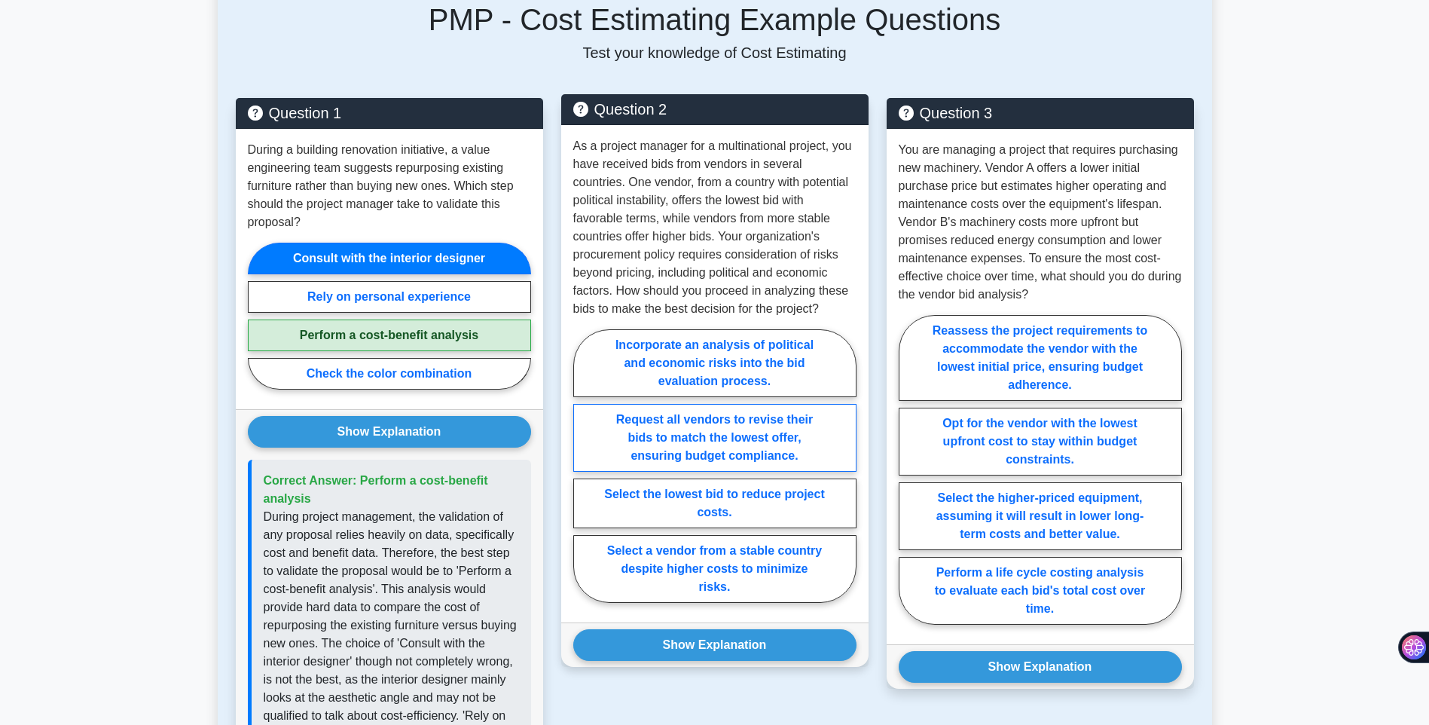
click at [700, 452] on label "Request all vendors to revise their bids to match the lowest offer, ensuring bu…" at bounding box center [714, 438] width 283 height 68
click at [583, 466] on input "Request all vendors to revise their bids to match the lowest offer, ensuring bu…" at bounding box center [578, 471] width 10 height 10
radio input "true"
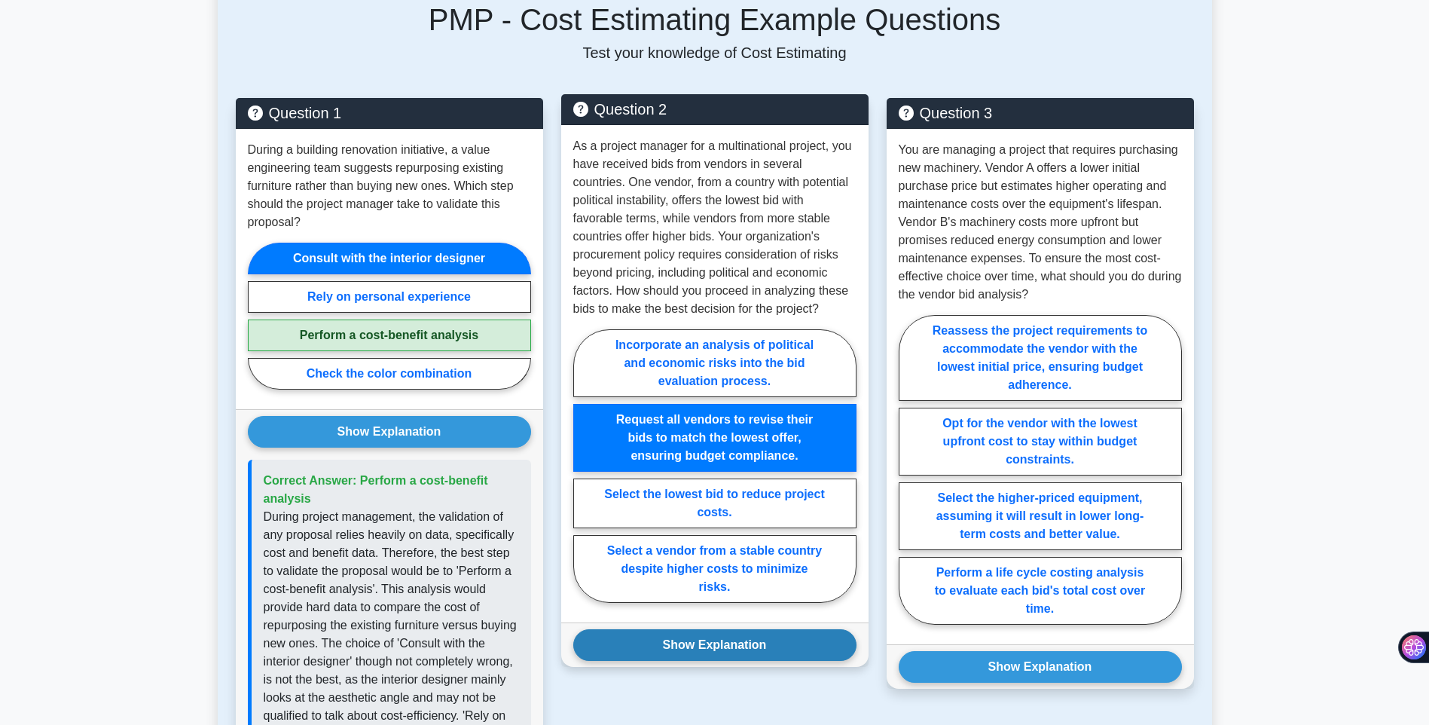
click at [678, 635] on button "Show Explanation" at bounding box center [714, 645] width 283 height 32
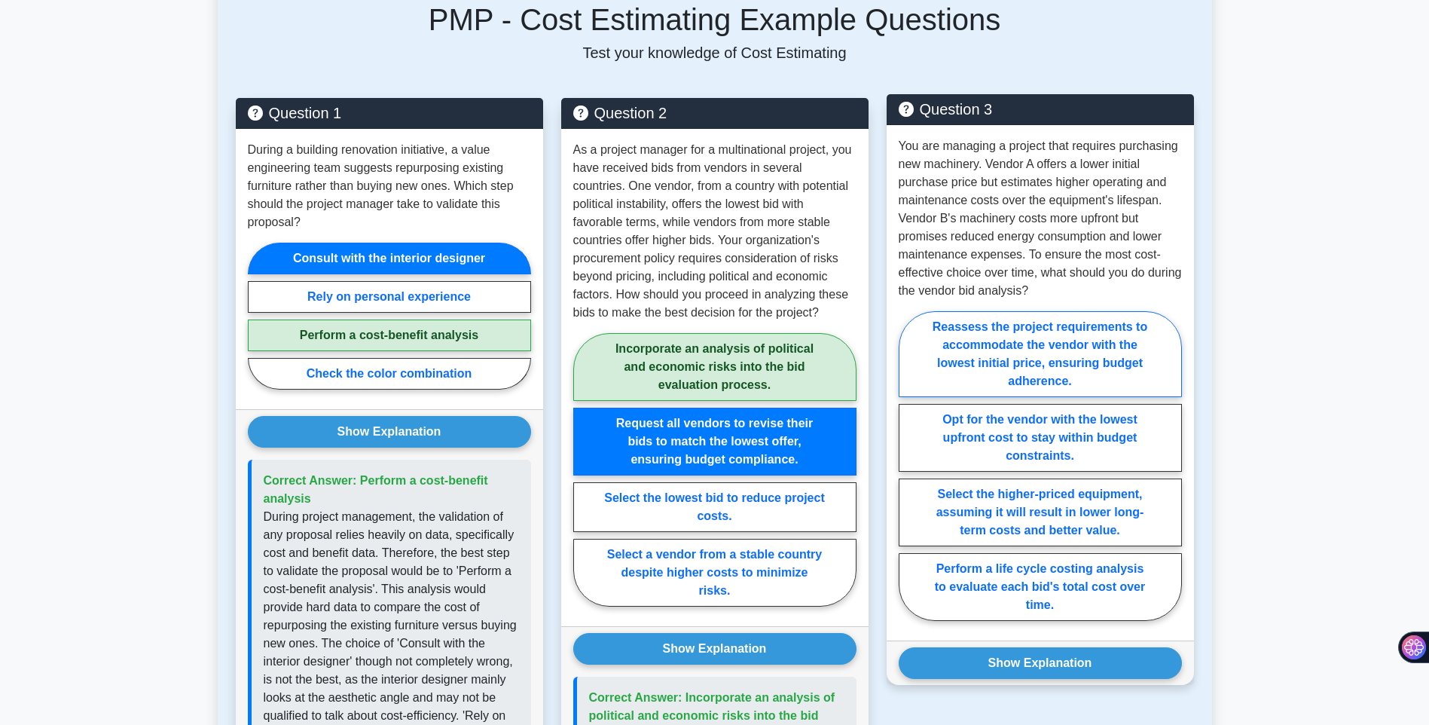
click at [1050, 372] on label "Reassess the project requirements to accommodate the vendor with the lowest ini…" at bounding box center [1040, 354] width 283 height 86
click at [909, 466] on input "Reassess the project requirements to accommodate the vendor with the lowest ini…" at bounding box center [904, 471] width 10 height 10
radio input "true"
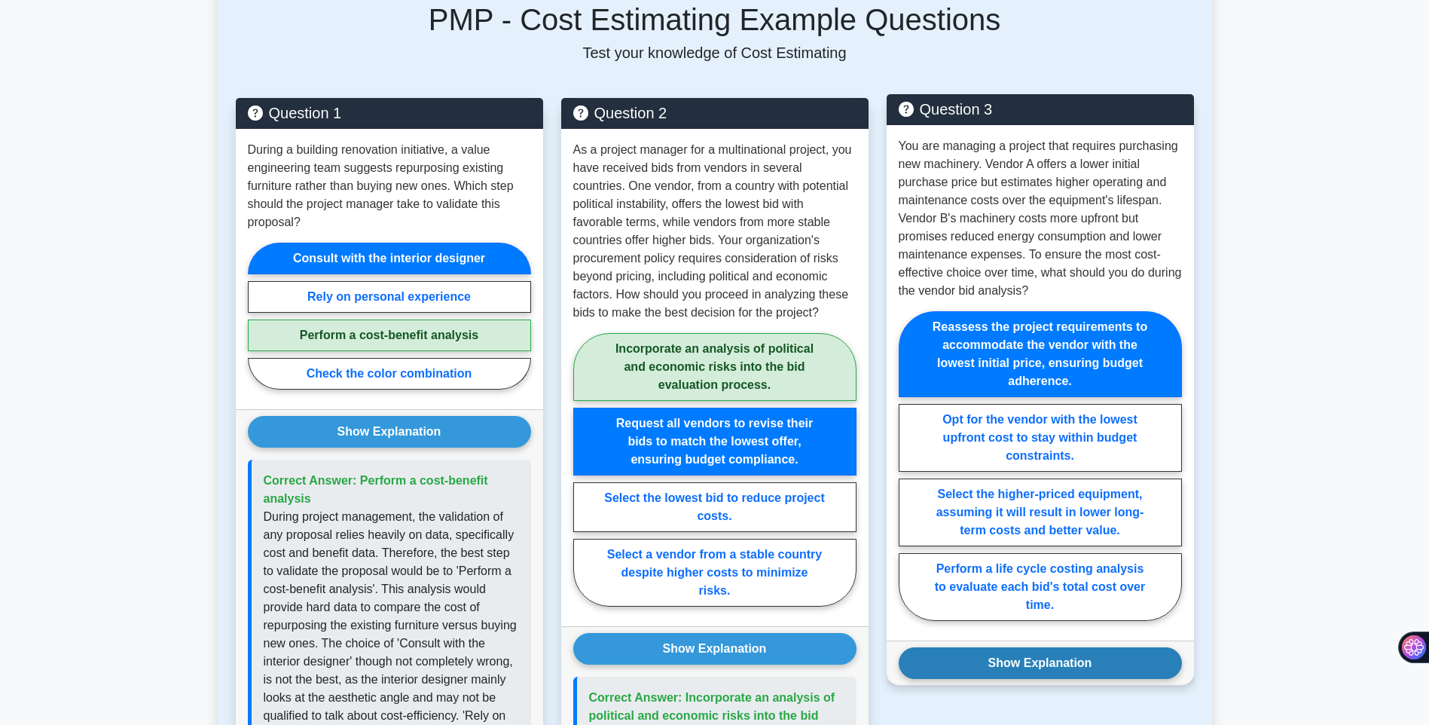
click at [999, 653] on button "Show Explanation" at bounding box center [1040, 663] width 283 height 32
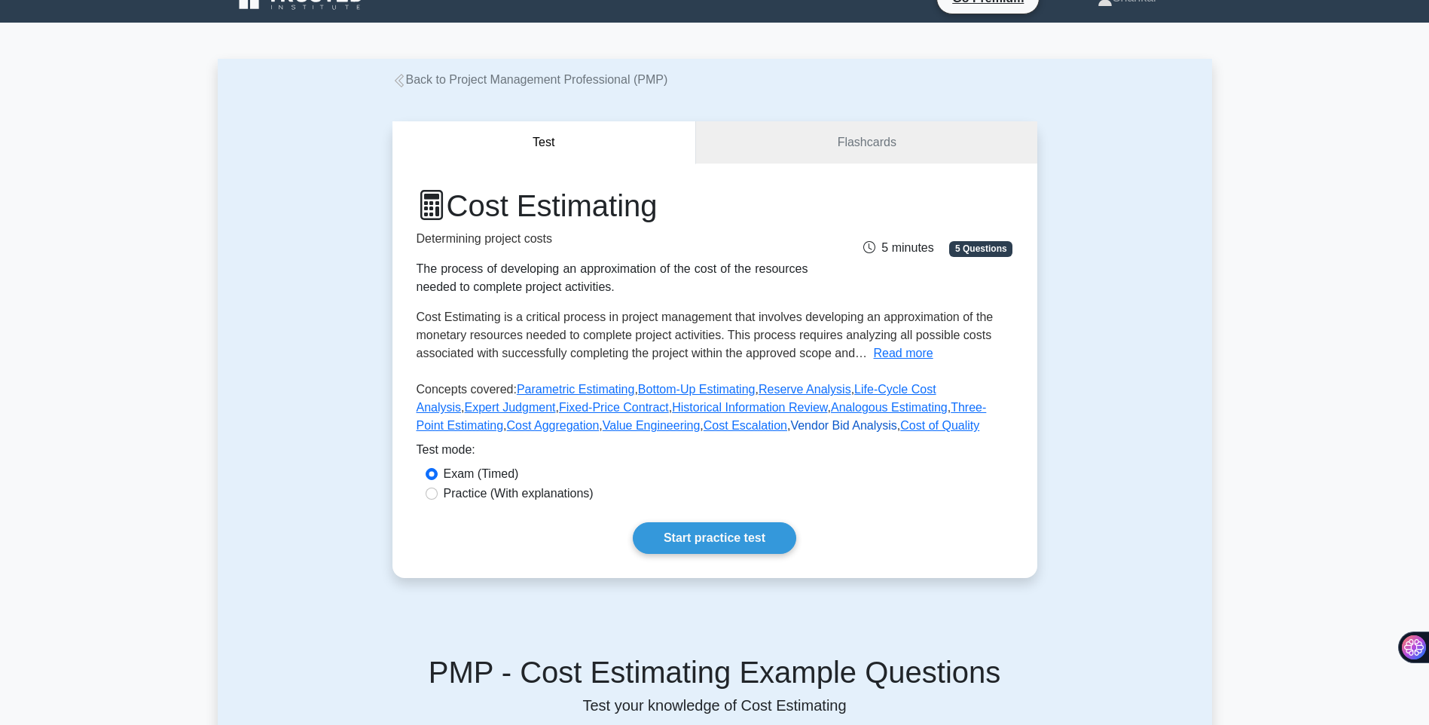
scroll to position [0, 0]
